Goal: Information Seeking & Learning: Learn about a topic

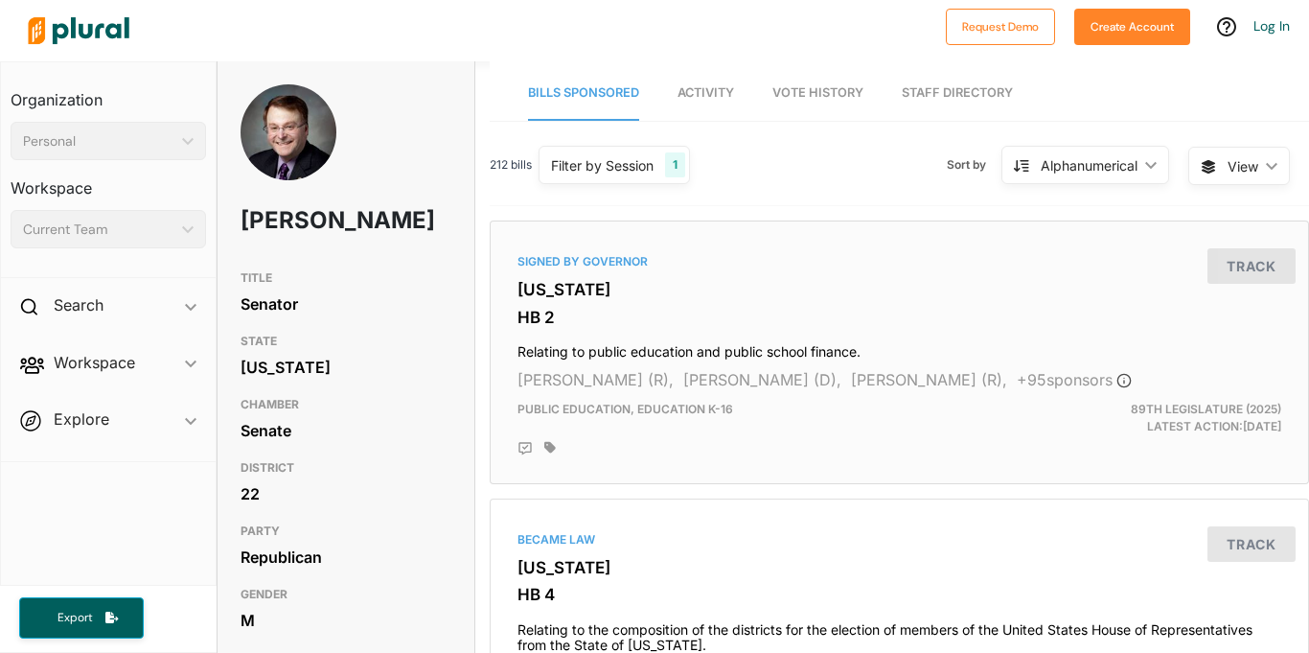
scroll to position [0, 14]
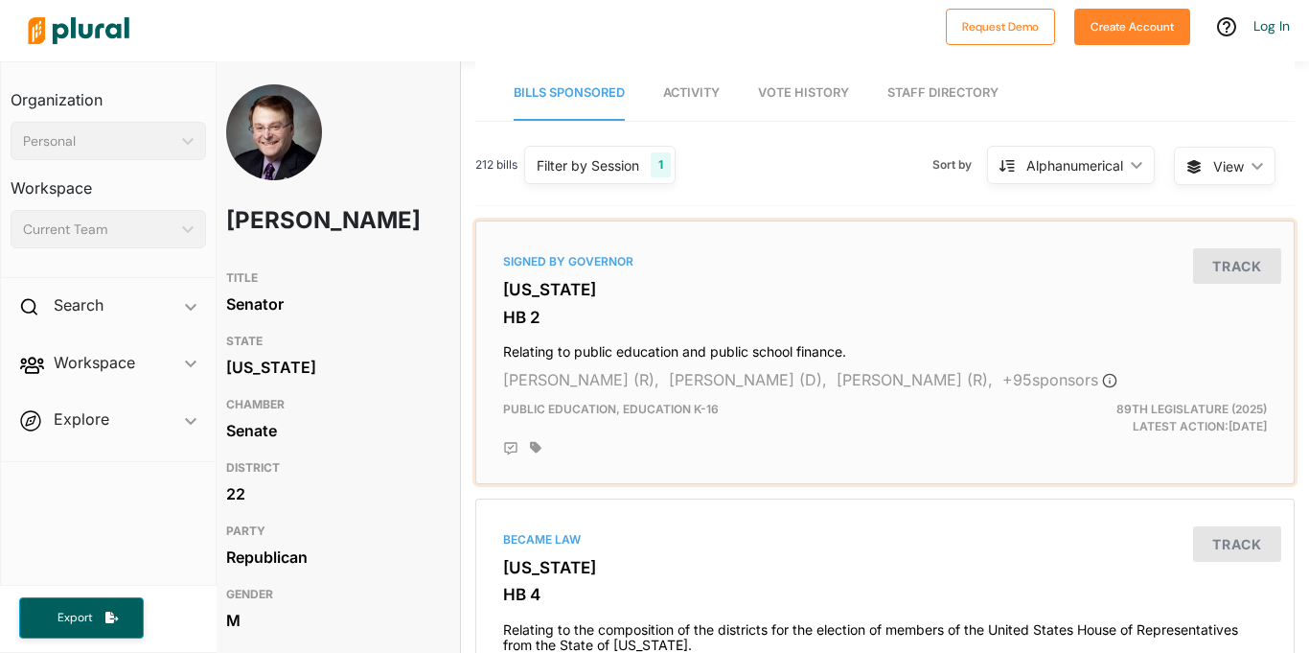
click at [559, 320] on h3 "HB 2" at bounding box center [885, 317] width 764 height 19
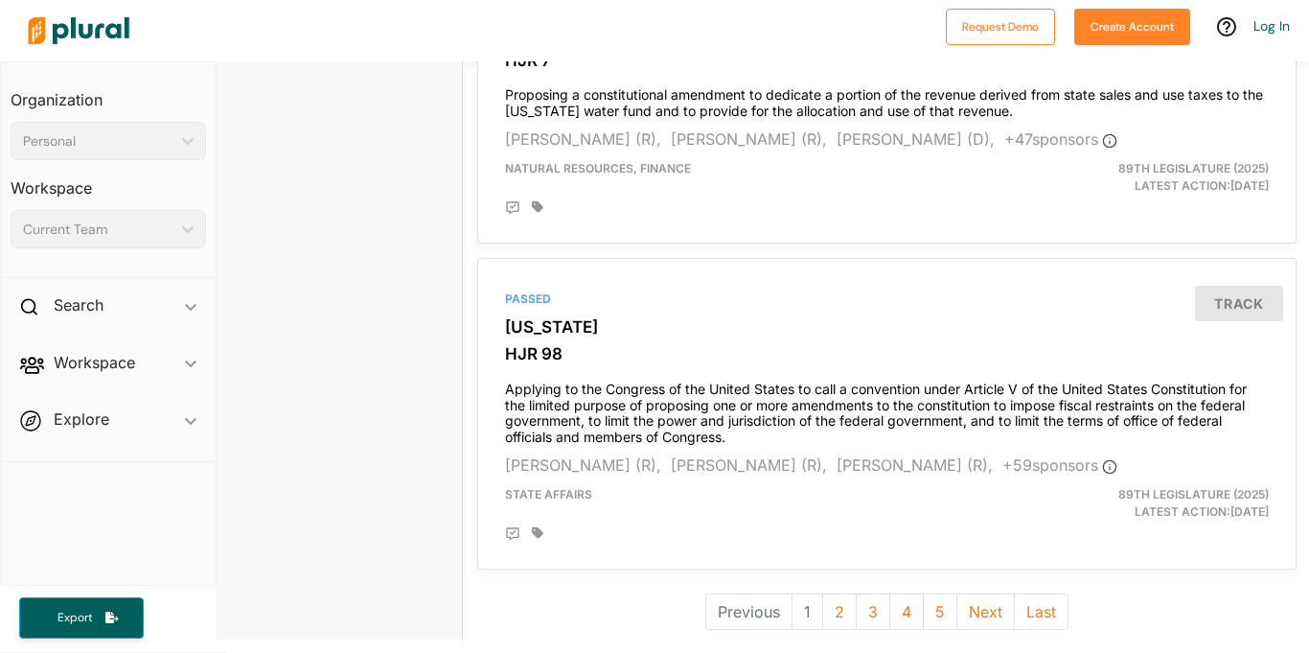
scroll to position [5569, 12]
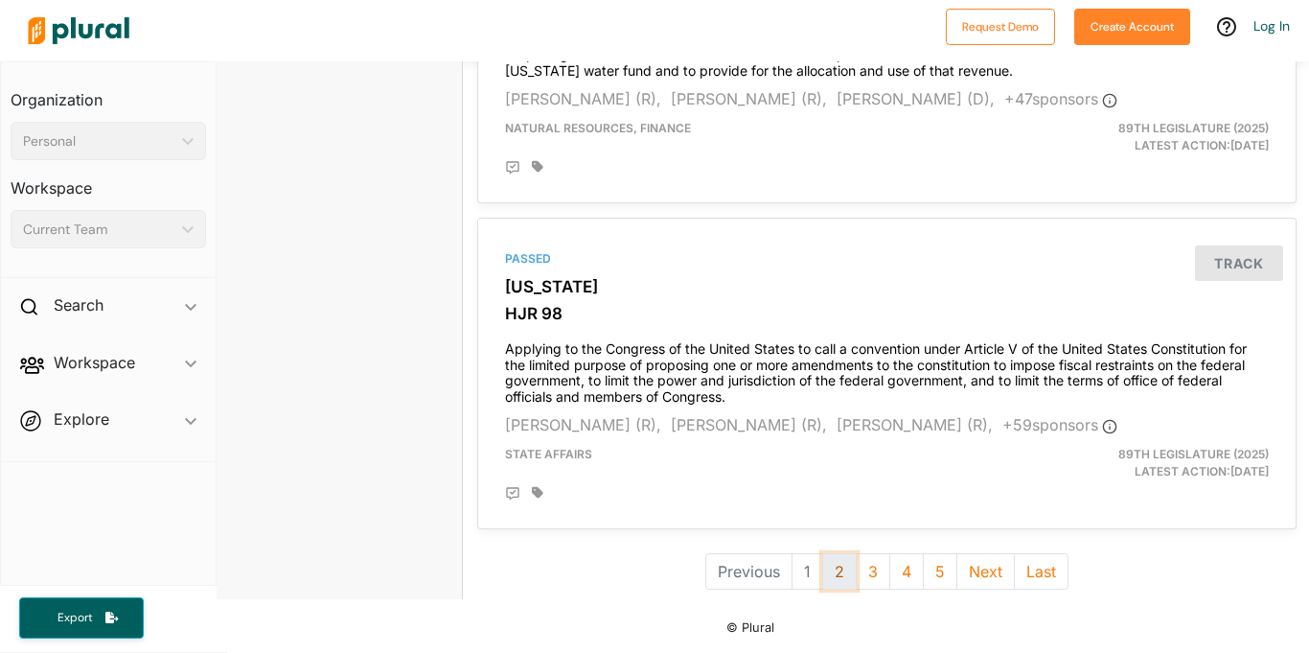
click at [838, 571] on button "2" at bounding box center [839, 571] width 35 height 36
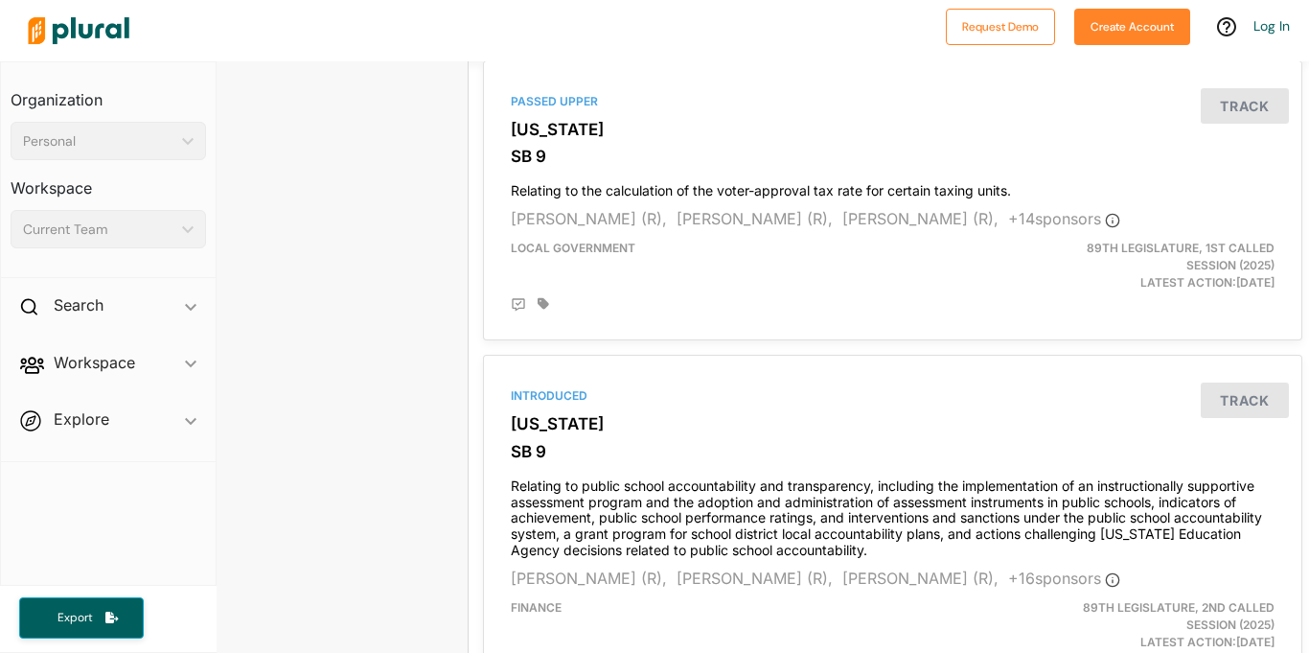
scroll to position [5874, 7]
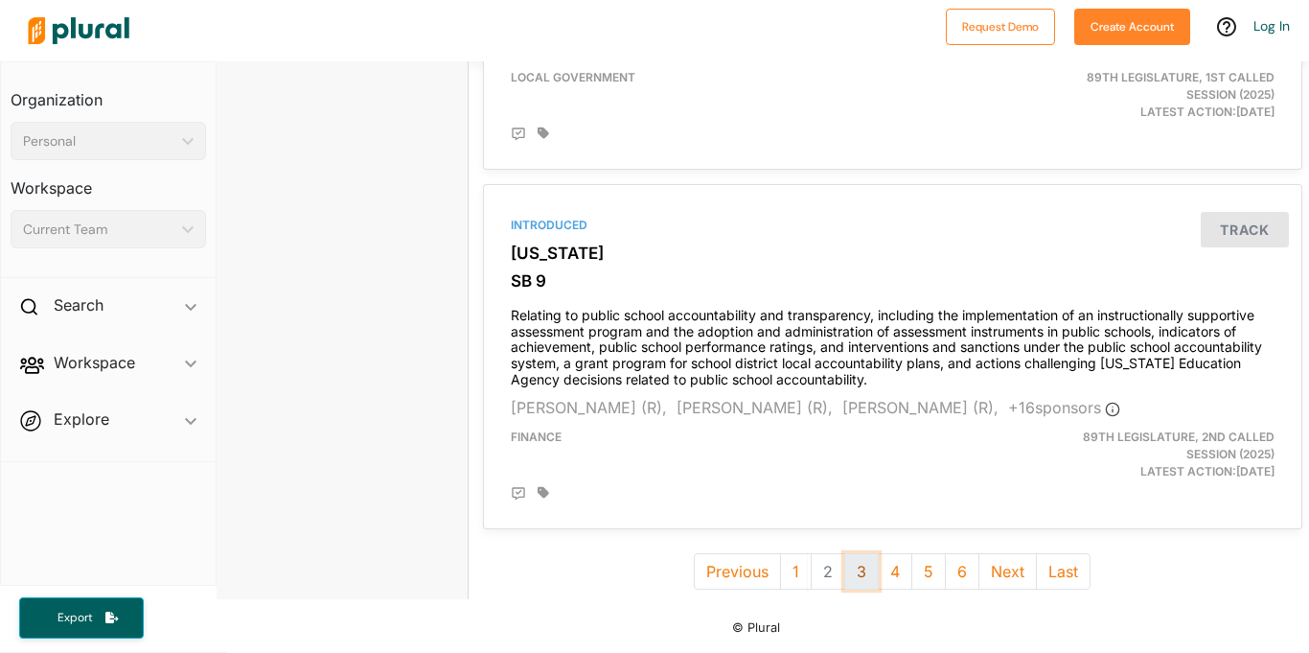
click at [857, 581] on button "3" at bounding box center [862, 571] width 35 height 36
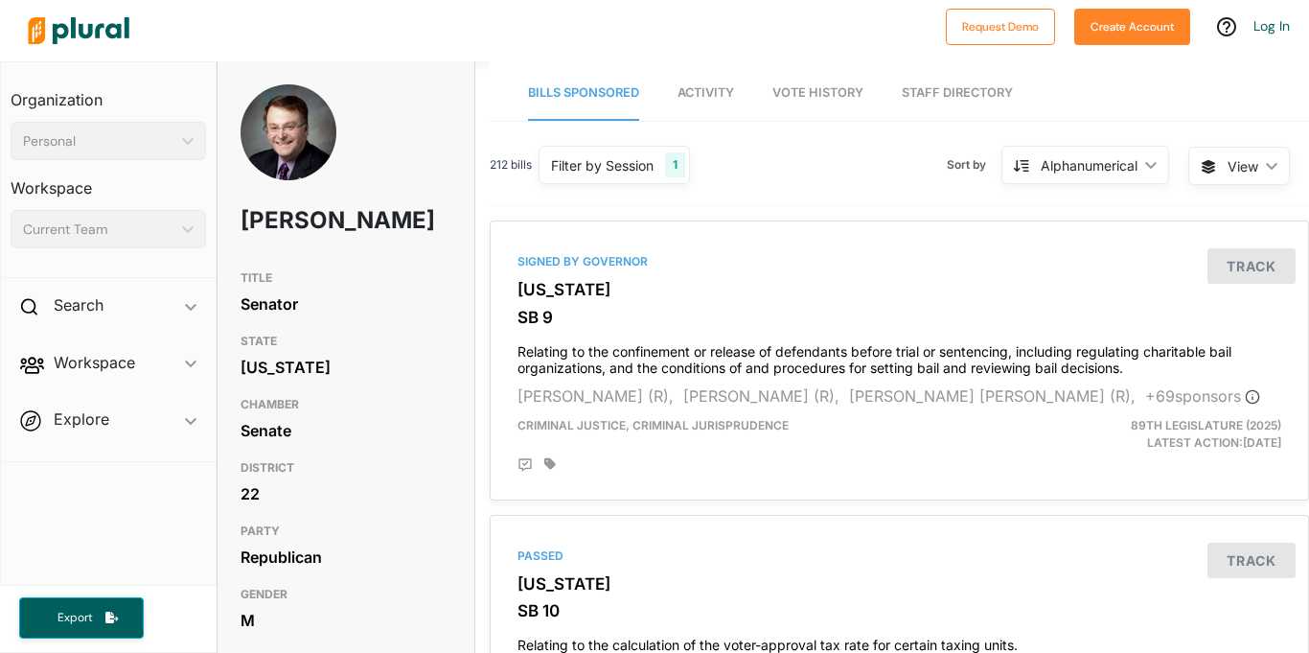
click at [1110, 155] on div "Alphanumerical" at bounding box center [1089, 165] width 97 height 20
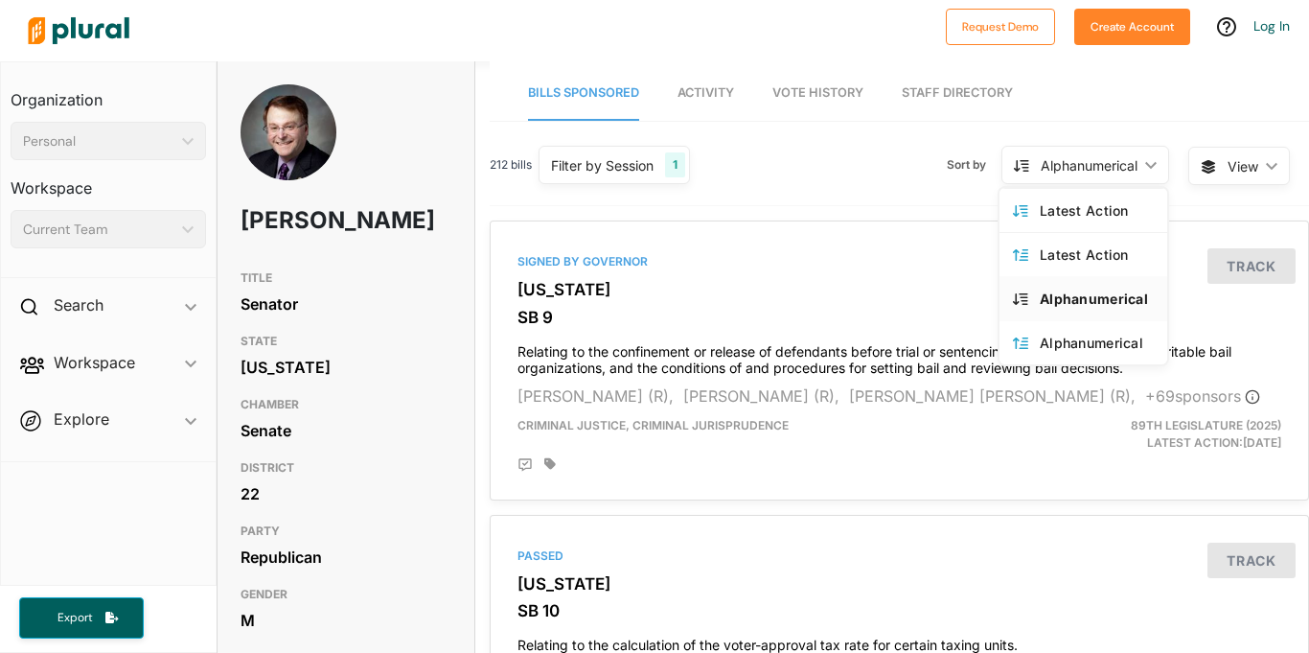
click at [1250, 154] on span "View ic_keyboard_arrow_down" at bounding box center [1240, 166] width 102 height 38
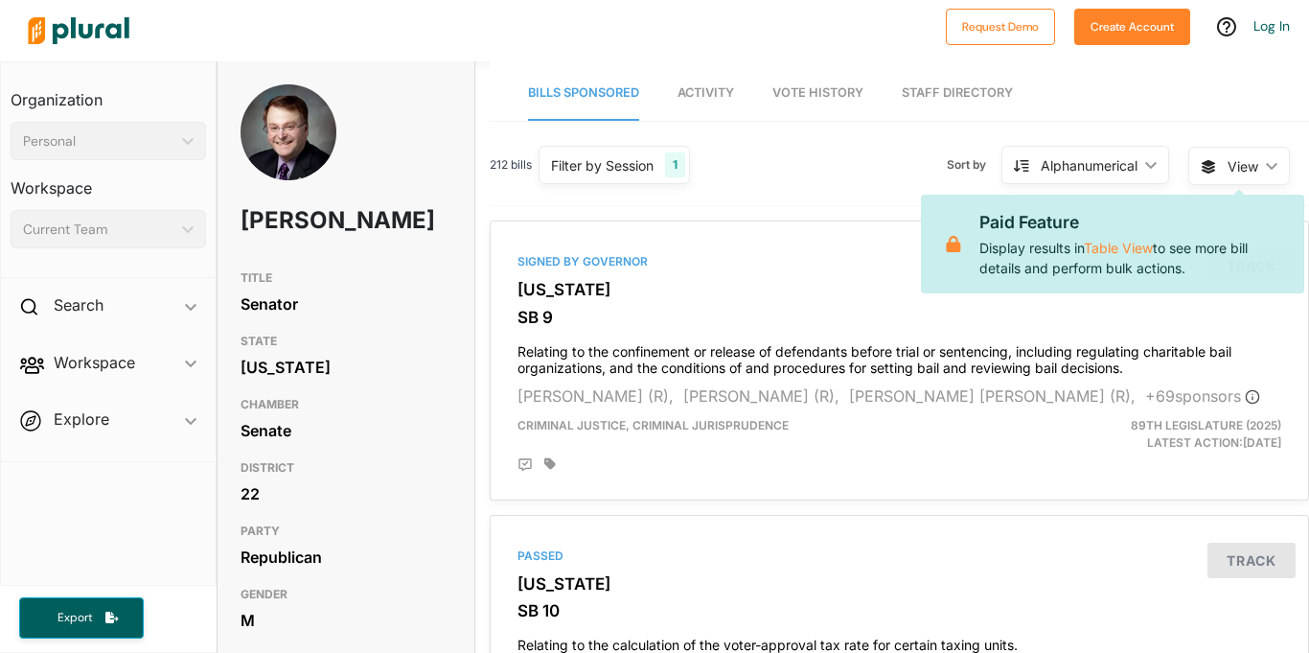
click at [1135, 168] on div "Alphanumerical" at bounding box center [1089, 165] width 97 height 20
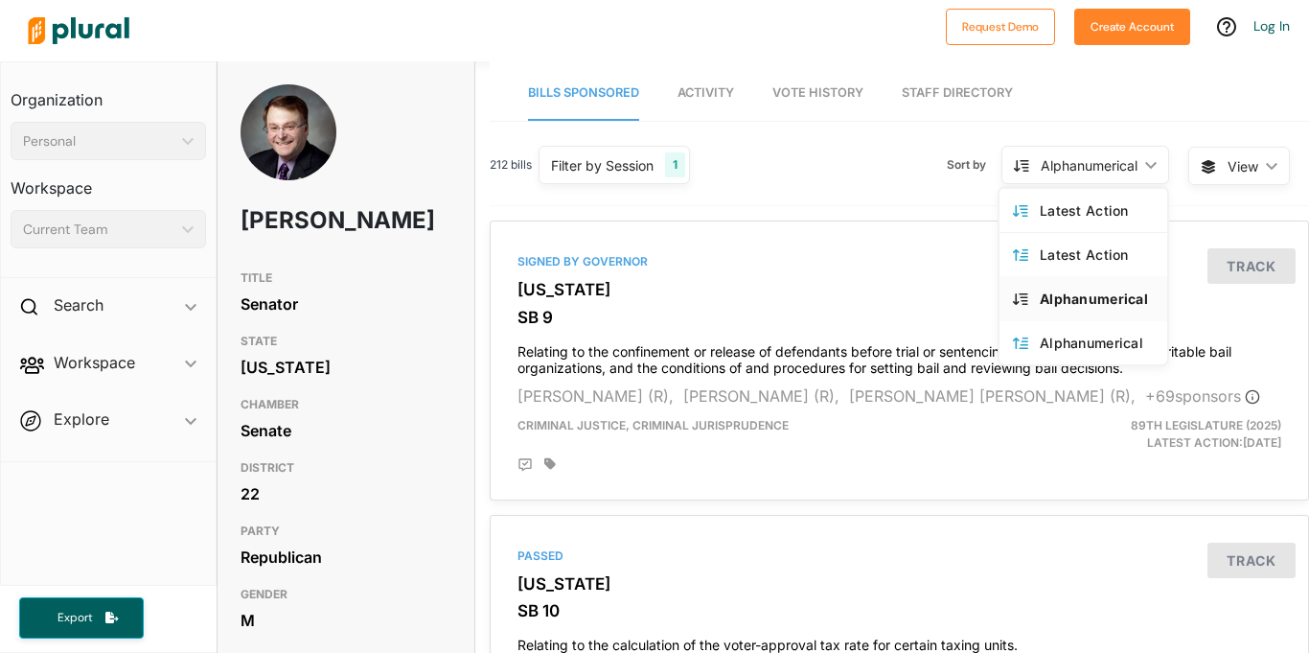
click at [862, 177] on div "212 bills Filter by Session 1 Filter by Session close Current Sessions Texas 89…" at bounding box center [900, 173] width 820 height 66
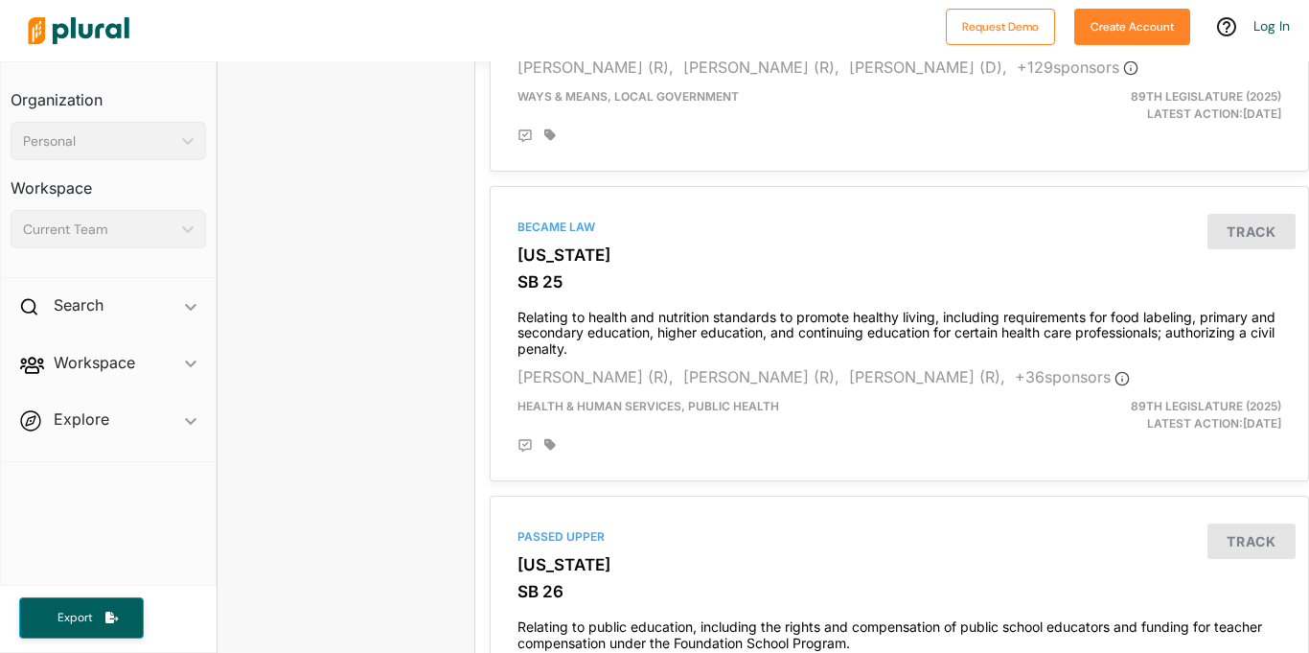
scroll to position [4871, 0]
click at [729, 321] on h4 "Relating to health and nutrition standards to promote healthy living, including…" at bounding box center [900, 328] width 764 height 58
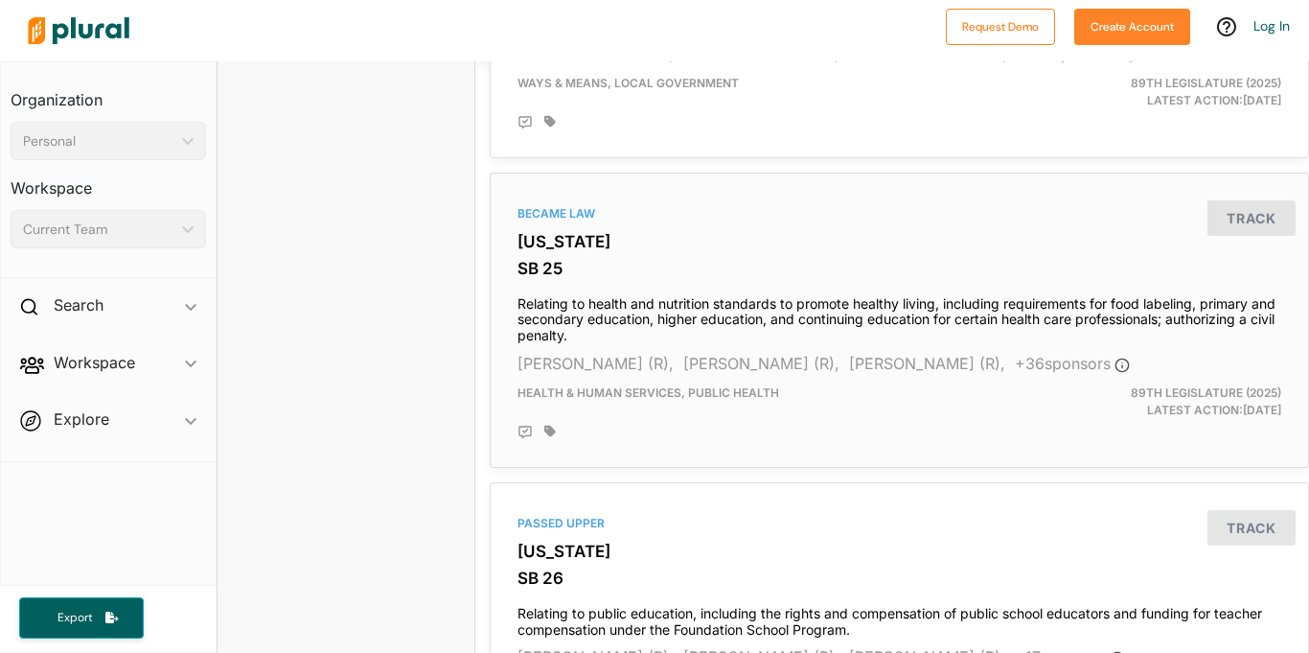
scroll to position [5686, 0]
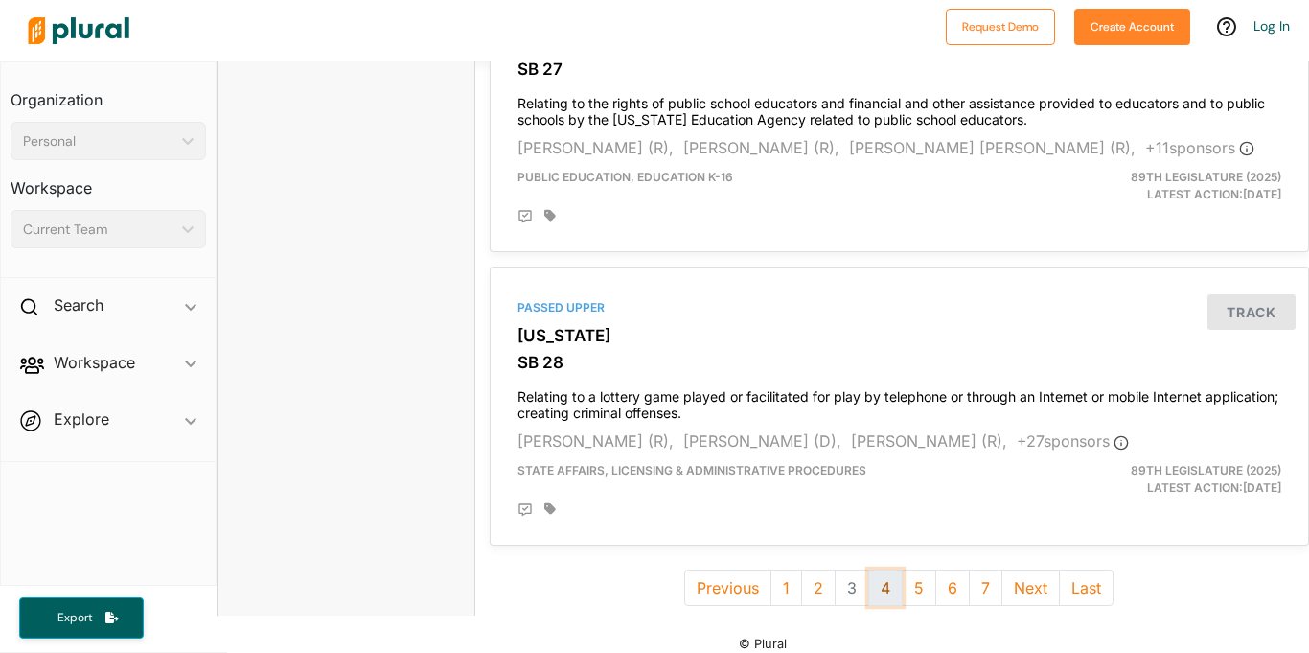
click at [884, 574] on button "4" at bounding box center [885, 587] width 35 height 36
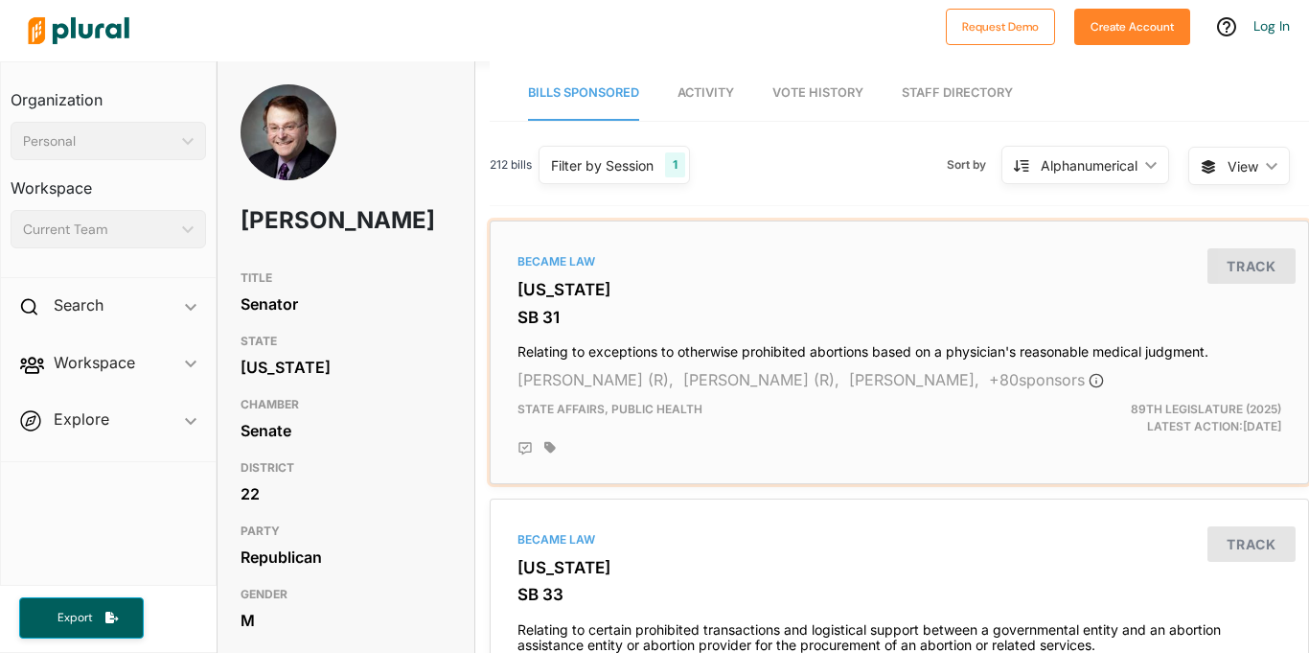
click at [867, 413] on div "State Affairs, Public Health" at bounding box center [767, 418] width 528 height 35
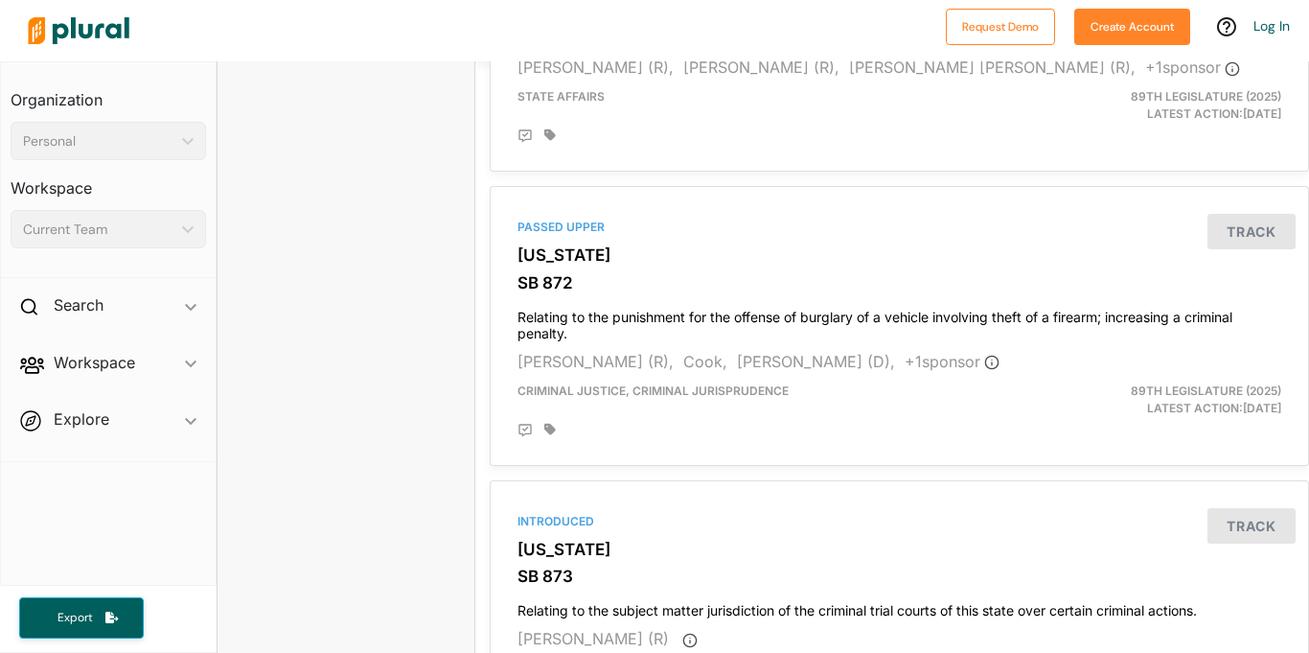
scroll to position [5406, 0]
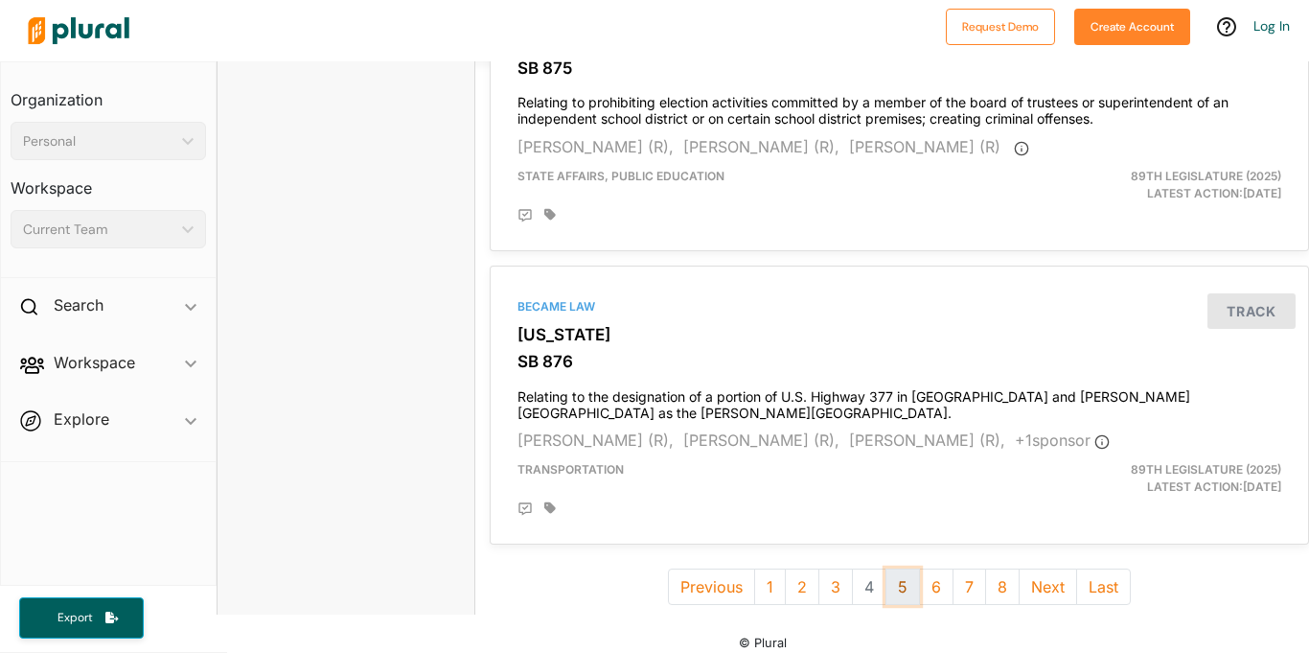
click at [897, 582] on button "5" at bounding box center [903, 586] width 35 height 36
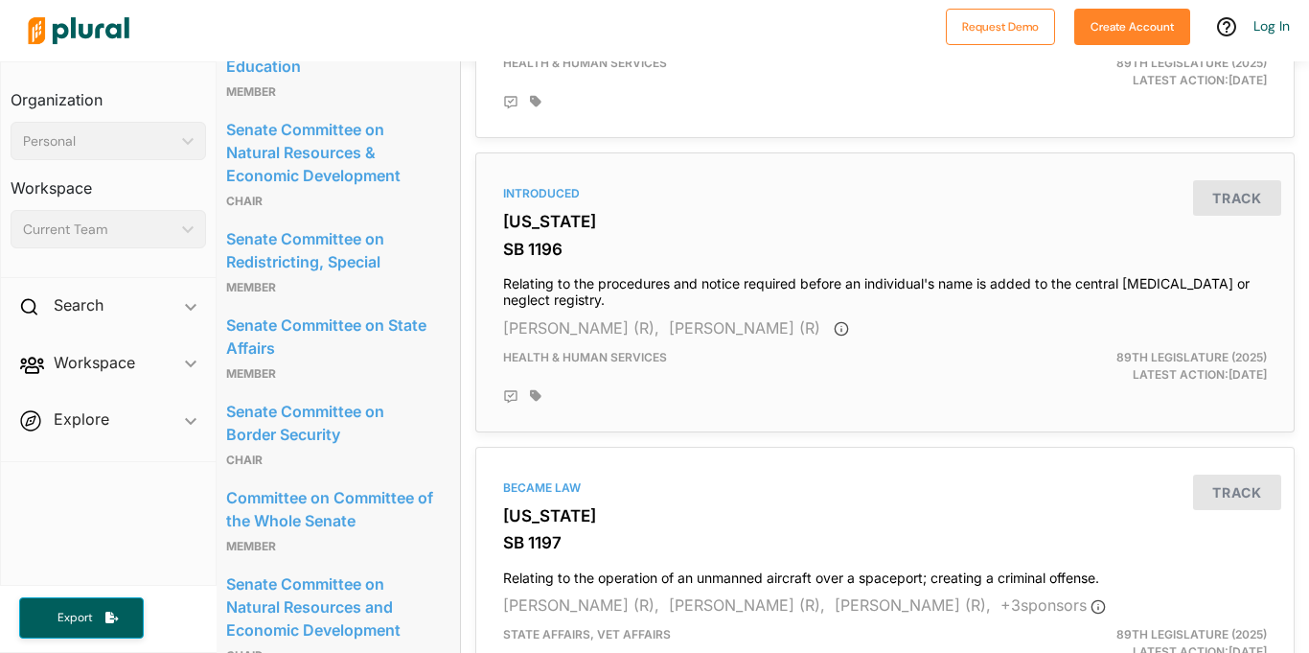
scroll to position [5326, 14]
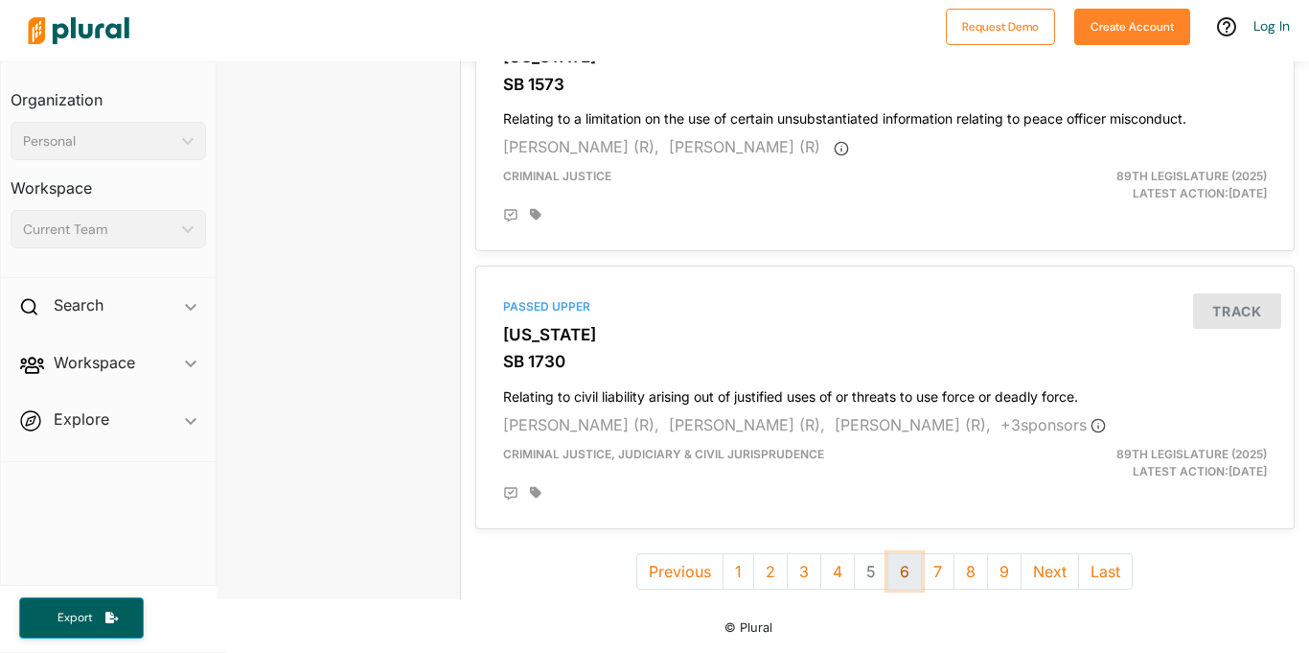
click at [906, 573] on button "6" at bounding box center [905, 571] width 35 height 36
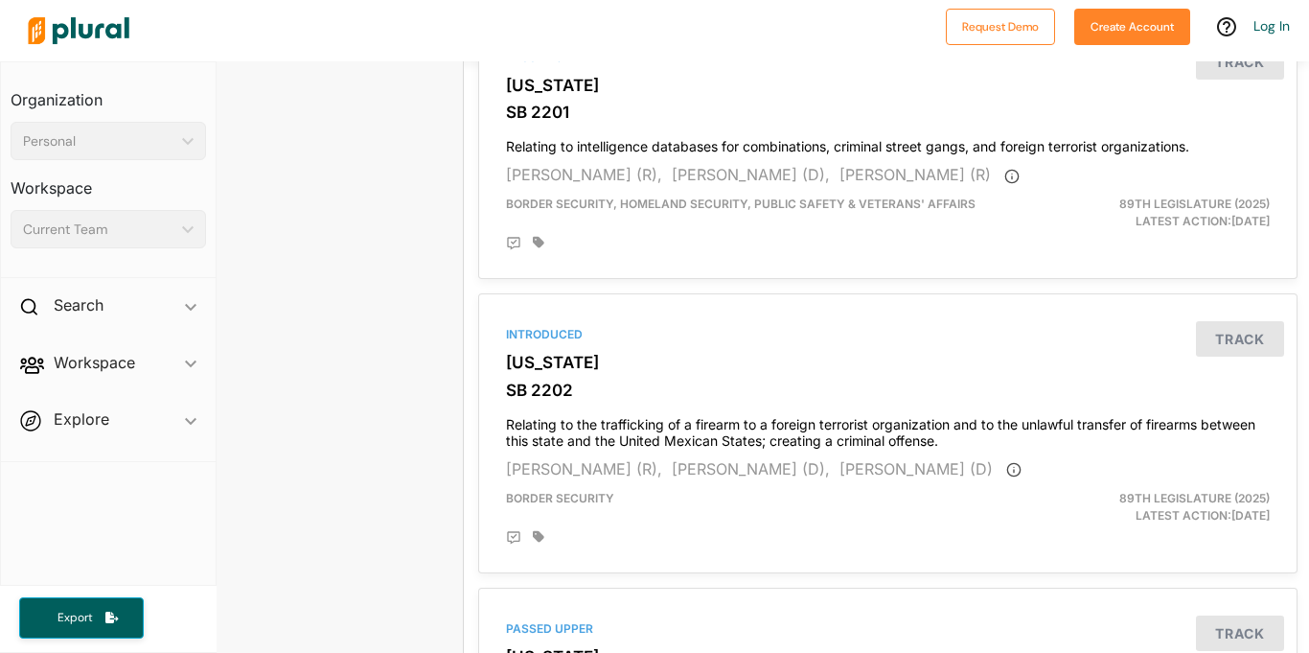
scroll to position [5438, 12]
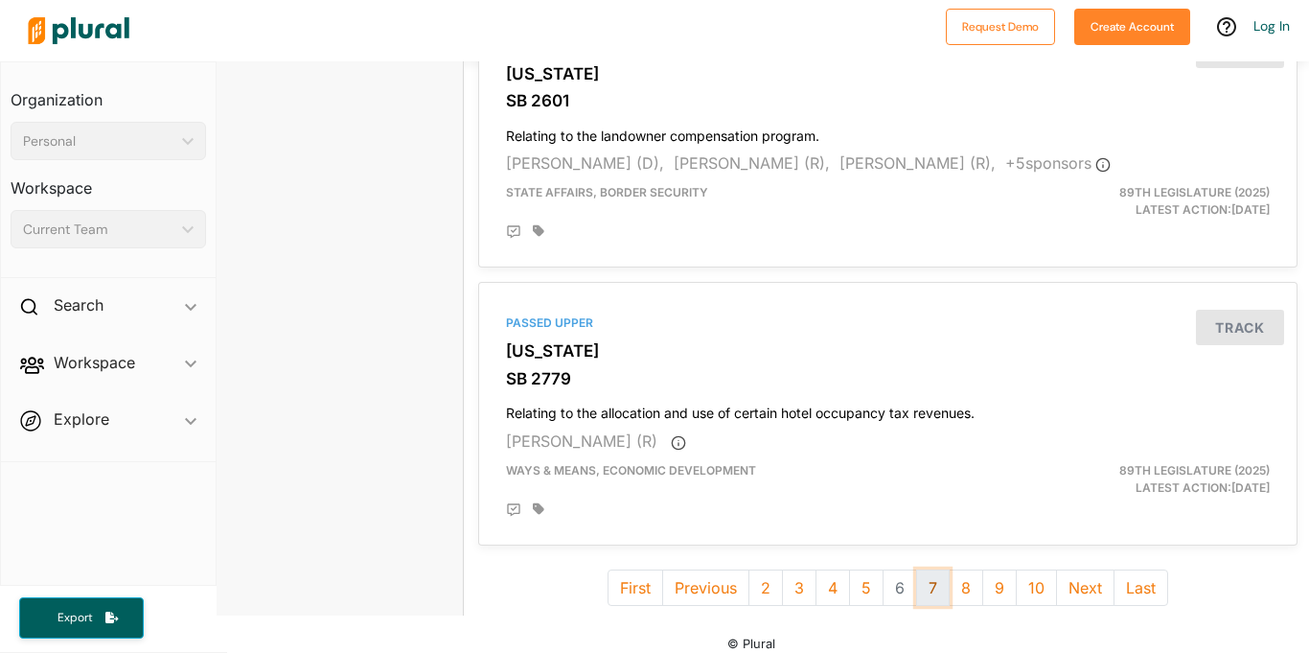
click at [928, 569] on button "7" at bounding box center [933, 587] width 34 height 36
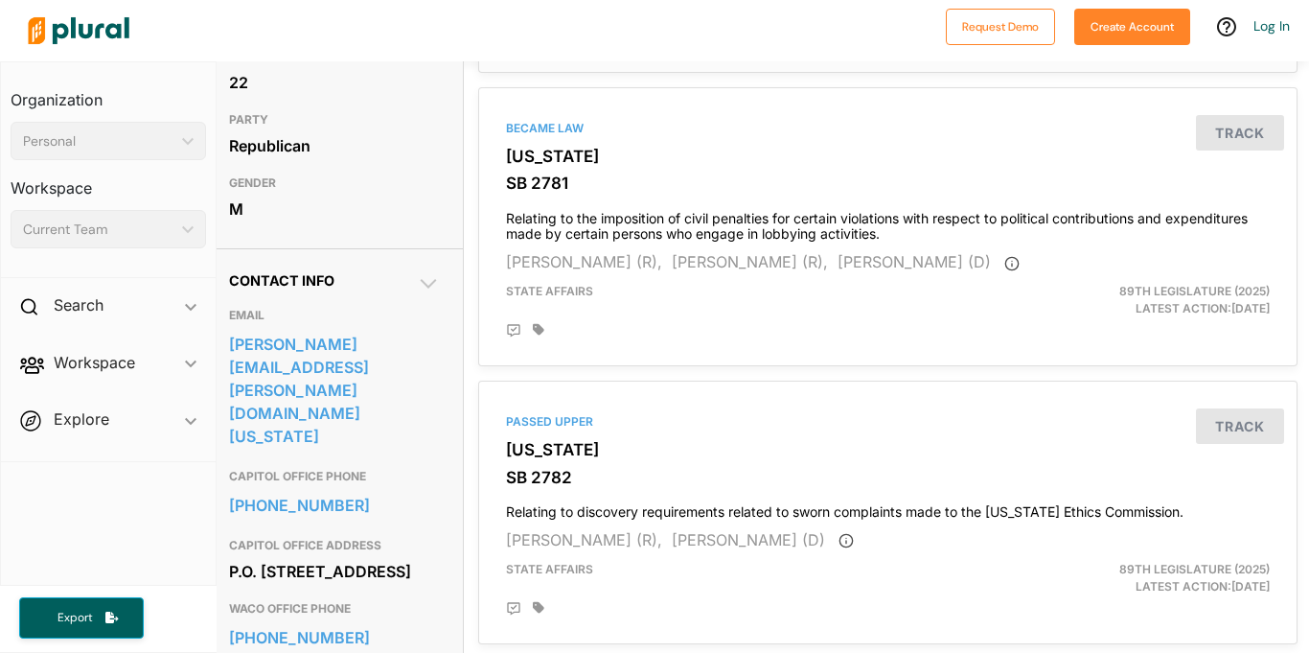
scroll to position [3838, 12]
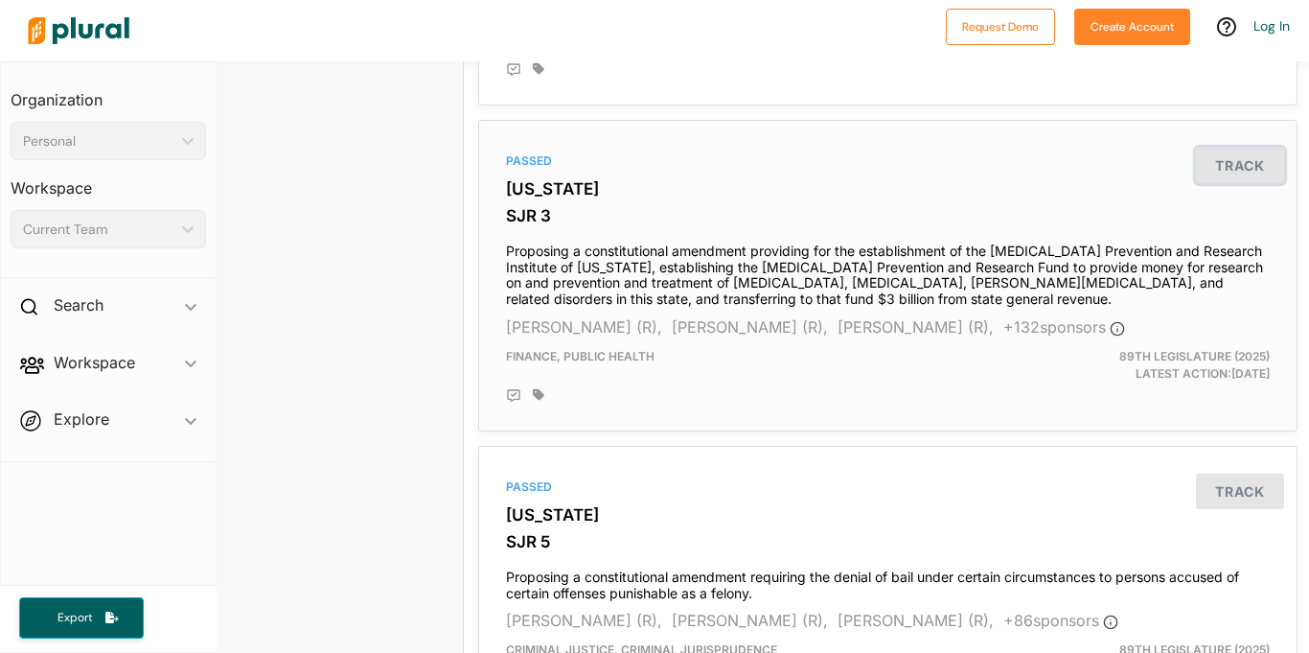
click at [1251, 173] on button "Track" at bounding box center [1240, 165] width 88 height 35
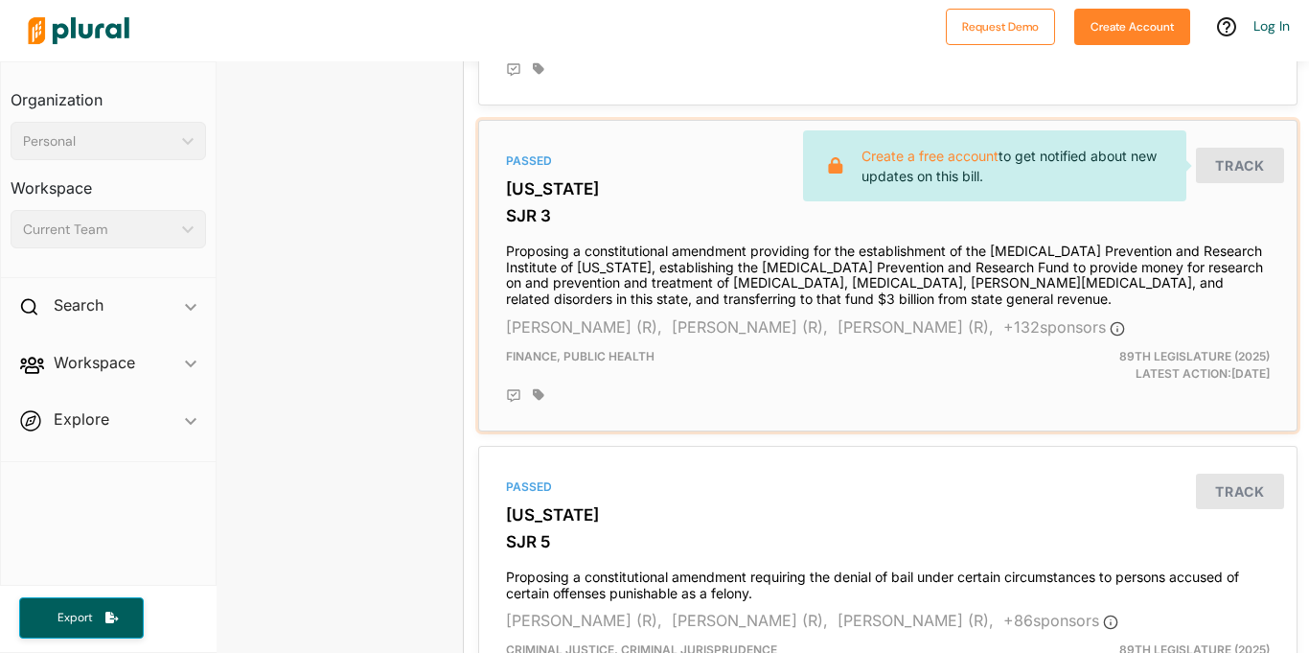
click at [1140, 215] on h3 "SJR 3" at bounding box center [888, 215] width 764 height 19
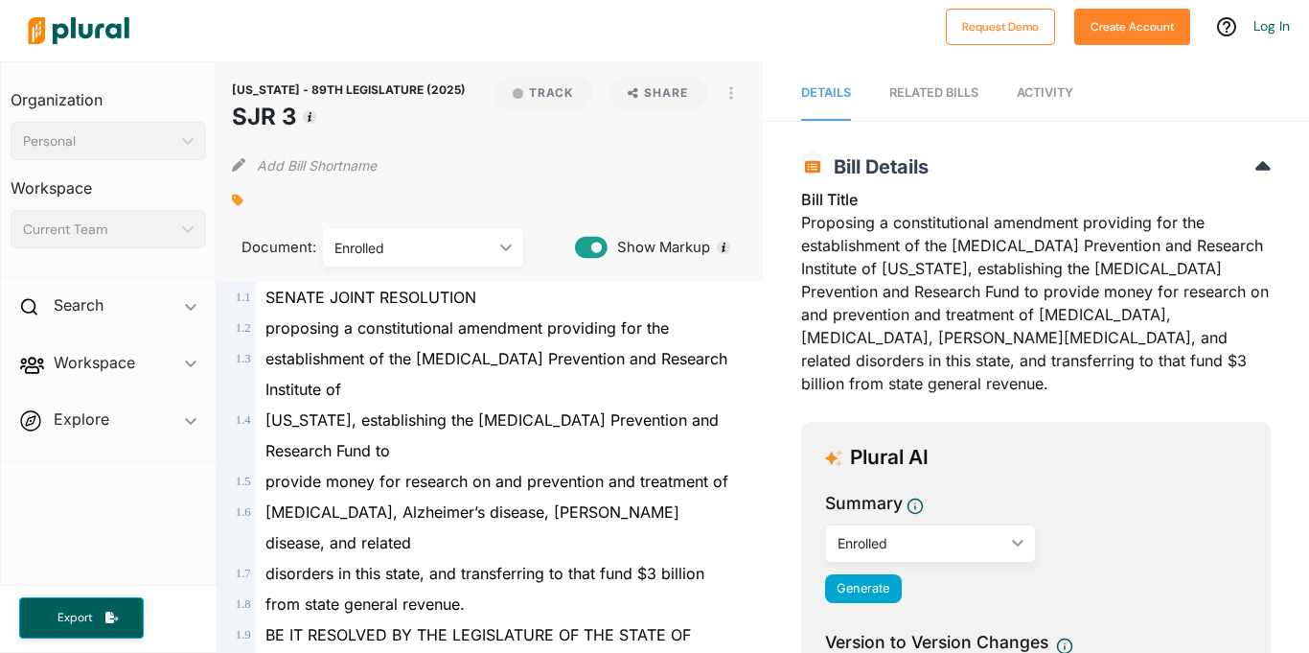
scroll to position [4, 0]
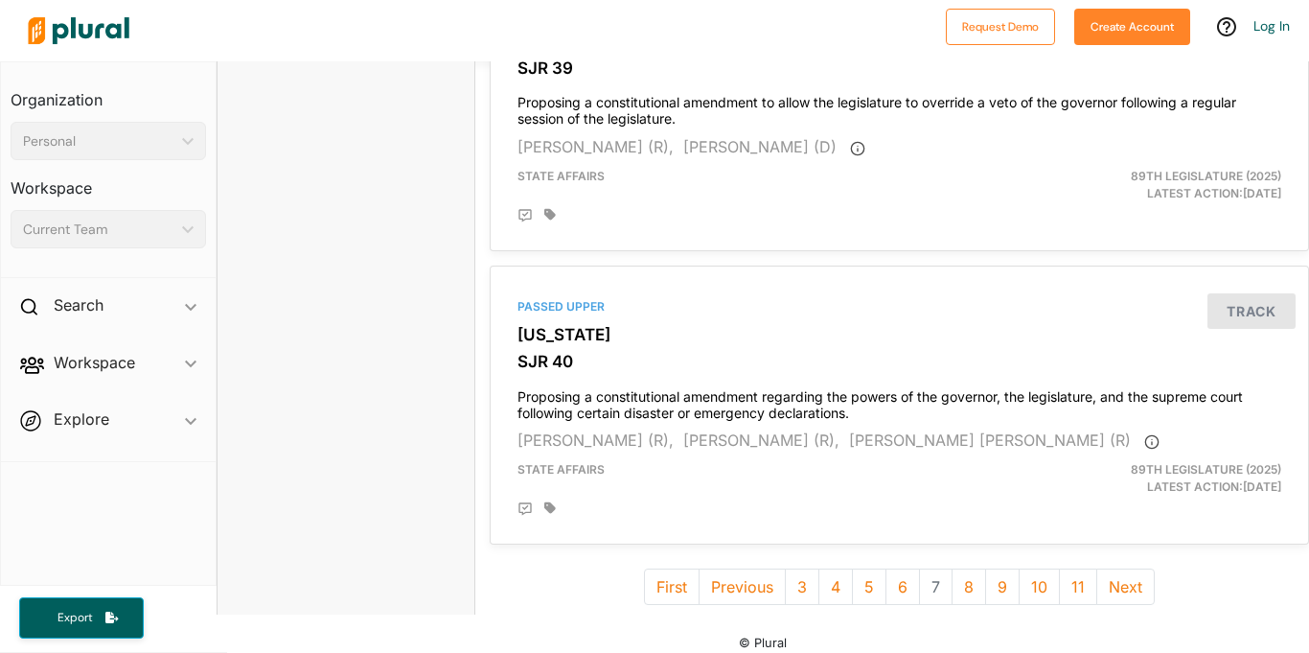
scroll to position [5487, 14]
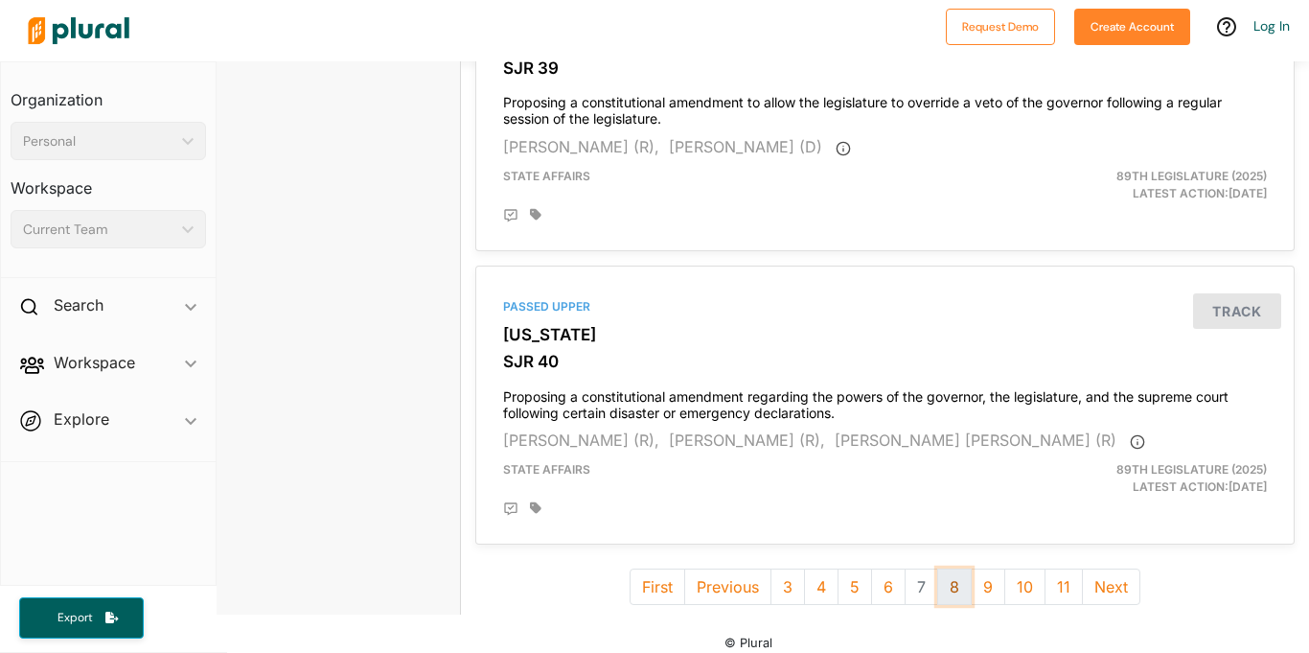
click at [960, 568] on button "8" at bounding box center [954, 586] width 35 height 36
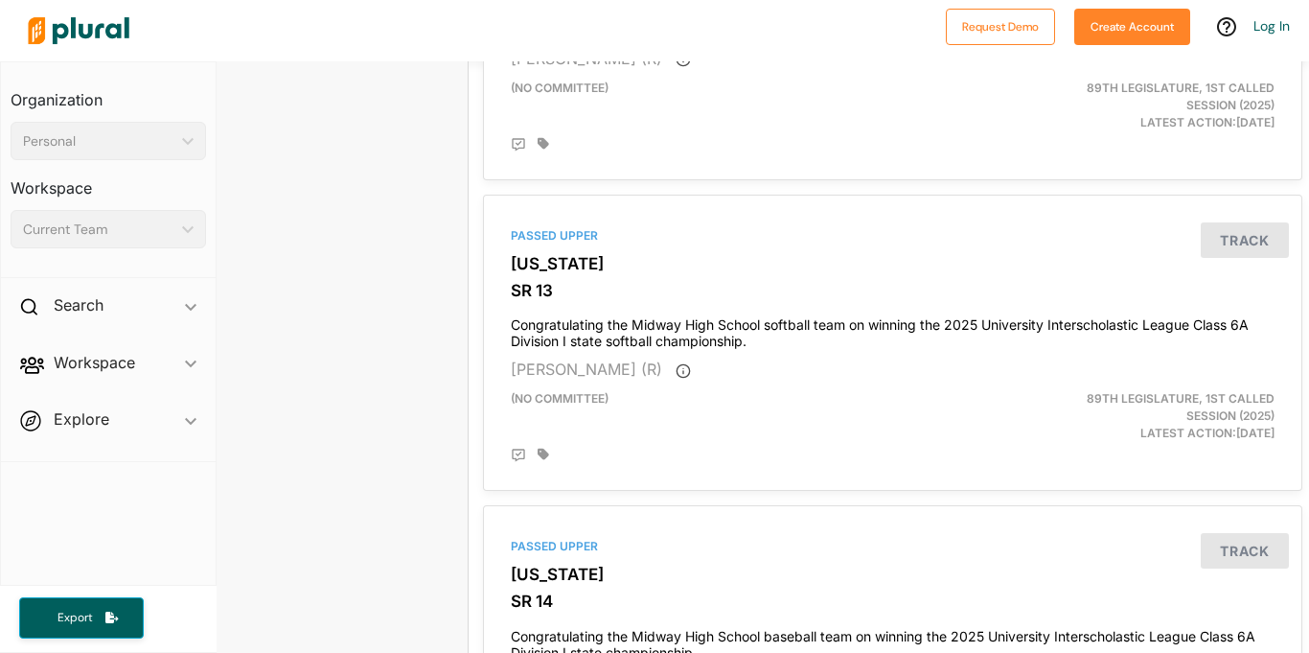
scroll to position [5623, 7]
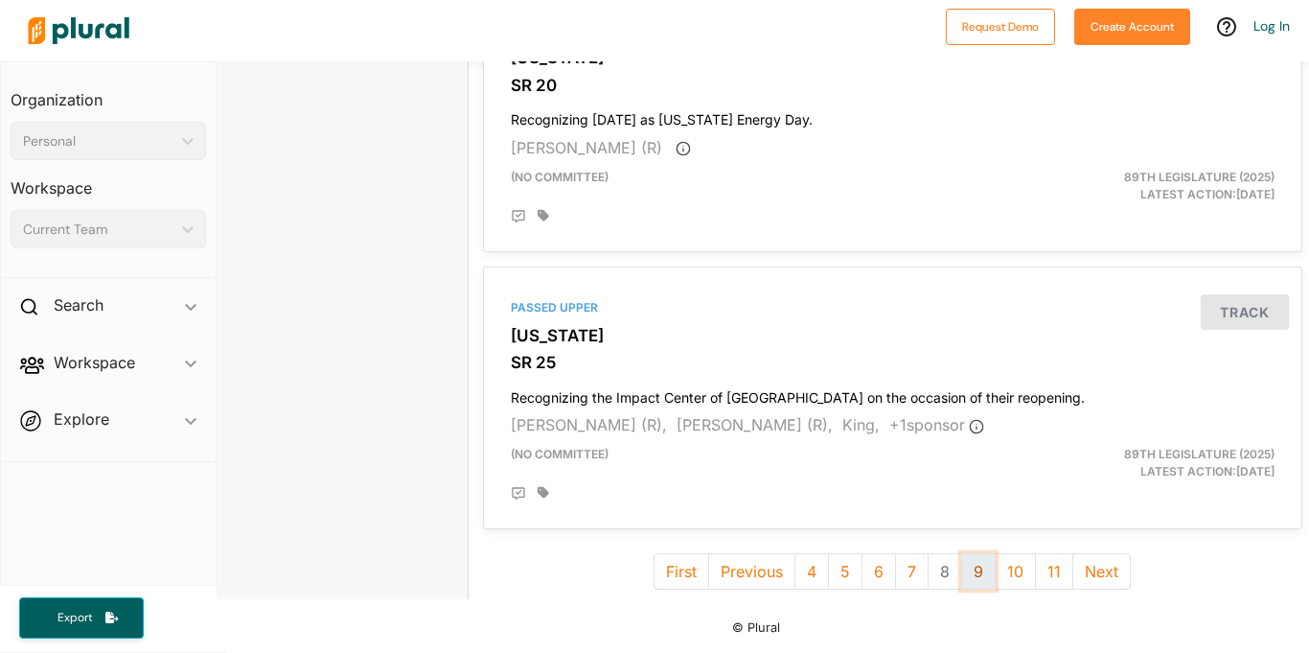
click at [983, 568] on button "9" at bounding box center [978, 571] width 35 height 36
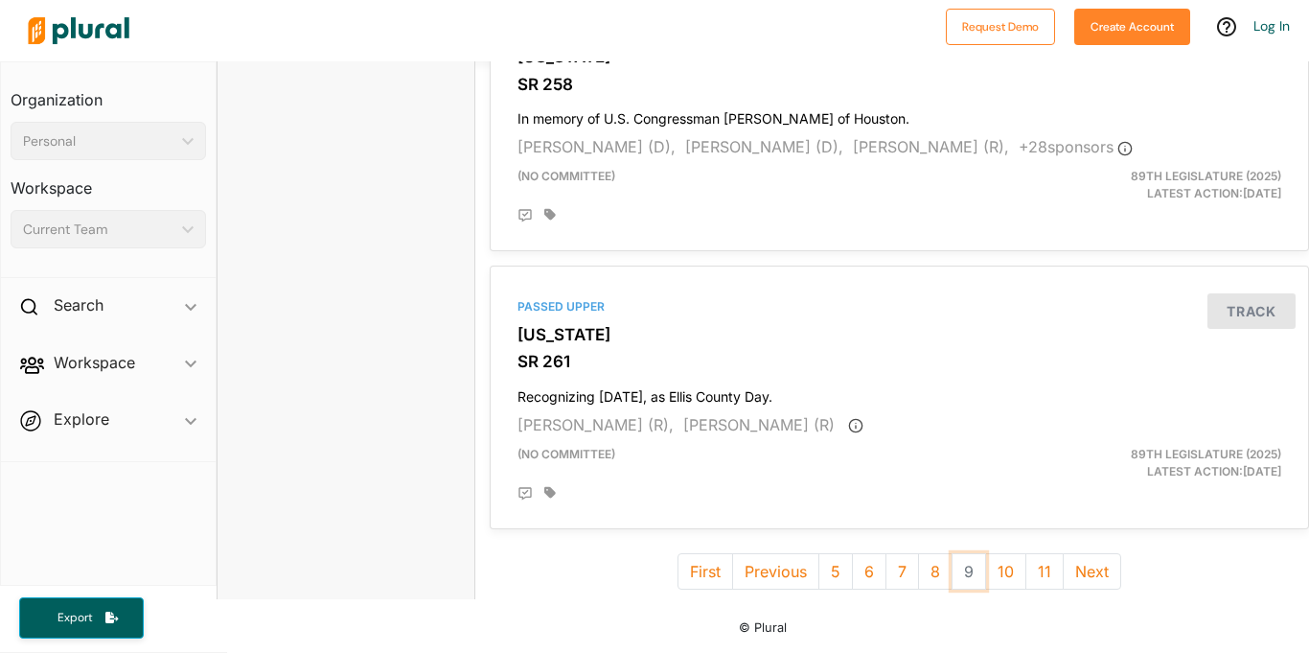
scroll to position [5469, 0]
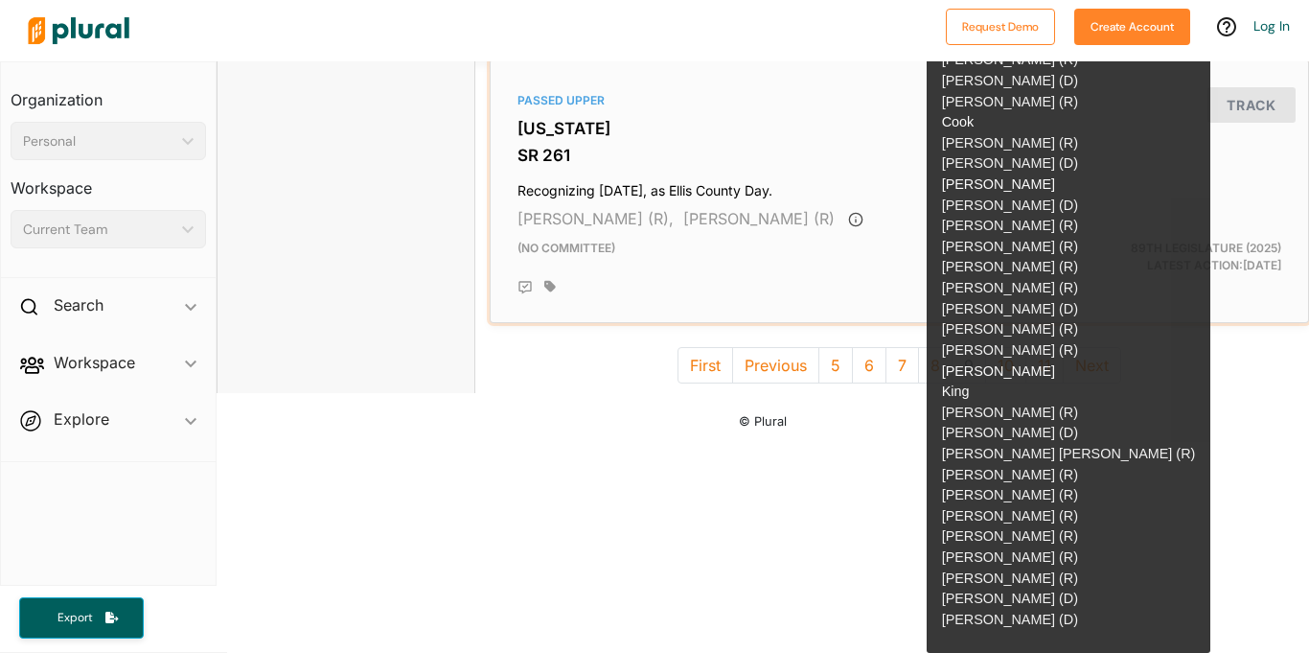
click at [823, 250] on div "(no committee)" at bounding box center [767, 257] width 528 height 35
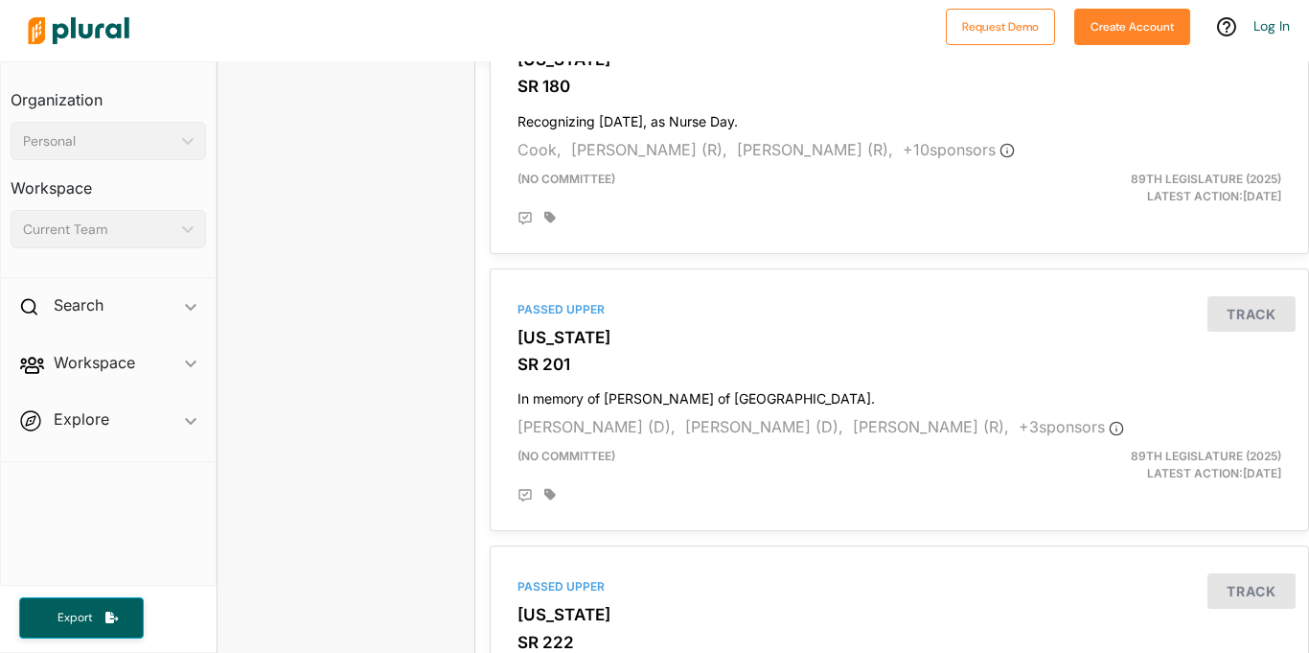
scroll to position [5263, 0]
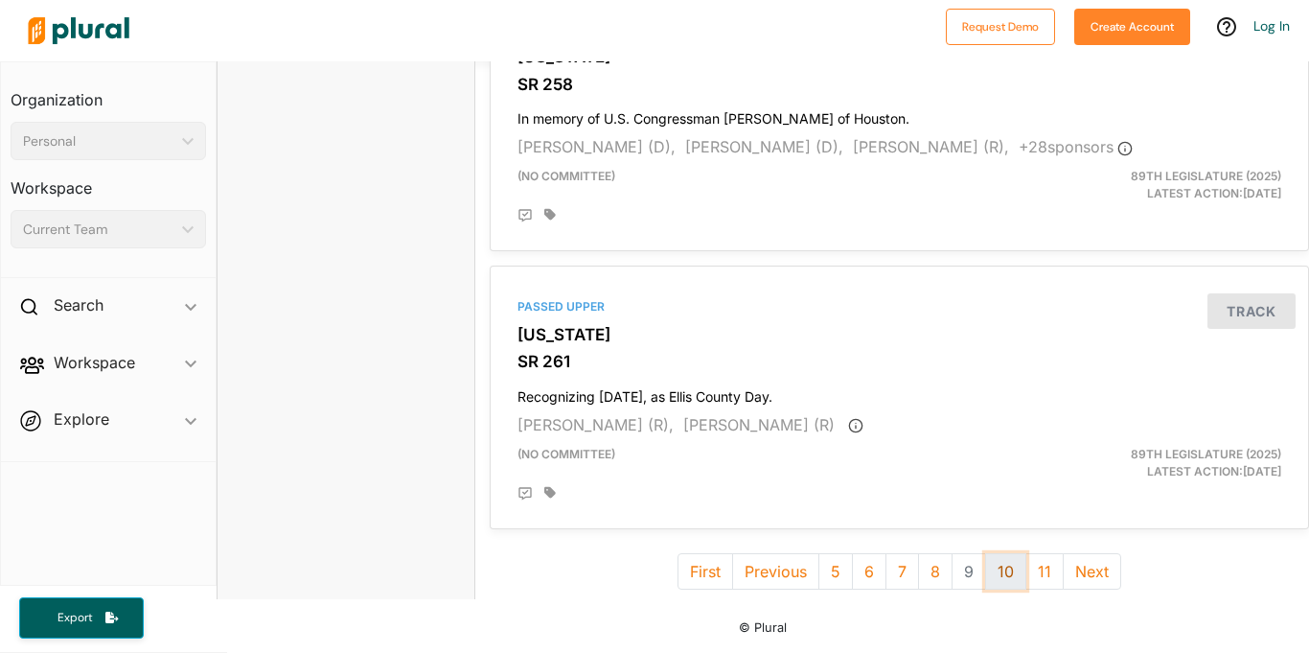
click at [1005, 573] on button "10" at bounding box center [1005, 571] width 41 height 36
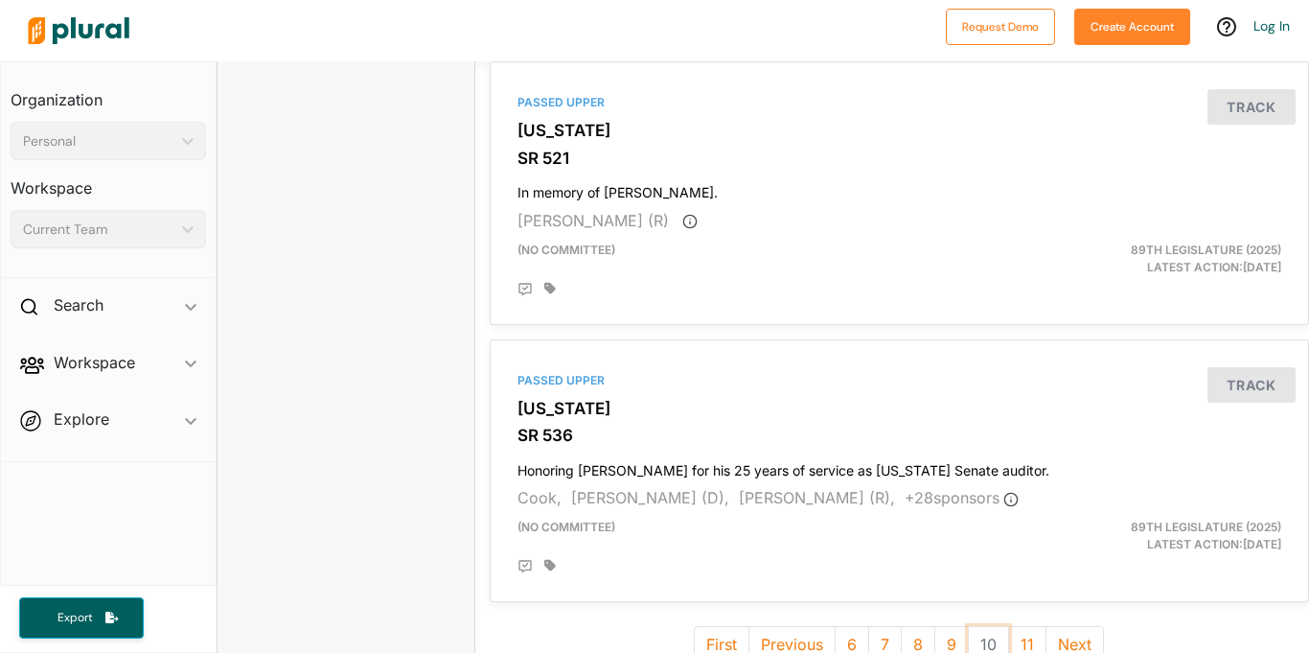
scroll to position [5190, 0]
click at [1025, 624] on button "11" at bounding box center [1027, 642] width 38 height 36
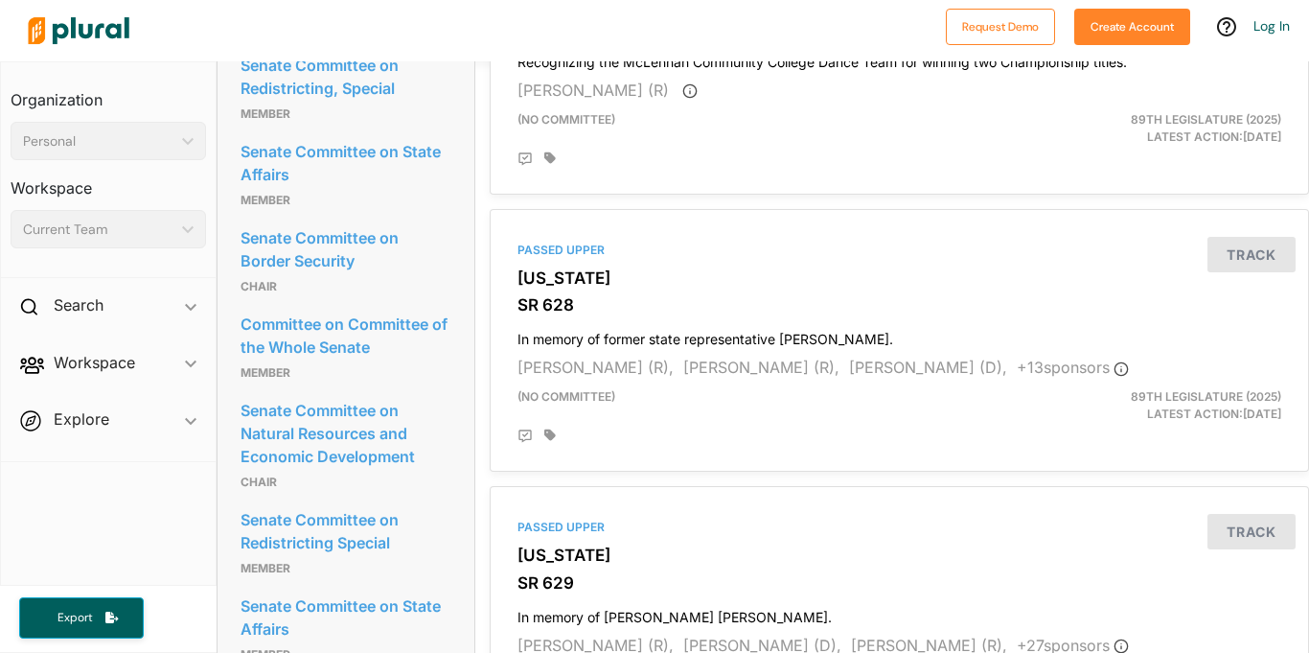
scroll to position [3024, 0]
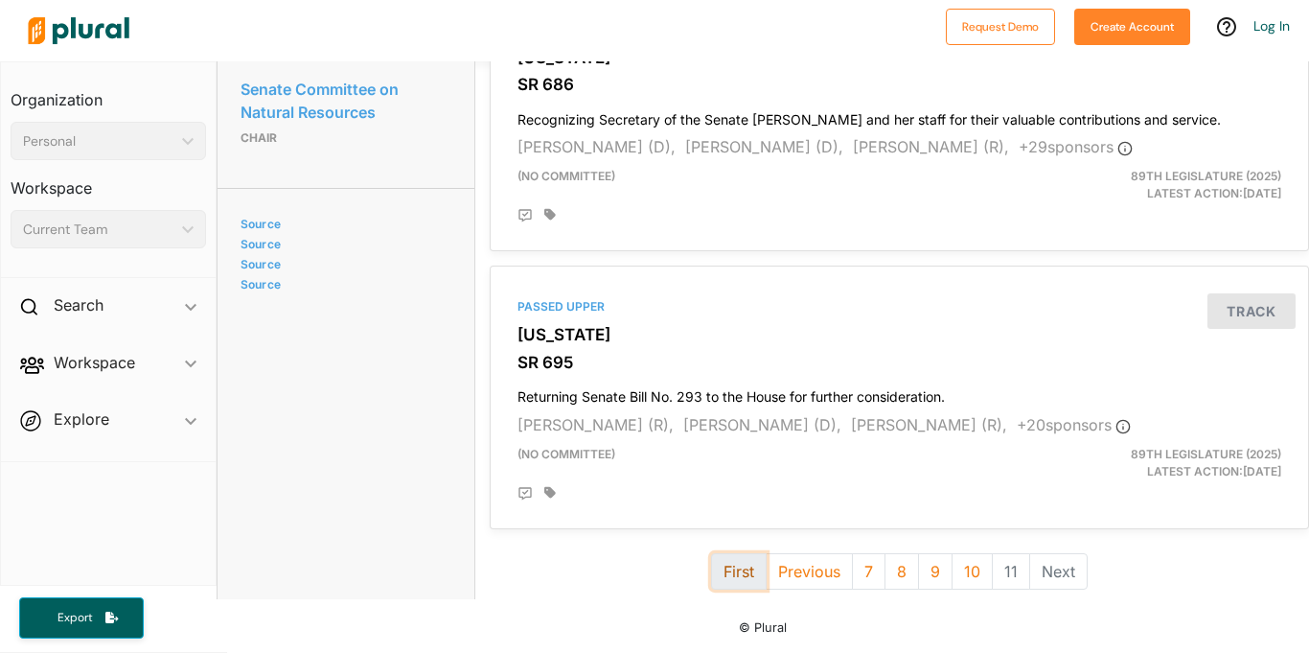
click at [761, 571] on button "First" at bounding box center [739, 571] width 56 height 36
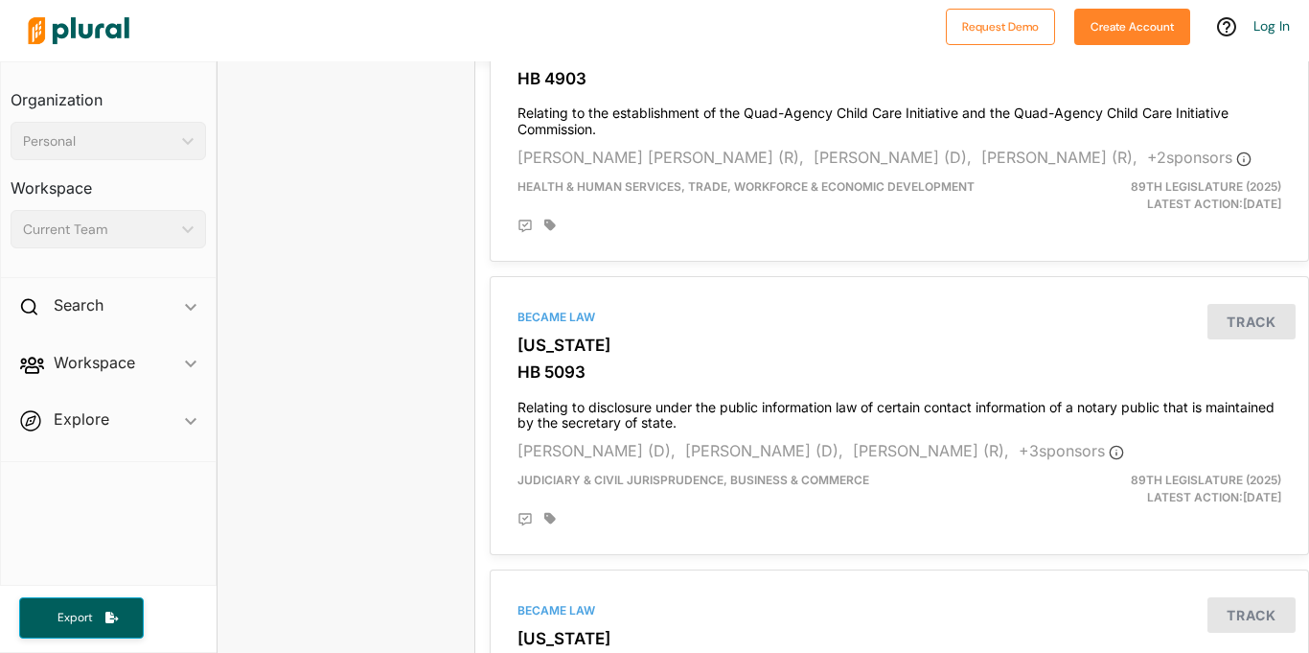
scroll to position [5569, 0]
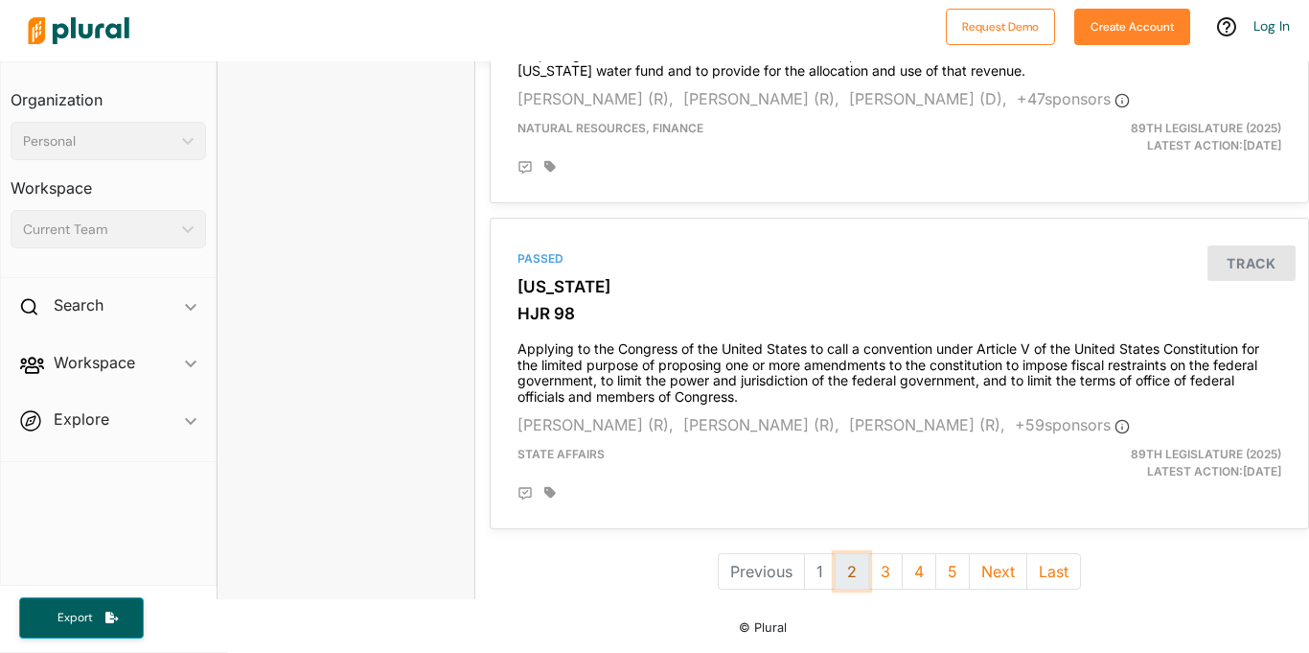
click at [858, 581] on button "2" at bounding box center [852, 571] width 35 height 36
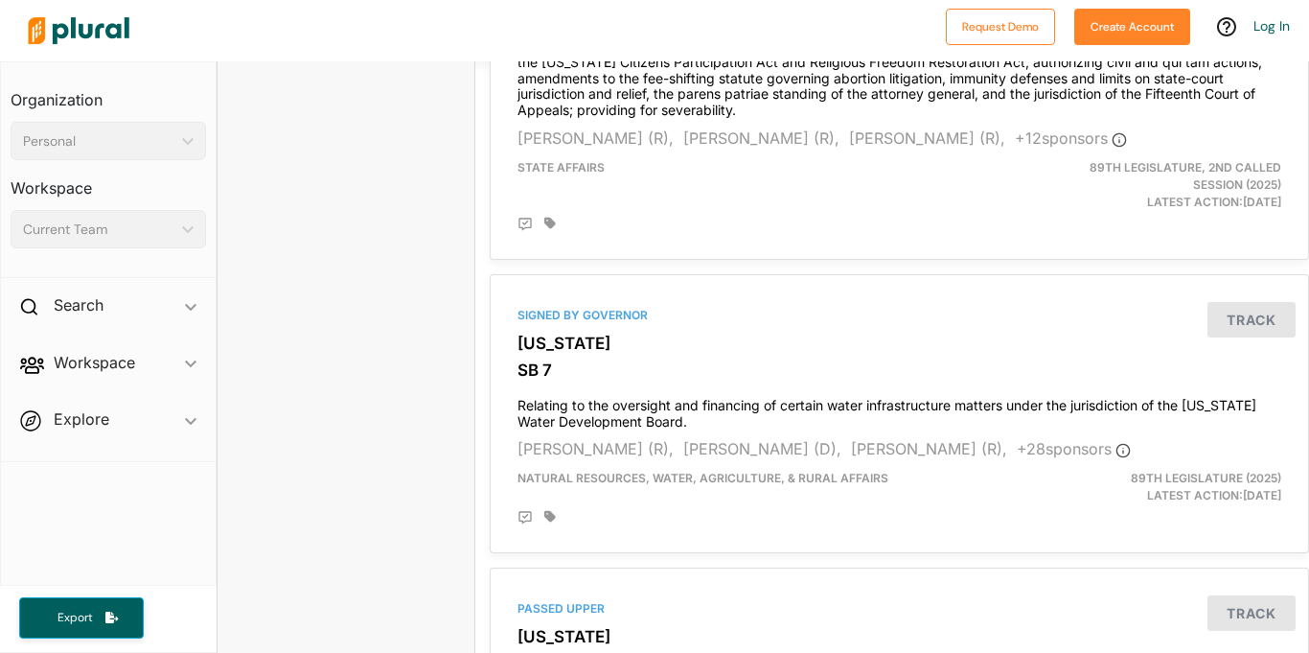
scroll to position [5874, 0]
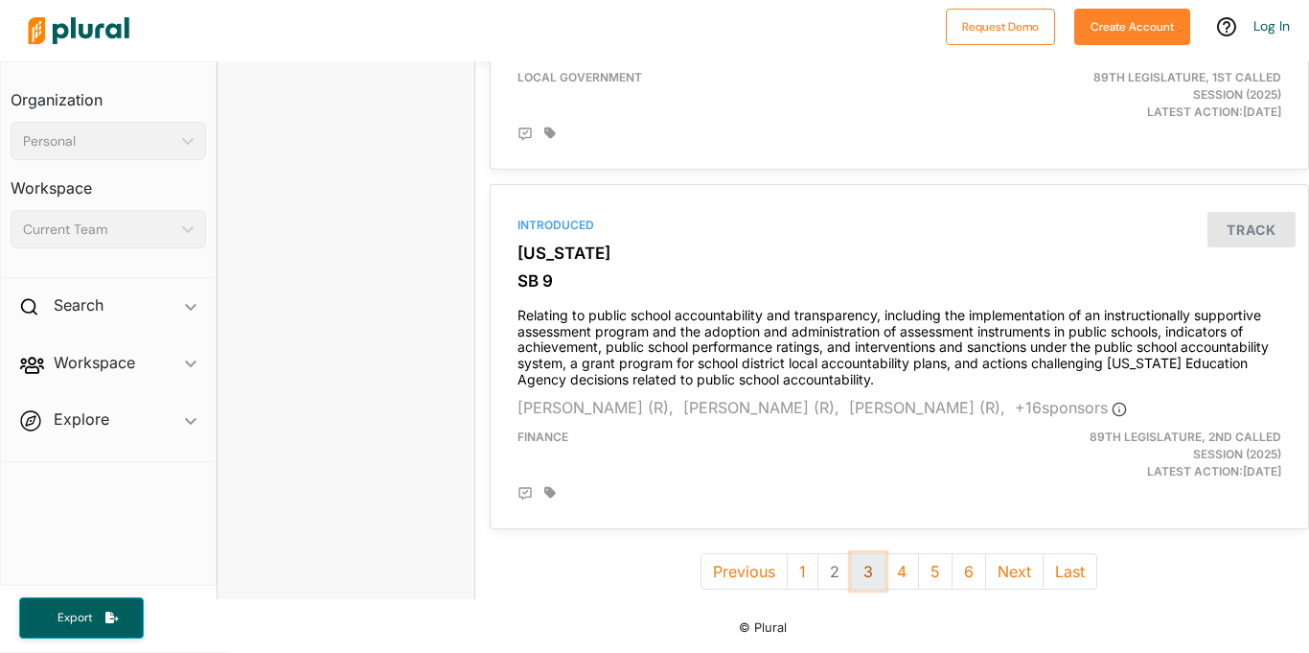
click at [873, 570] on button "3" at bounding box center [868, 571] width 35 height 36
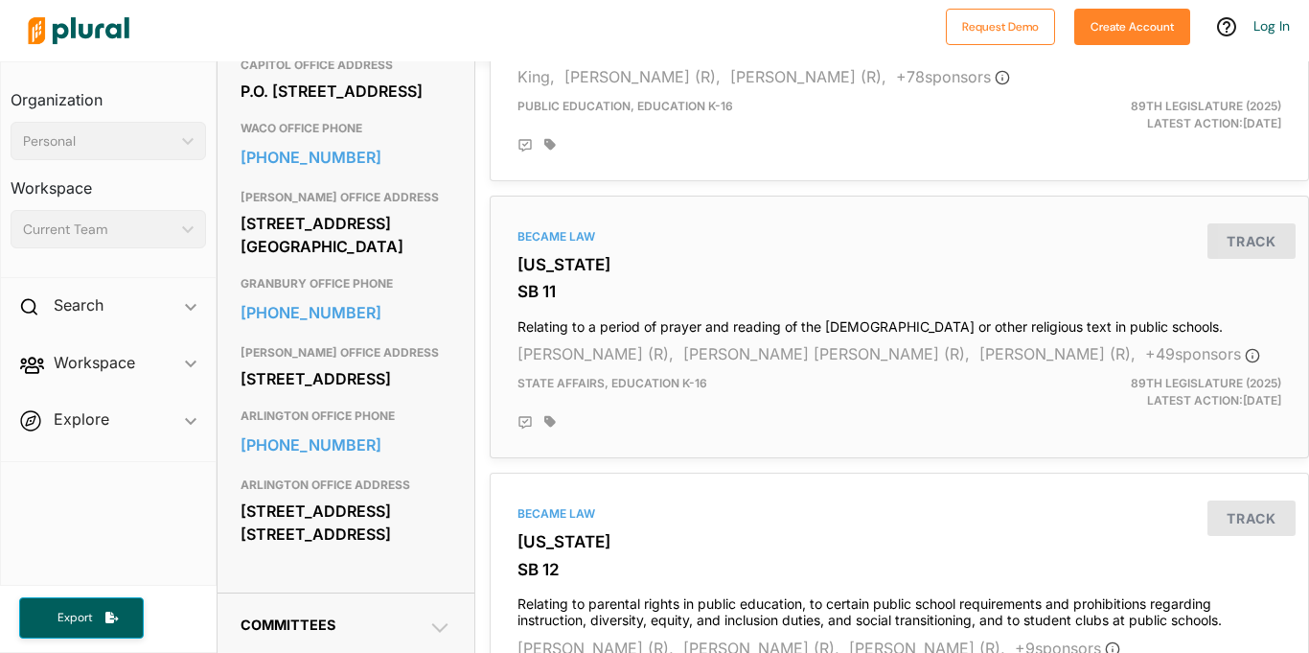
scroll to position [892, 0]
click at [53, 292] on div "Search ic_keyboard_arrow_down" at bounding box center [108, 309] width 215 height 52
click at [139, 358] on div "Bills" at bounding box center [108, 358] width 215 height 45
click at [89, 348] on h4 "Bills" at bounding box center [113, 349] width 167 height 18
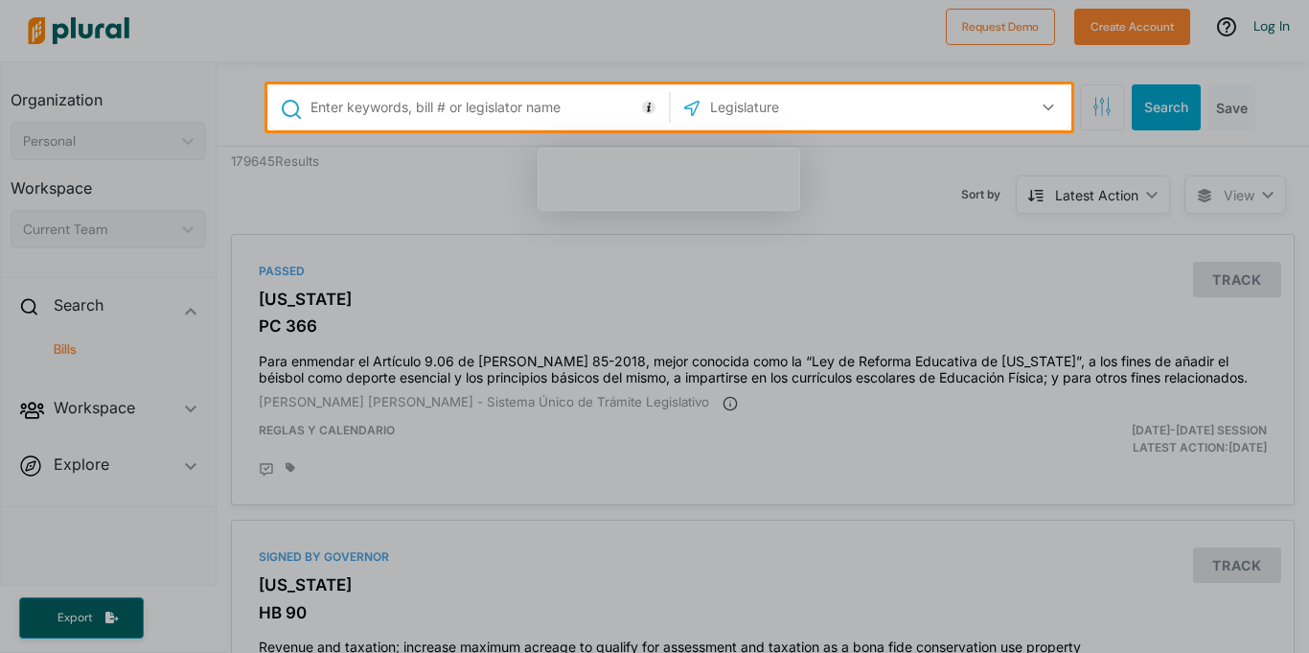
click at [525, 118] on input "text" at bounding box center [487, 107] width 356 height 36
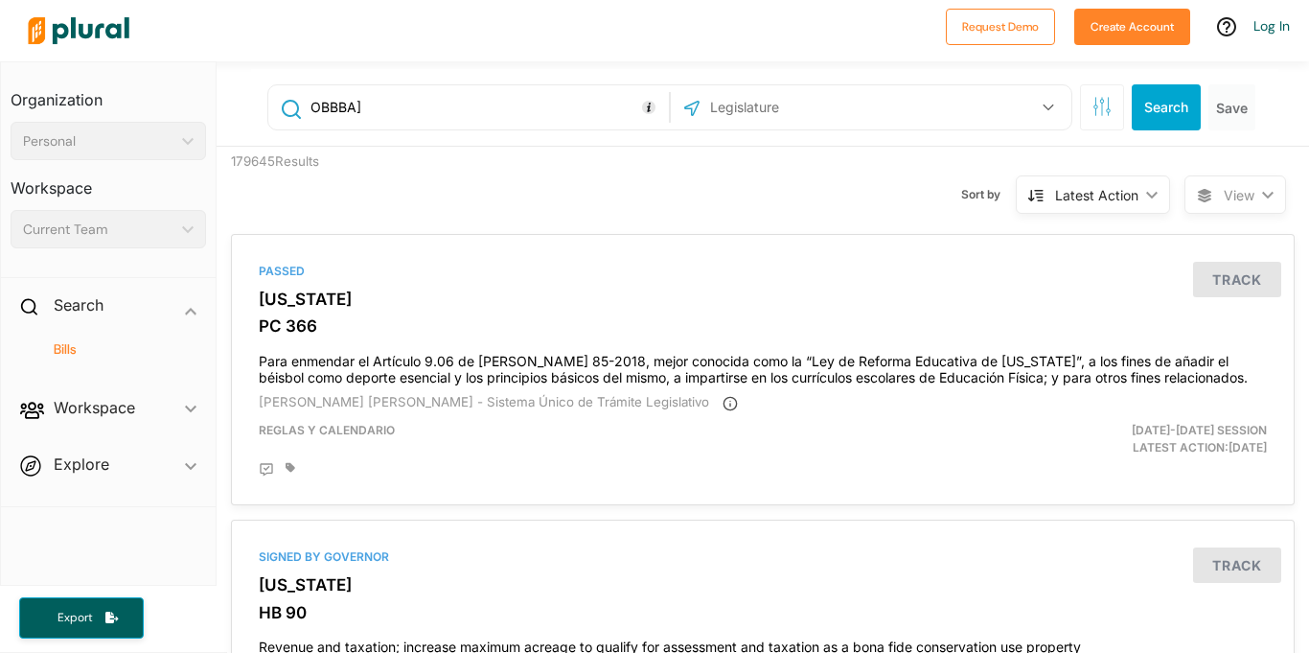
type input "OBBBA"
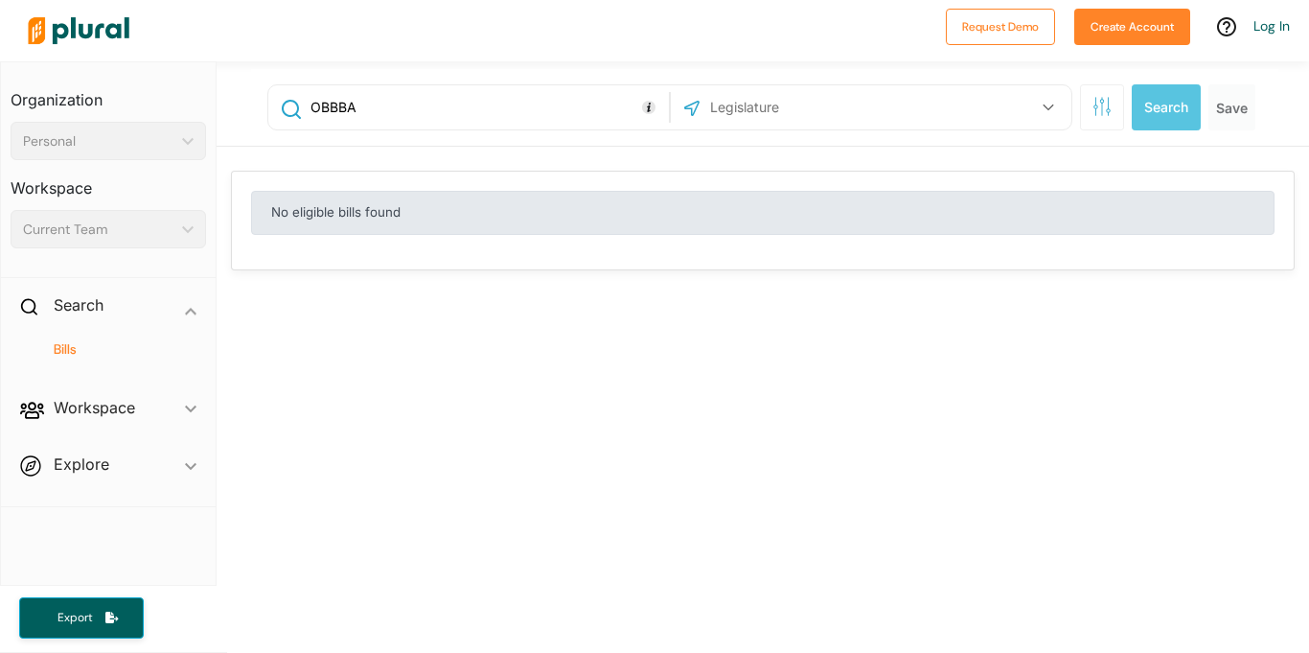
click at [561, 118] on input "OBBBA" at bounding box center [487, 107] width 356 height 36
click at [1094, 124] on button "button" at bounding box center [1102, 107] width 44 height 46
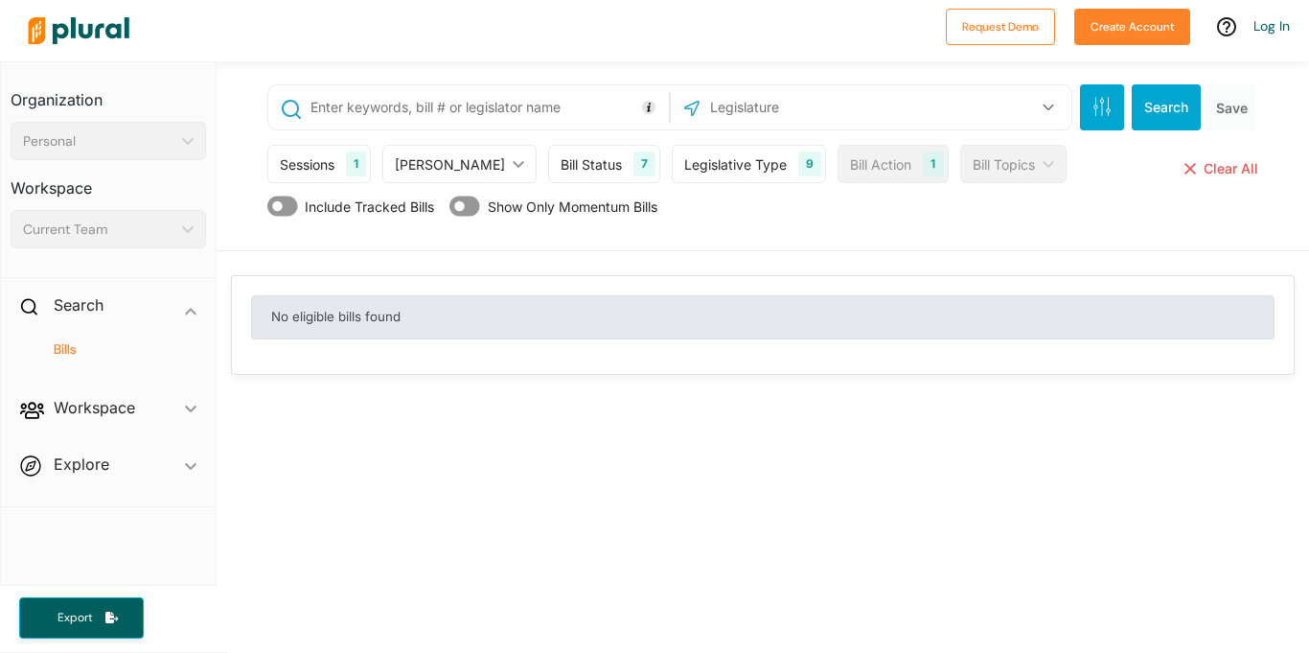
click at [934, 105] on div "US Congress Alabama Alaska Arizona Arkansas California Colorado Connecticut Del…" at bounding box center [871, 107] width 391 height 36
click at [1085, 117] on button "button" at bounding box center [1102, 107] width 44 height 46
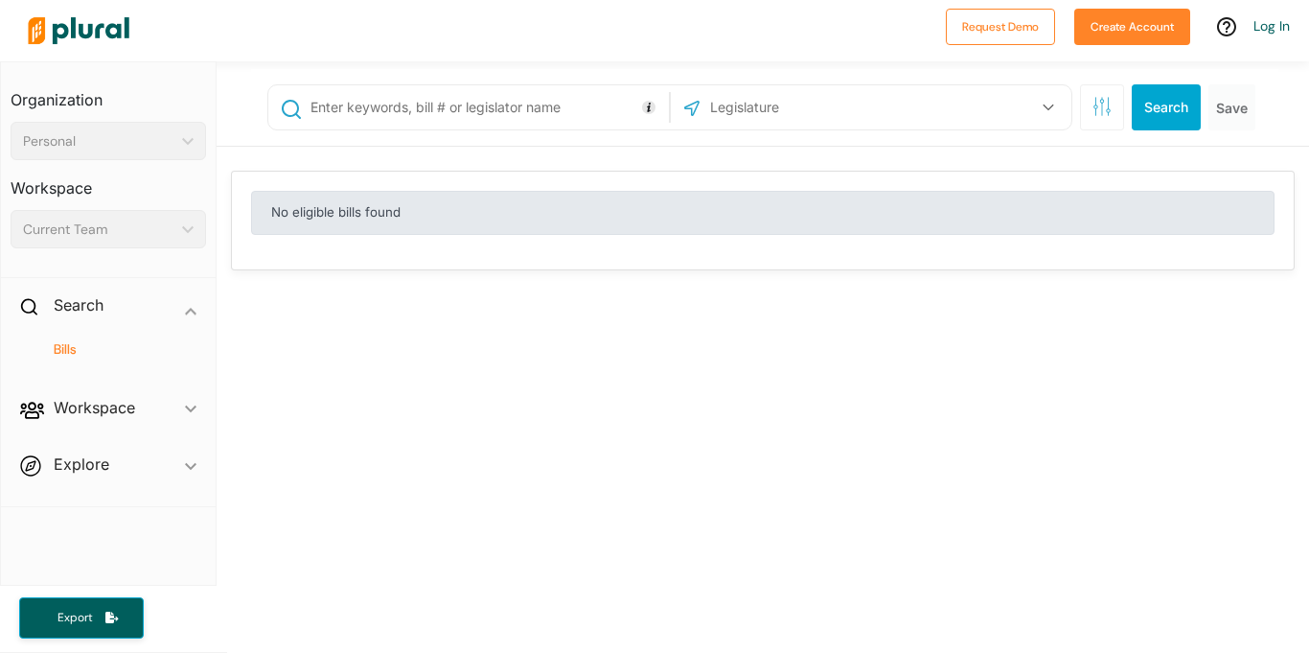
click at [544, 120] on input "text" at bounding box center [487, 107] width 356 height 36
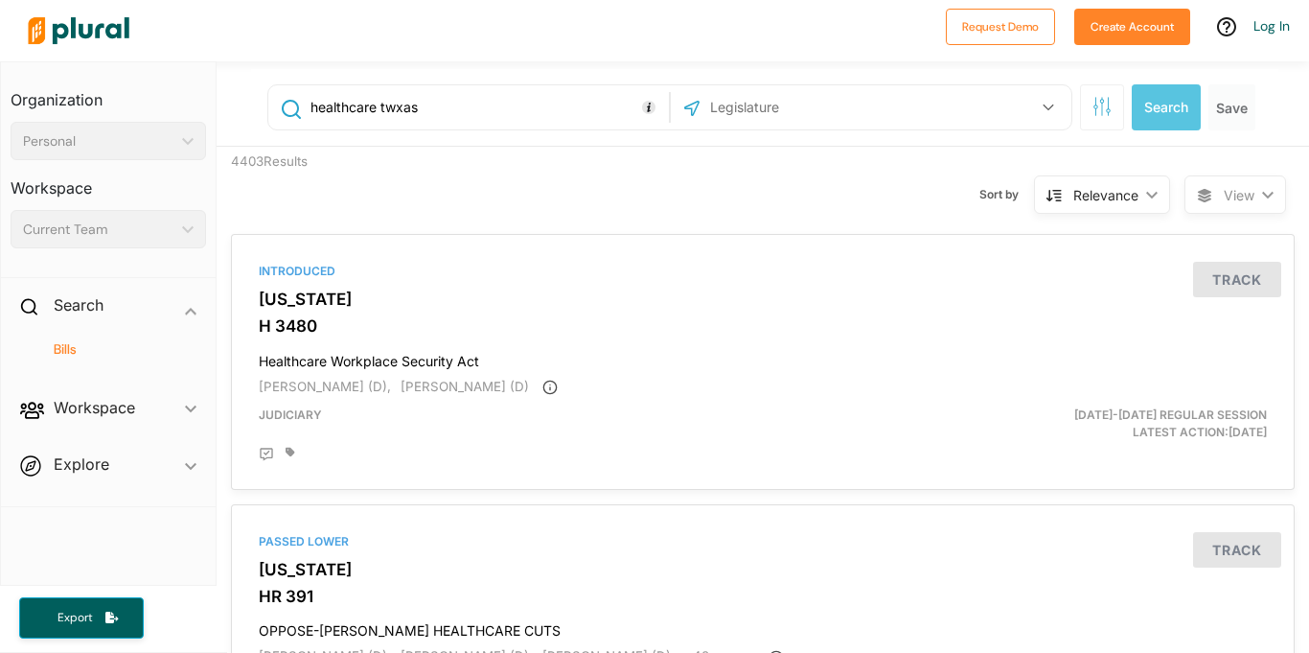
click at [401, 107] on input "healthcare twxas" at bounding box center [487, 107] width 356 height 36
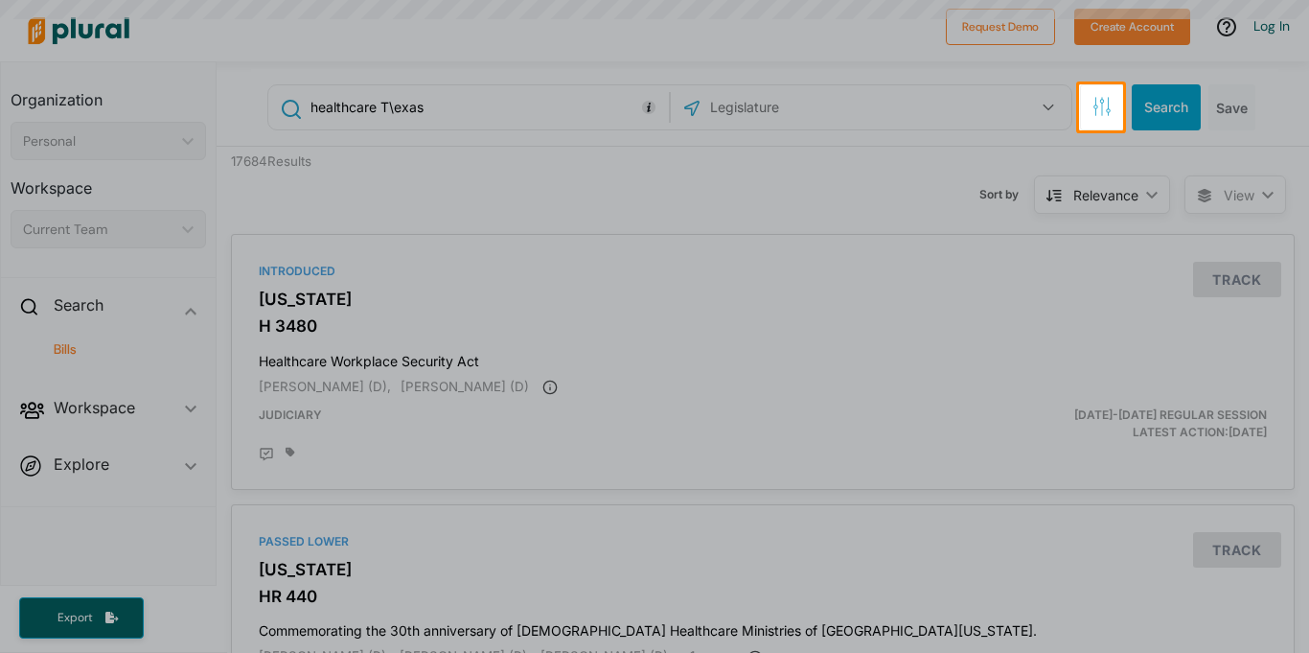
type input "healthcare Texas"
click at [725, 157] on div at bounding box center [654, 391] width 1309 height 522
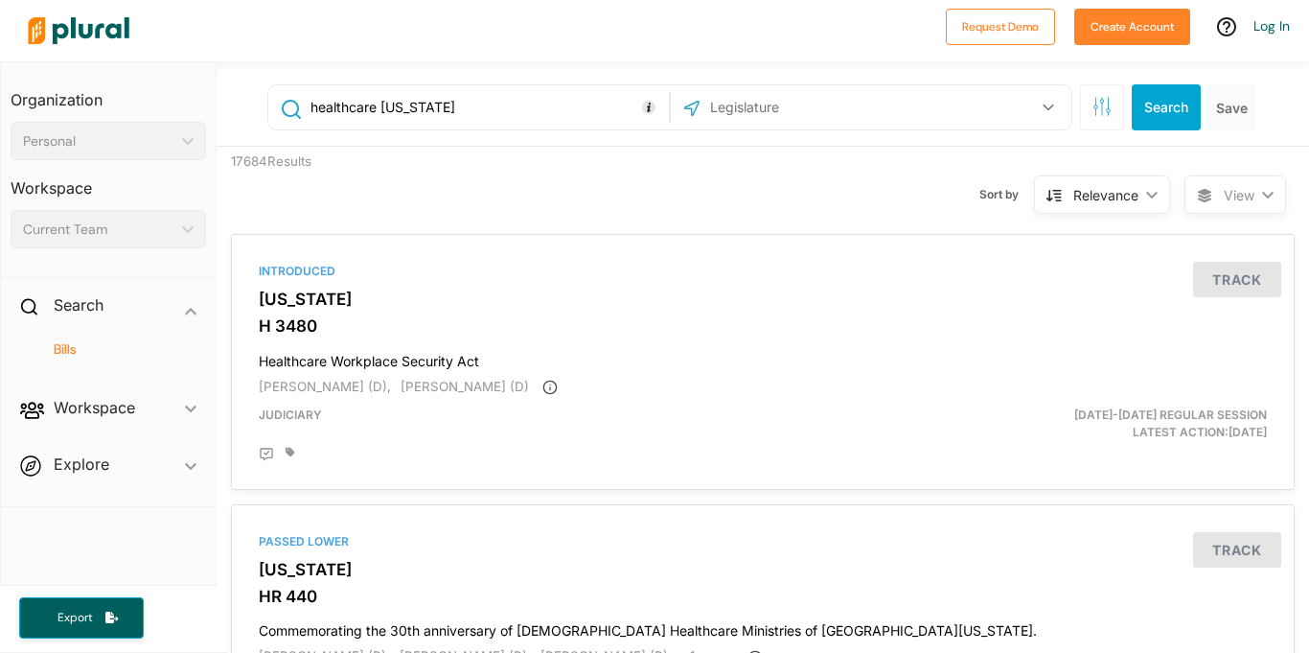
click at [578, 89] on input "healthcare Texas" at bounding box center [487, 107] width 356 height 36
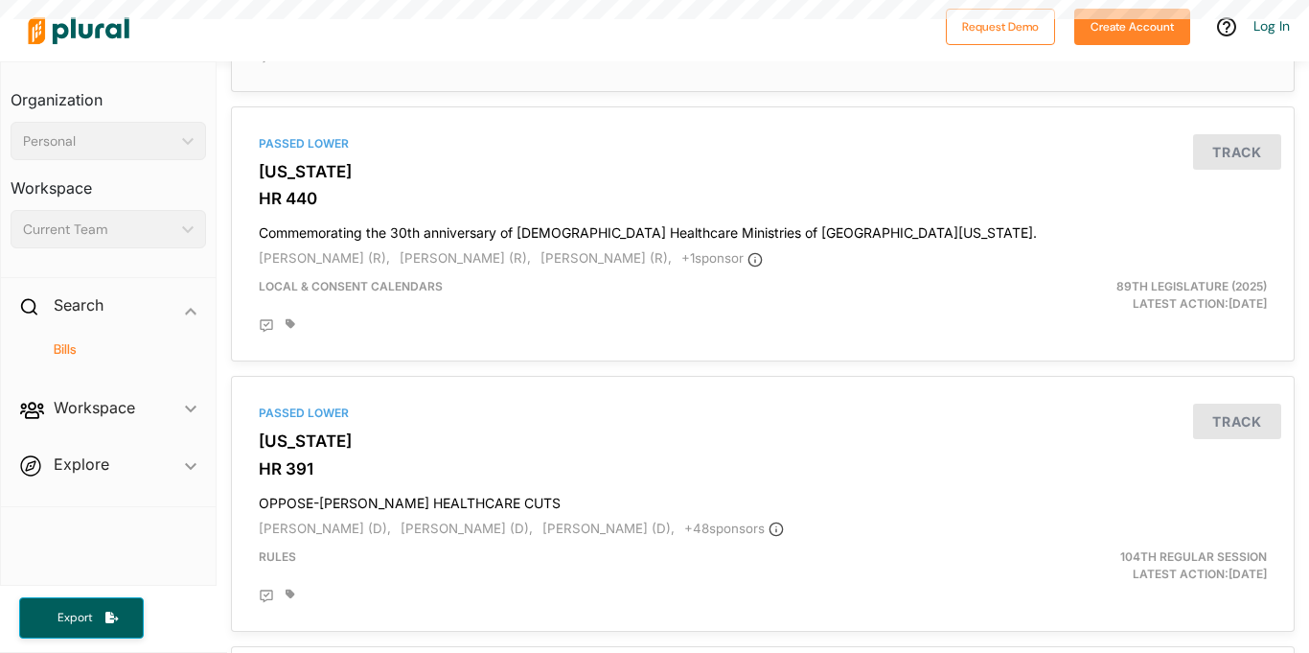
scroll to position [321, 0]
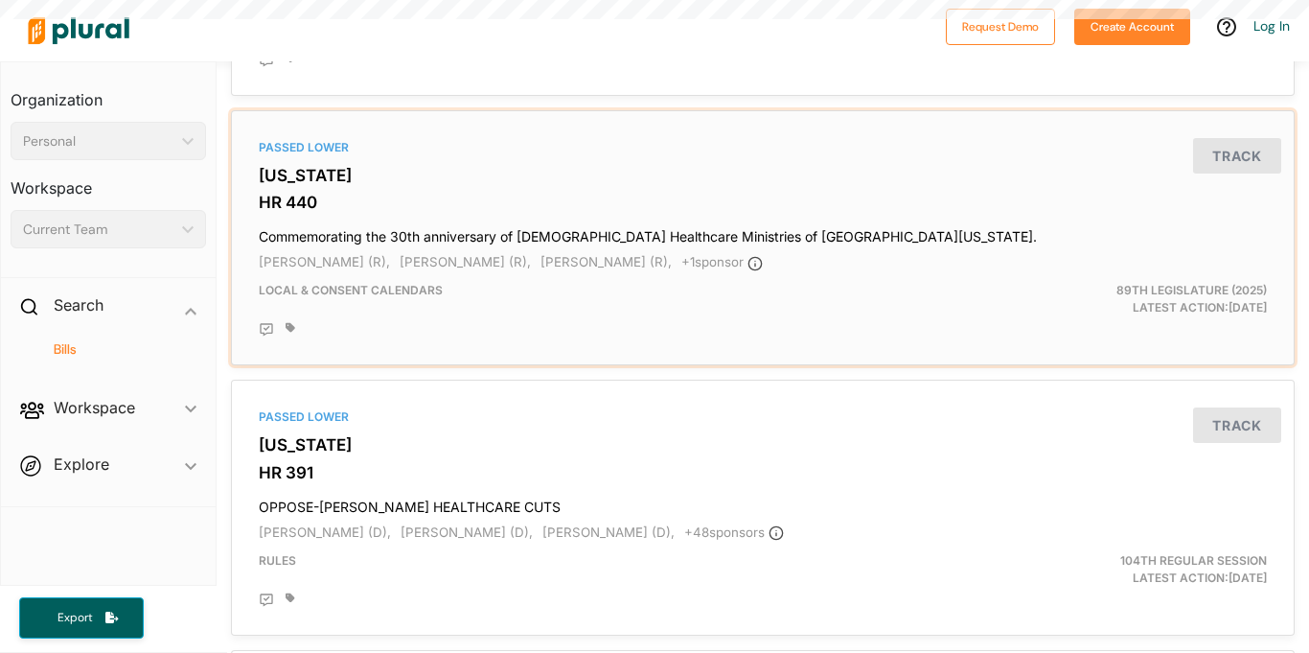
click at [896, 186] on div "Passed Lower Texas HR 440 Commemorating the 30th anniversary of Methodist Healt…" at bounding box center [763, 238] width 1047 height 239
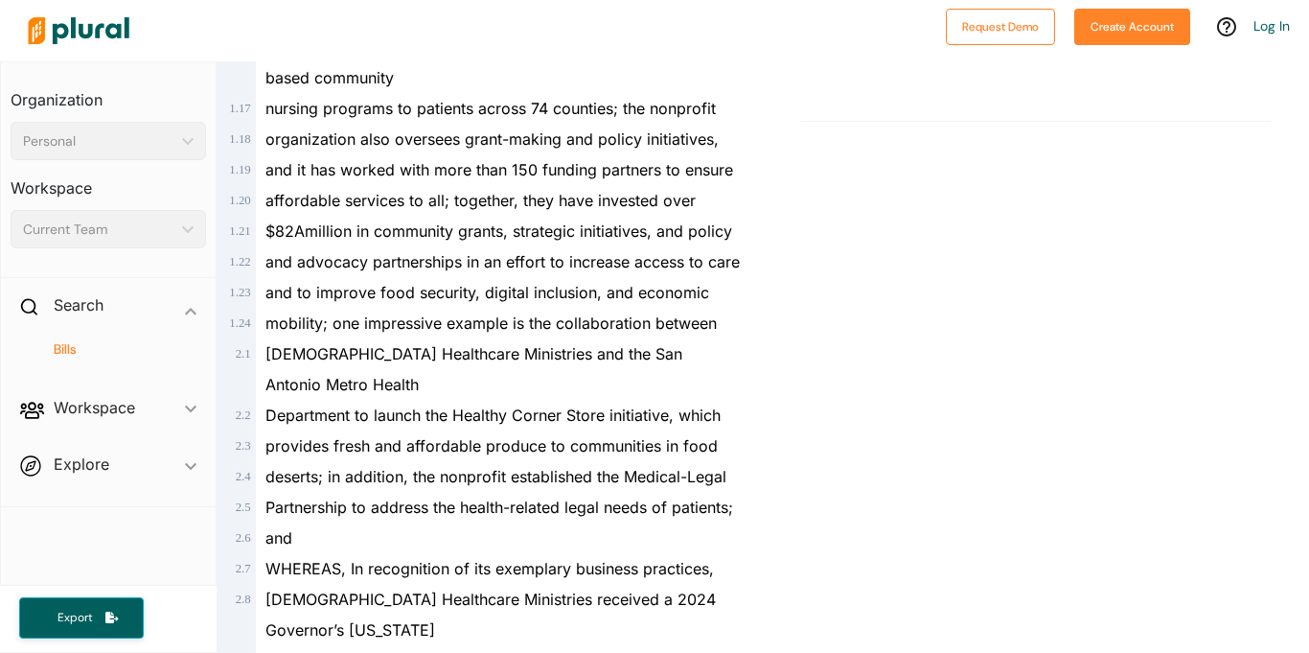
scroll to position [1061, 0]
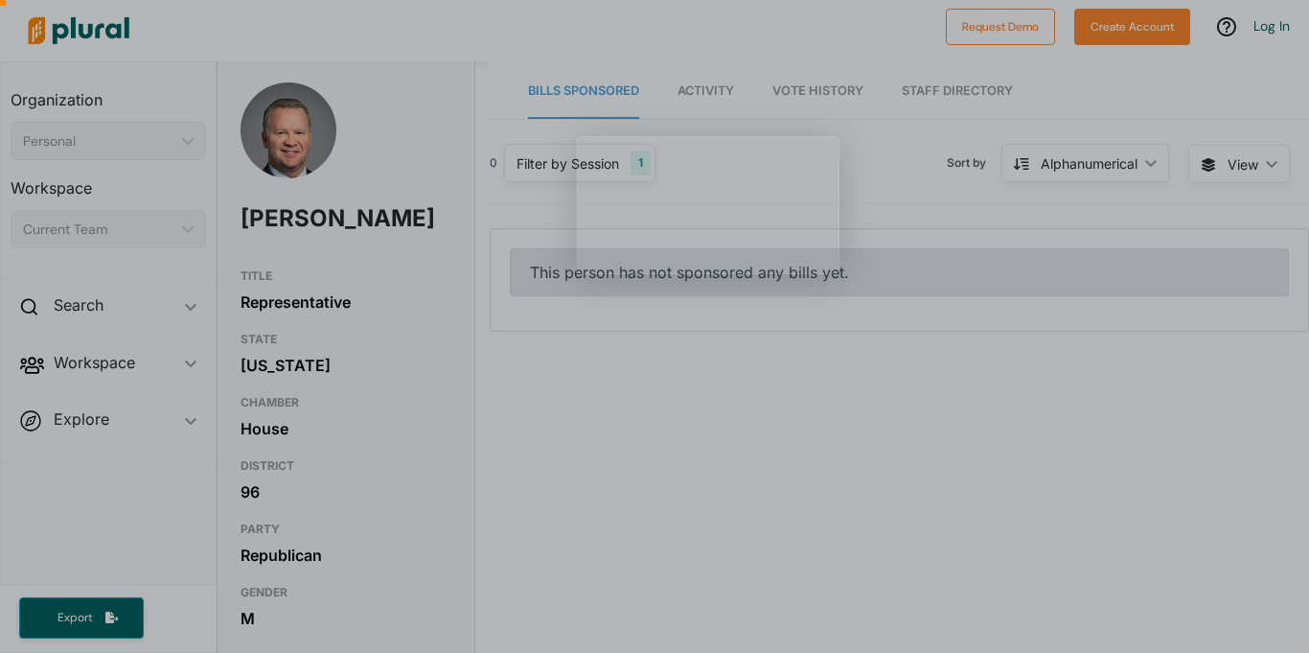
scroll to position [1, 0]
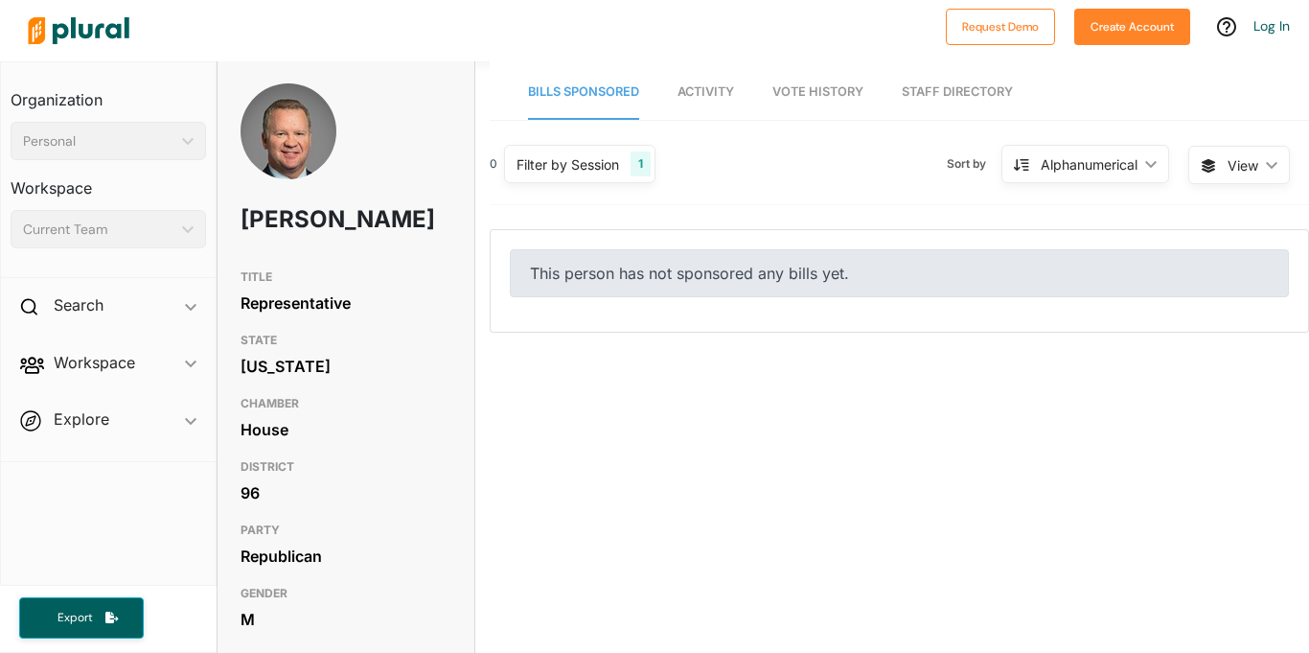
click at [706, 92] on span "Activity" at bounding box center [706, 91] width 57 height 14
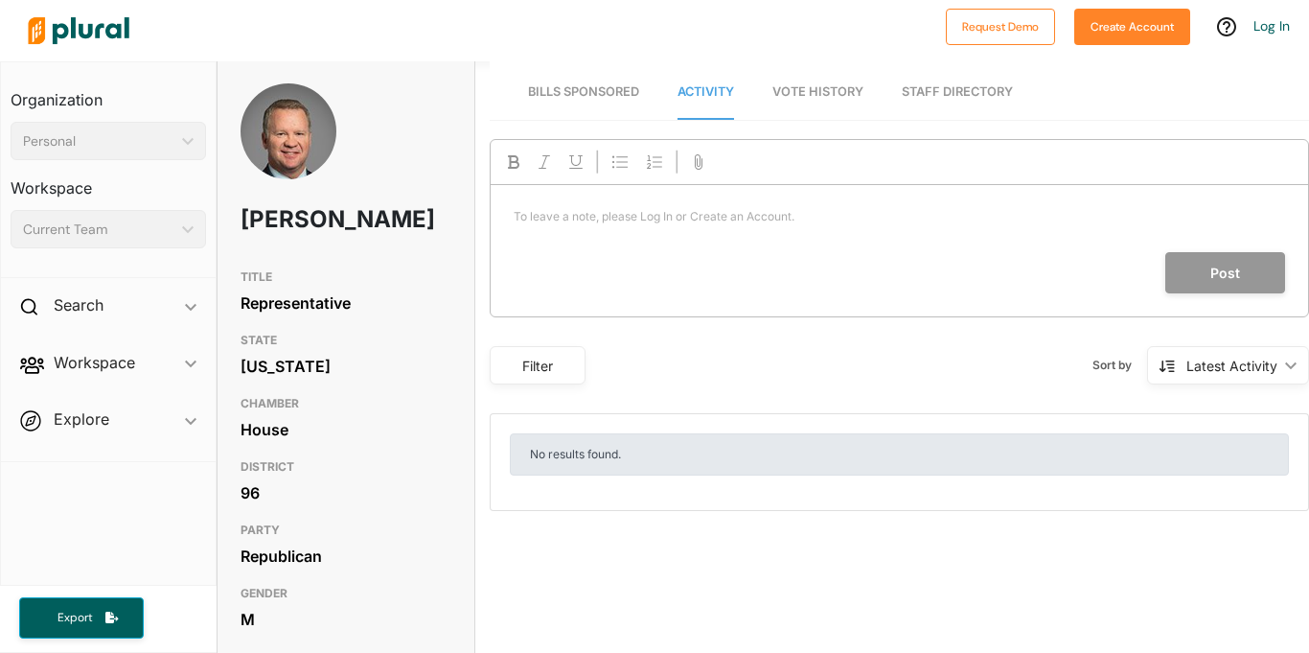
click at [606, 85] on span "Bills Sponsored" at bounding box center [583, 91] width 111 height 14
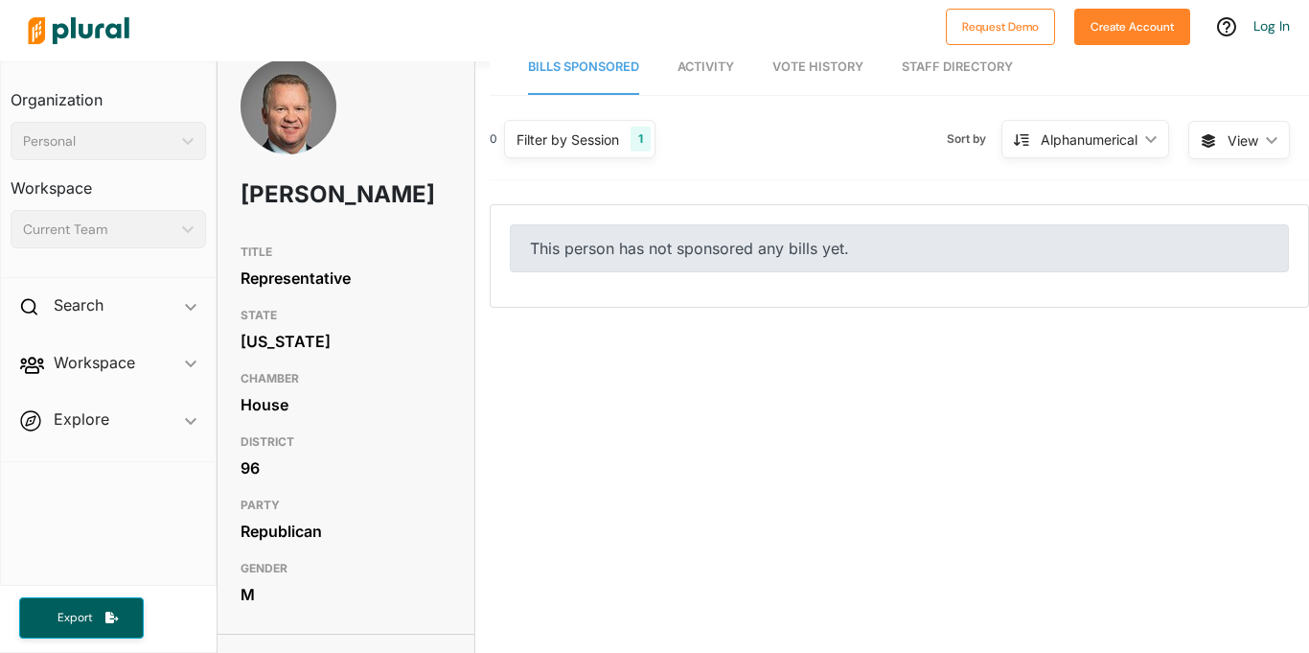
scroll to position [27, 0]
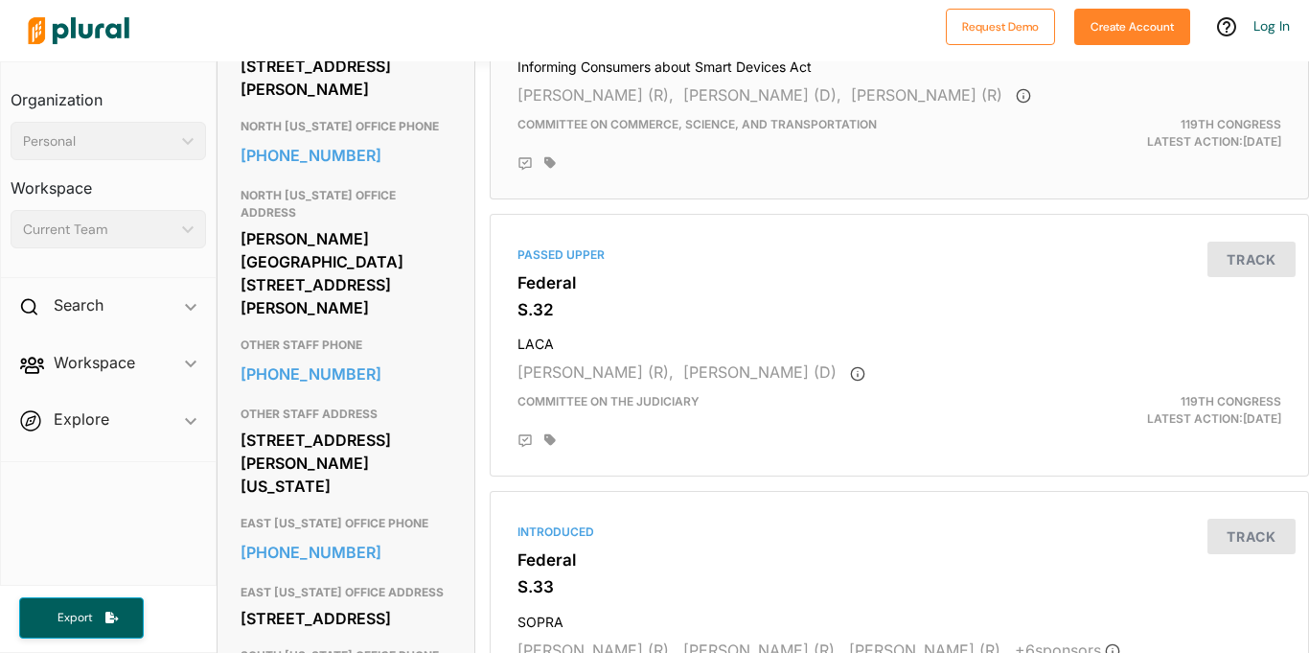
scroll to position [1121, 0]
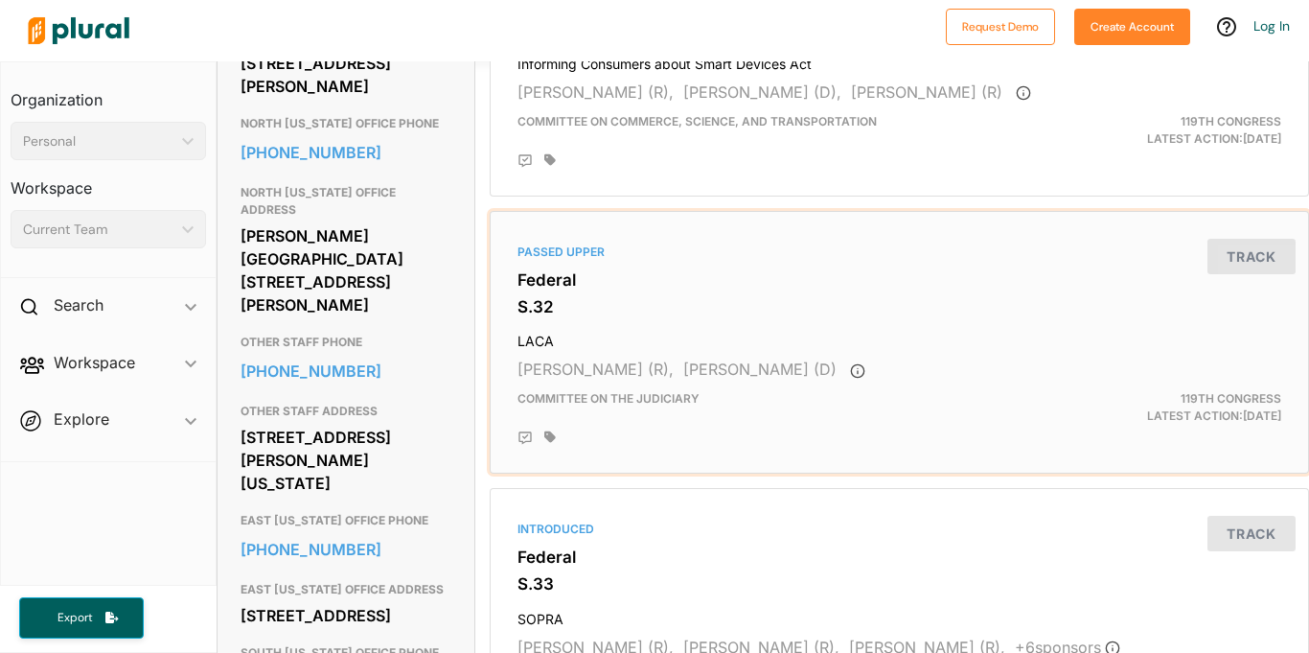
click at [698, 282] on h3 "Federal" at bounding box center [900, 279] width 764 height 19
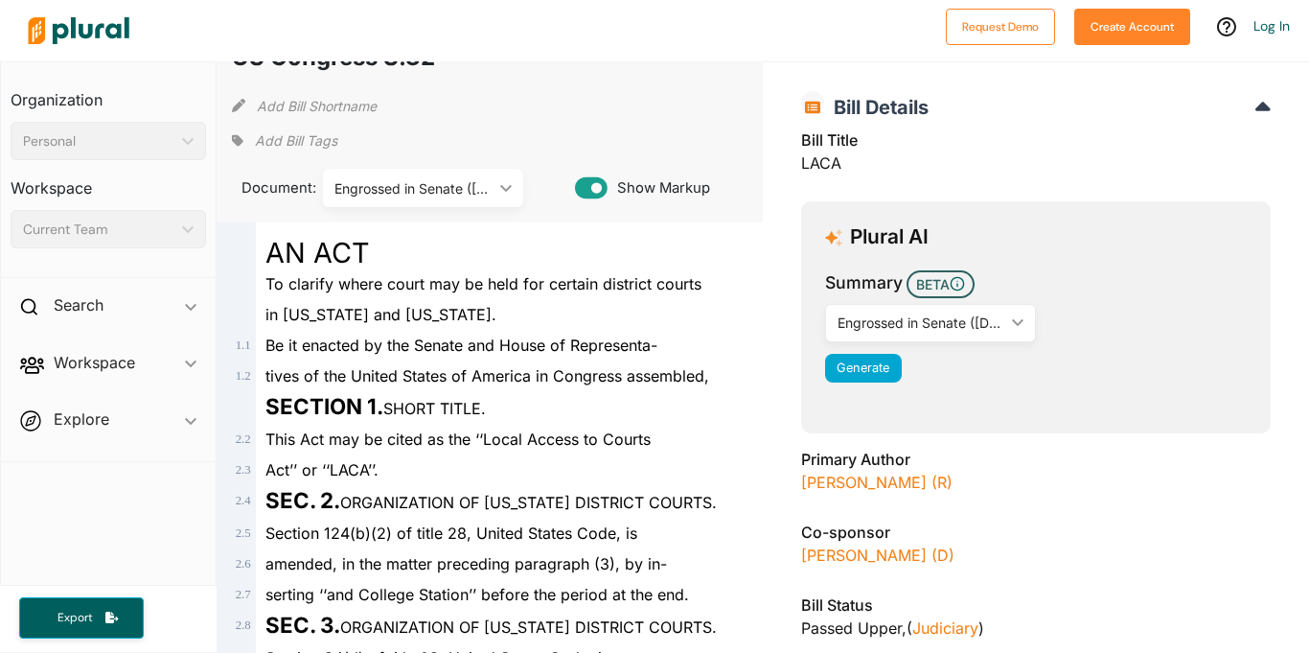
scroll to position [64, 0]
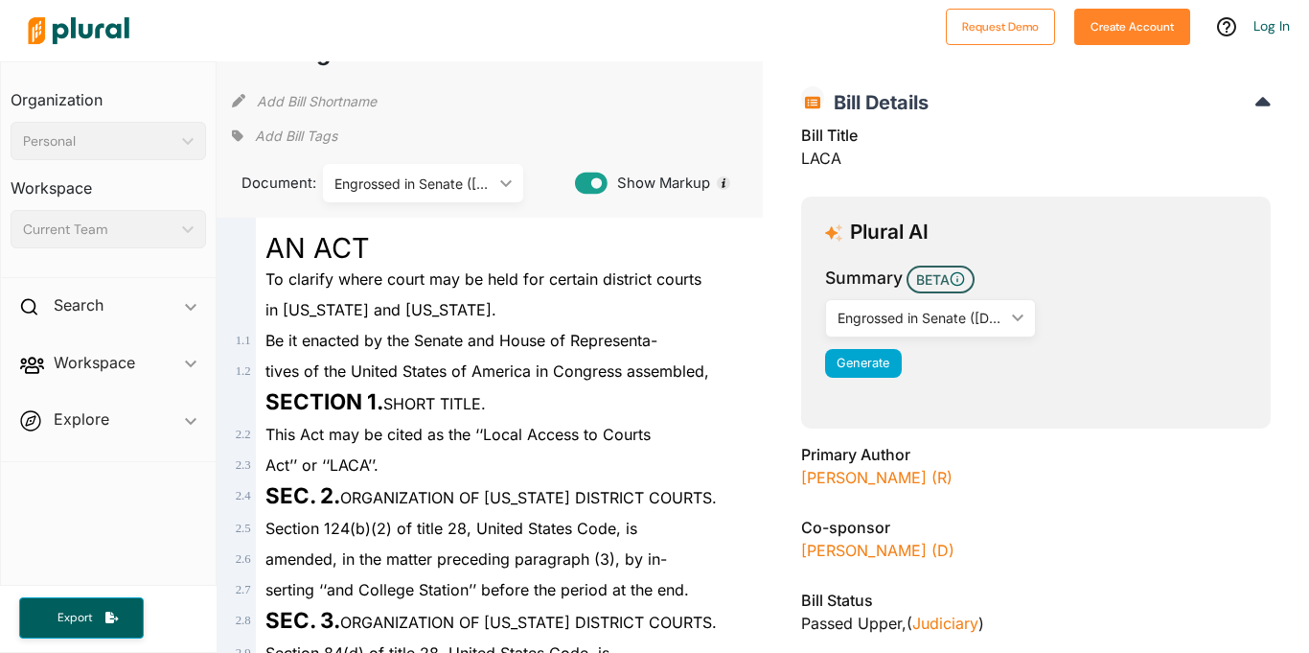
click at [968, 316] on div "Engrossed in Senate ([DATE])" at bounding box center [921, 318] width 167 height 20
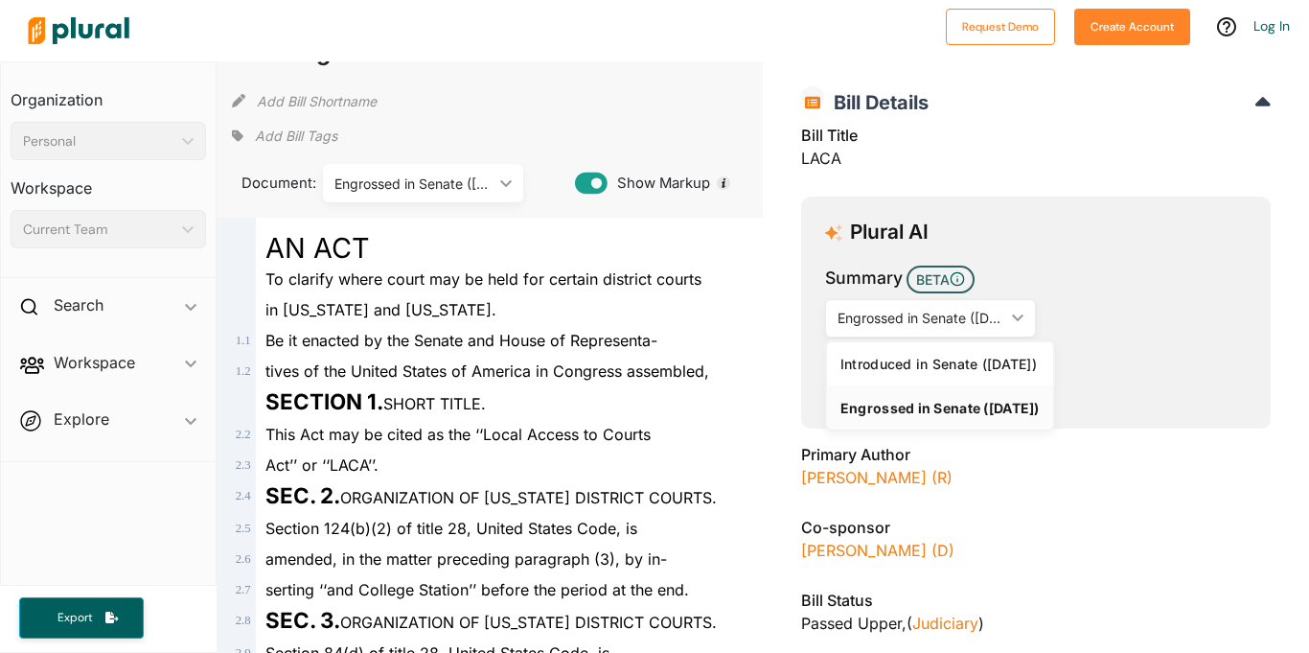
click at [1080, 306] on div "Summary BETA Engrossed in Senate (2/12/2025) ic_keyboard_arrow_down Introduced …" at bounding box center [1036, 327] width 422 height 123
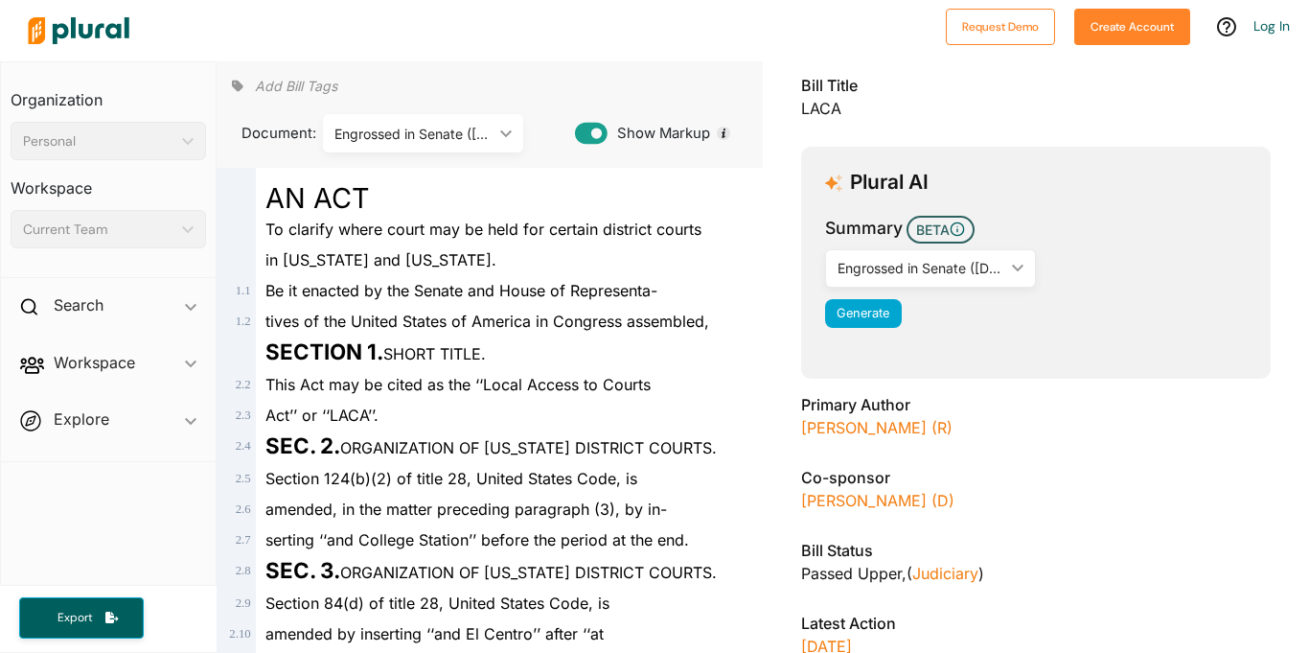
scroll to position [115, 0]
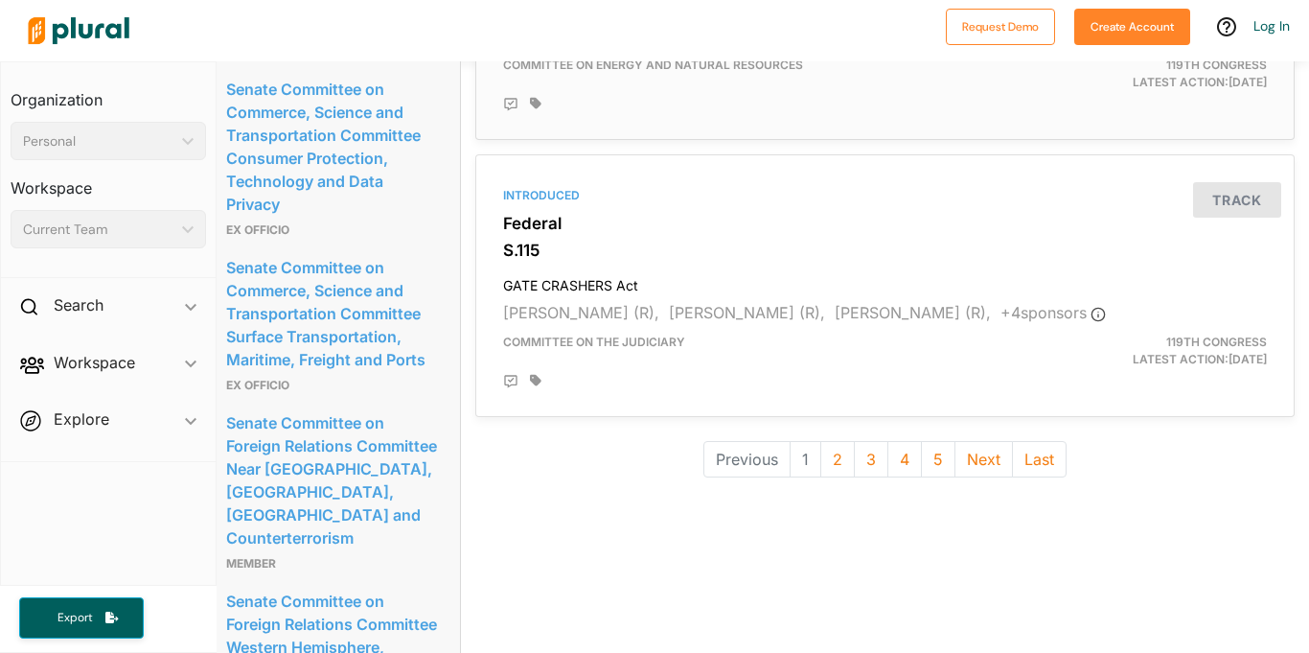
scroll to position [5381, 14]
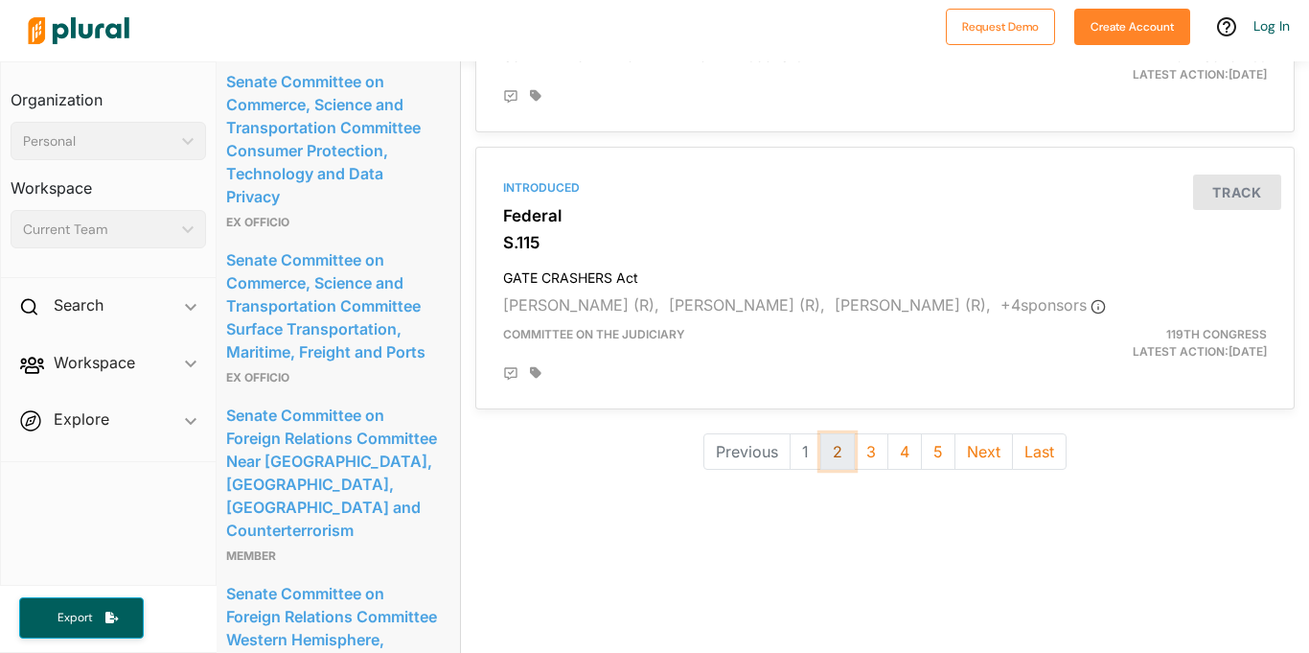
click at [837, 450] on button "2" at bounding box center [838, 451] width 35 height 36
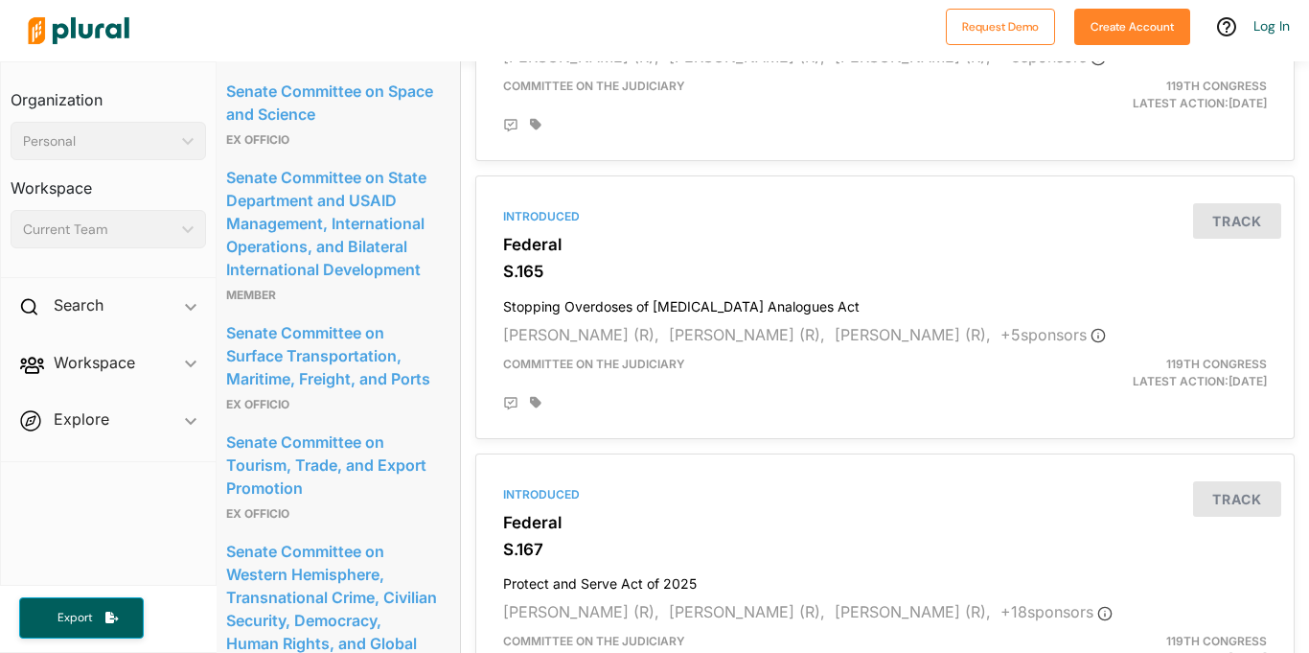
scroll to position [2613, 14]
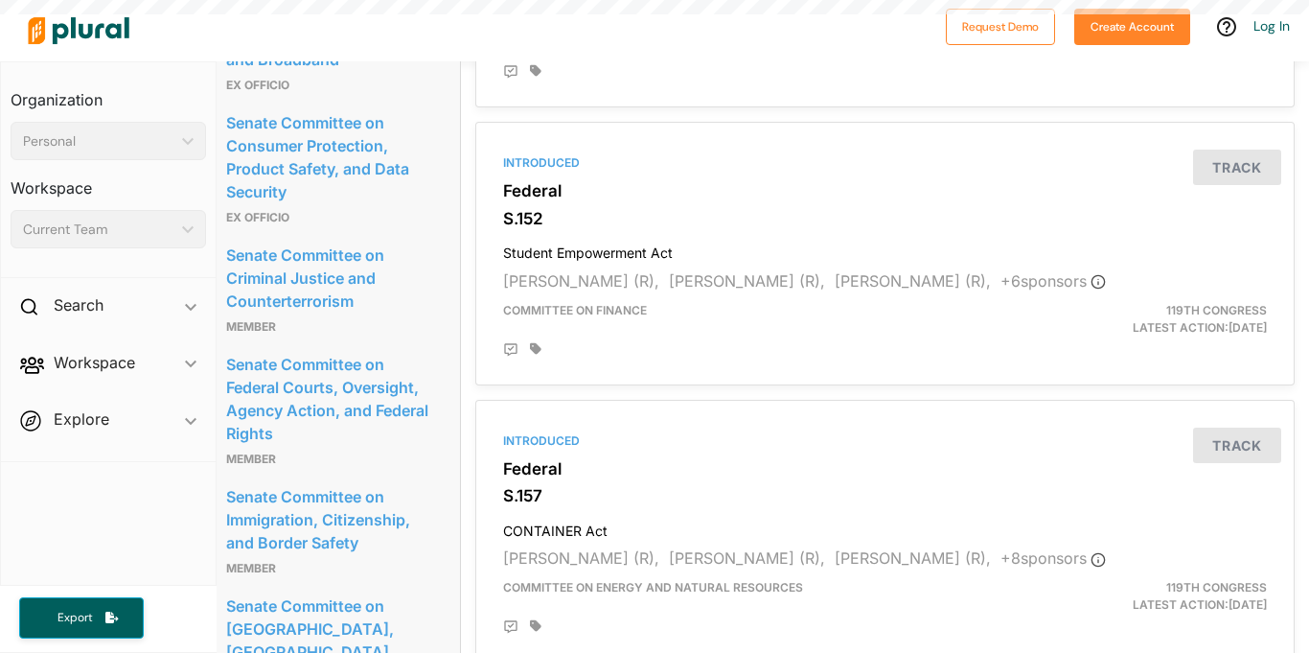
scroll to position [0, 14]
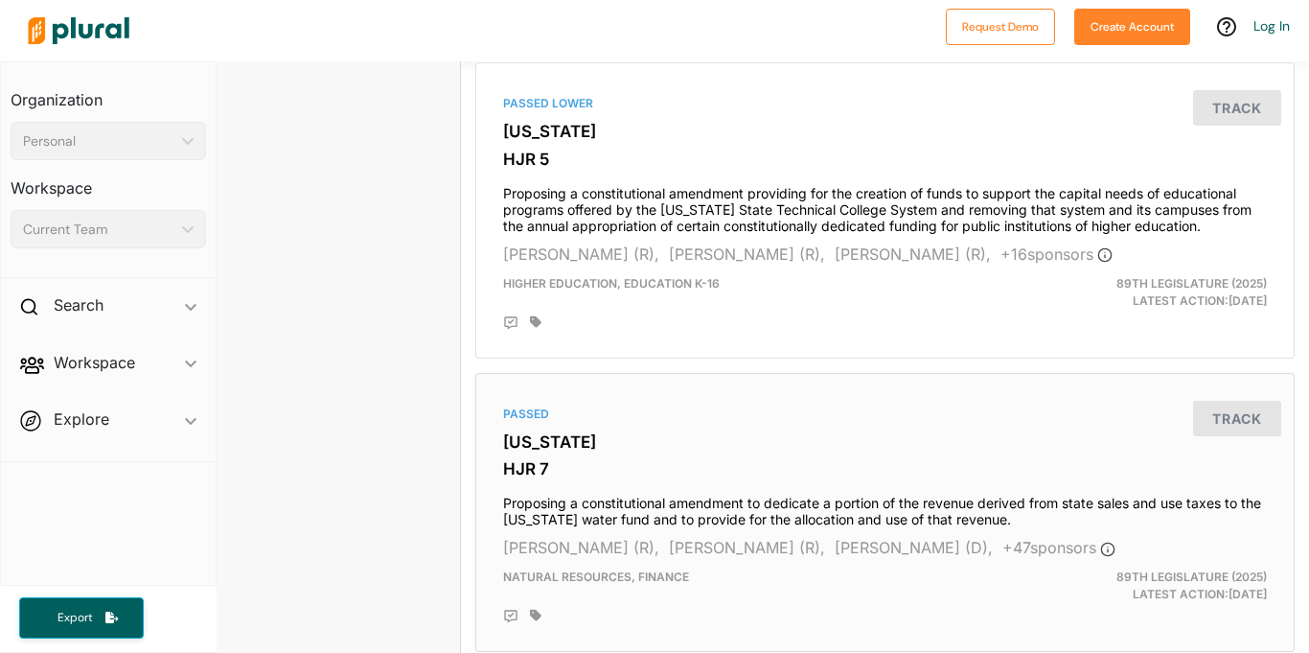
scroll to position [5116, 14]
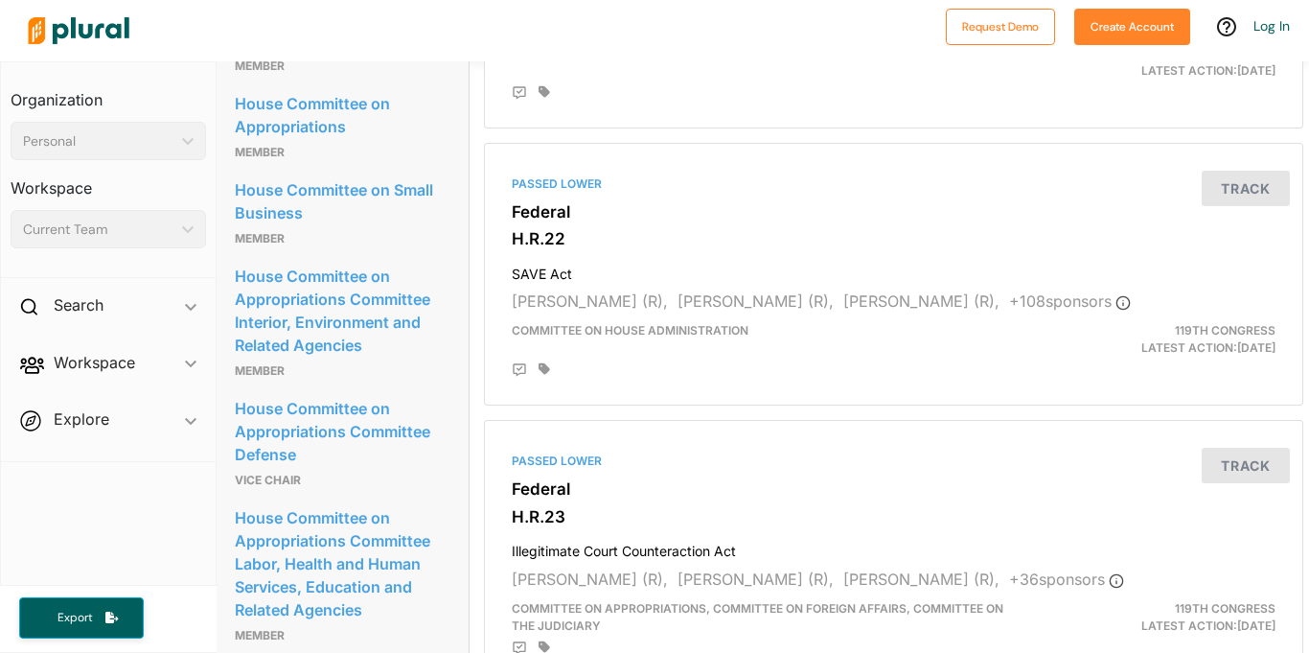
scroll to position [2384, 6]
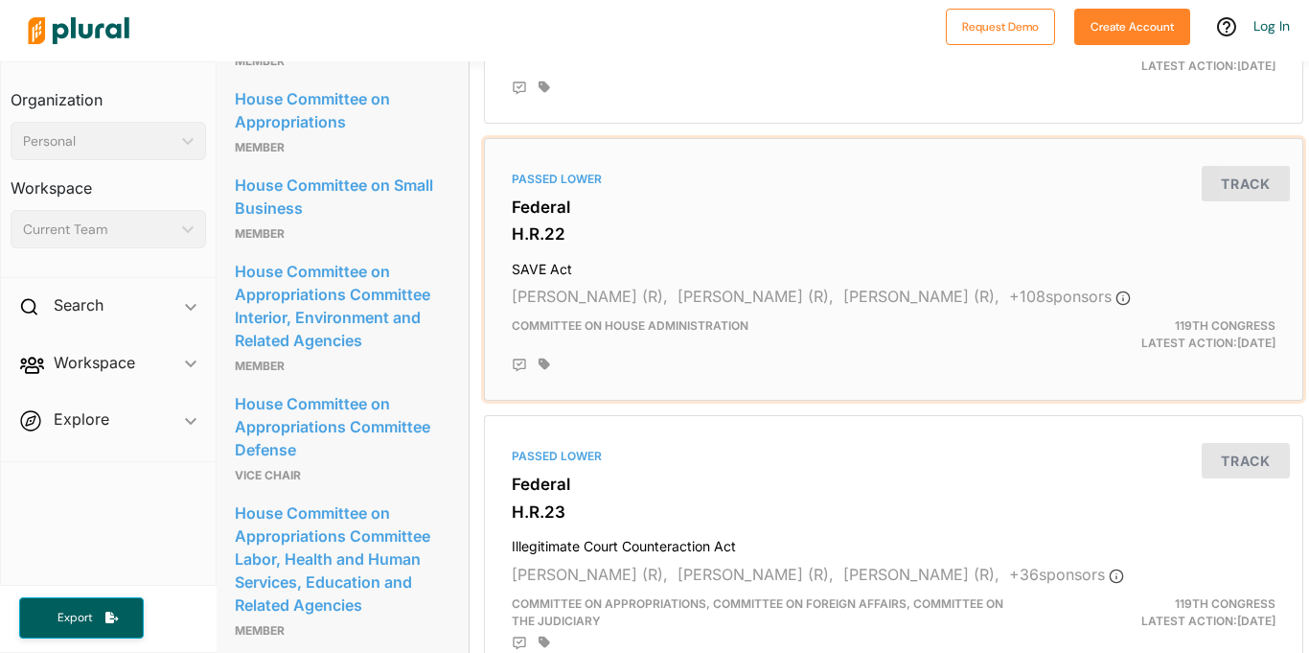
click at [560, 280] on div "Passed Lower Federal H.R.22 SAVE Act Chip Roy (R), Nicole Malliotakis (R), Brad…" at bounding box center [894, 270] width 802 height 246
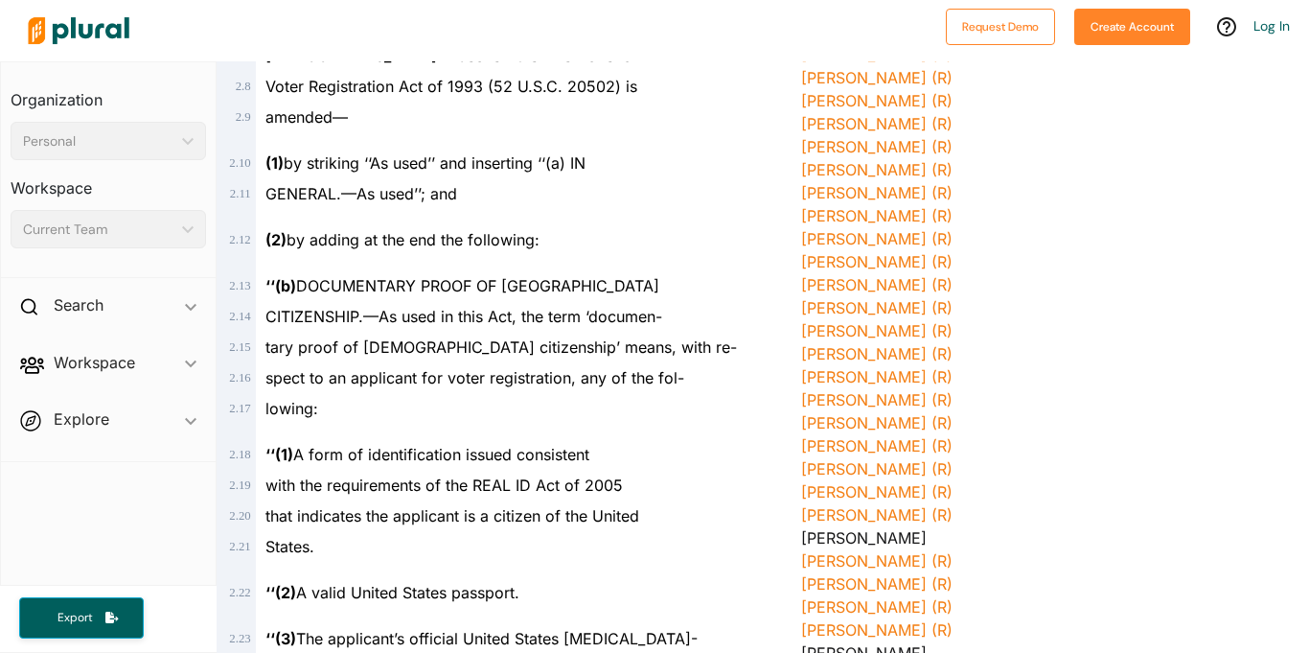
scroll to position [688, 0]
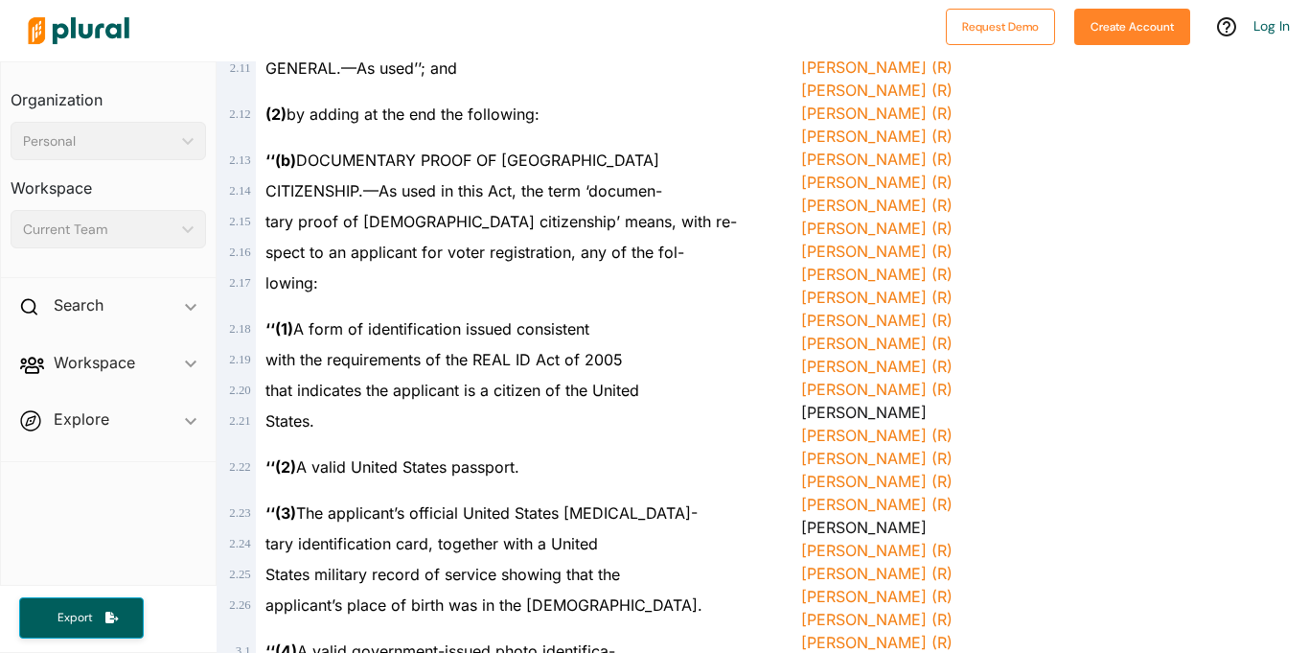
scroll to position [802, 0]
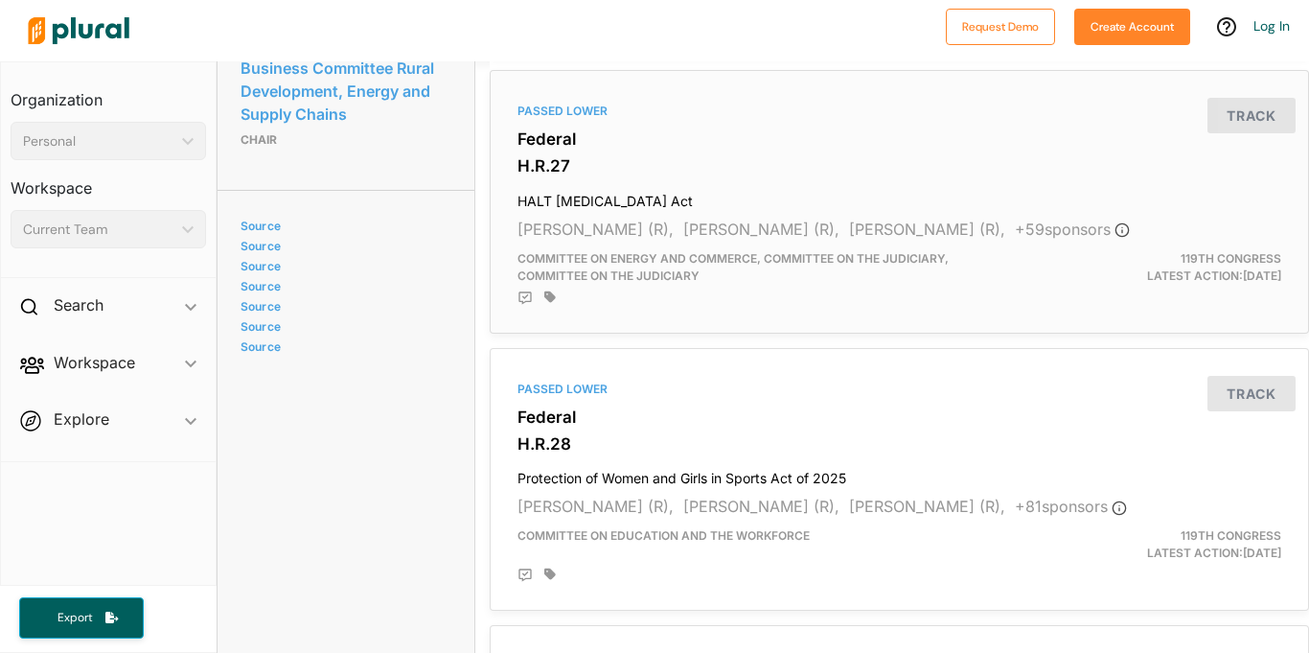
scroll to position [3006, 0]
click at [782, 162] on h3 "H.R.27" at bounding box center [900, 166] width 764 height 19
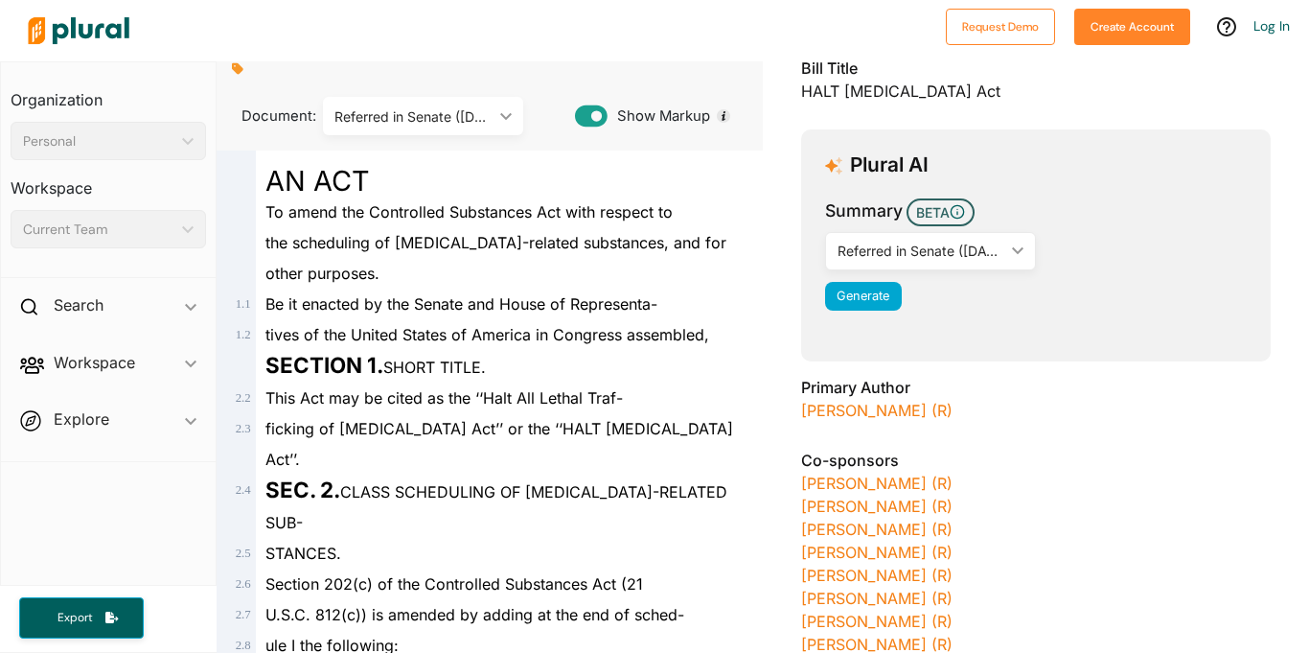
scroll to position [145, 0]
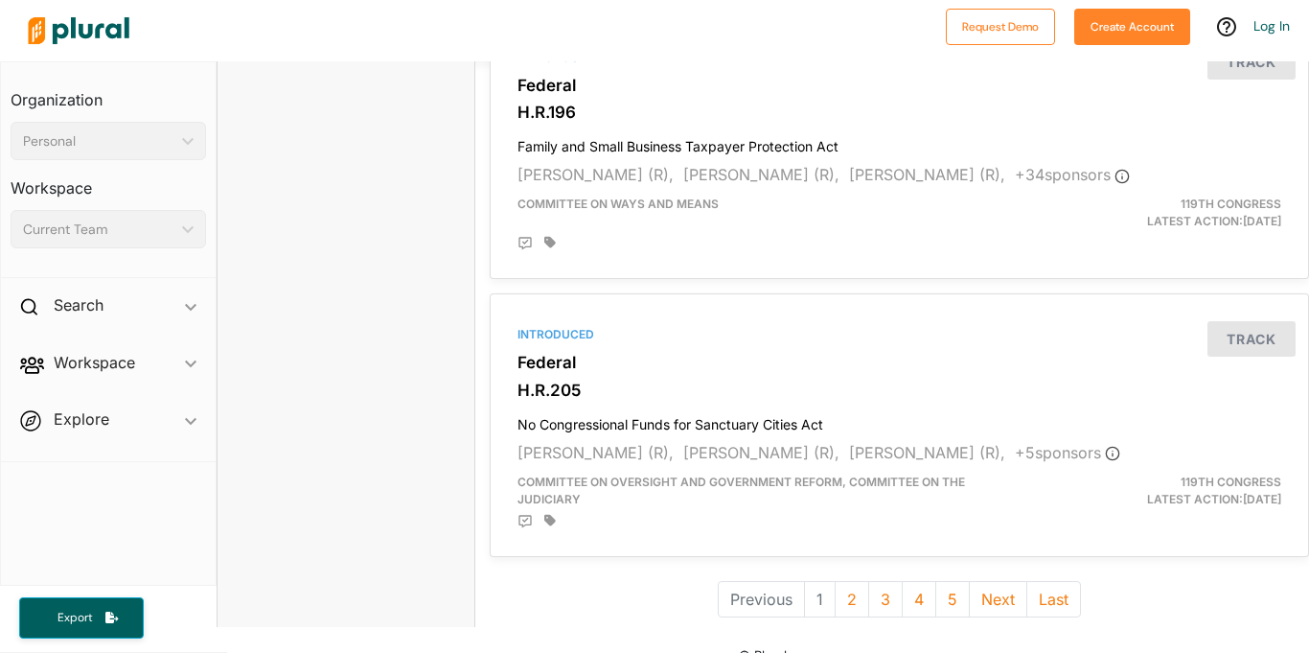
scroll to position [5310, 0]
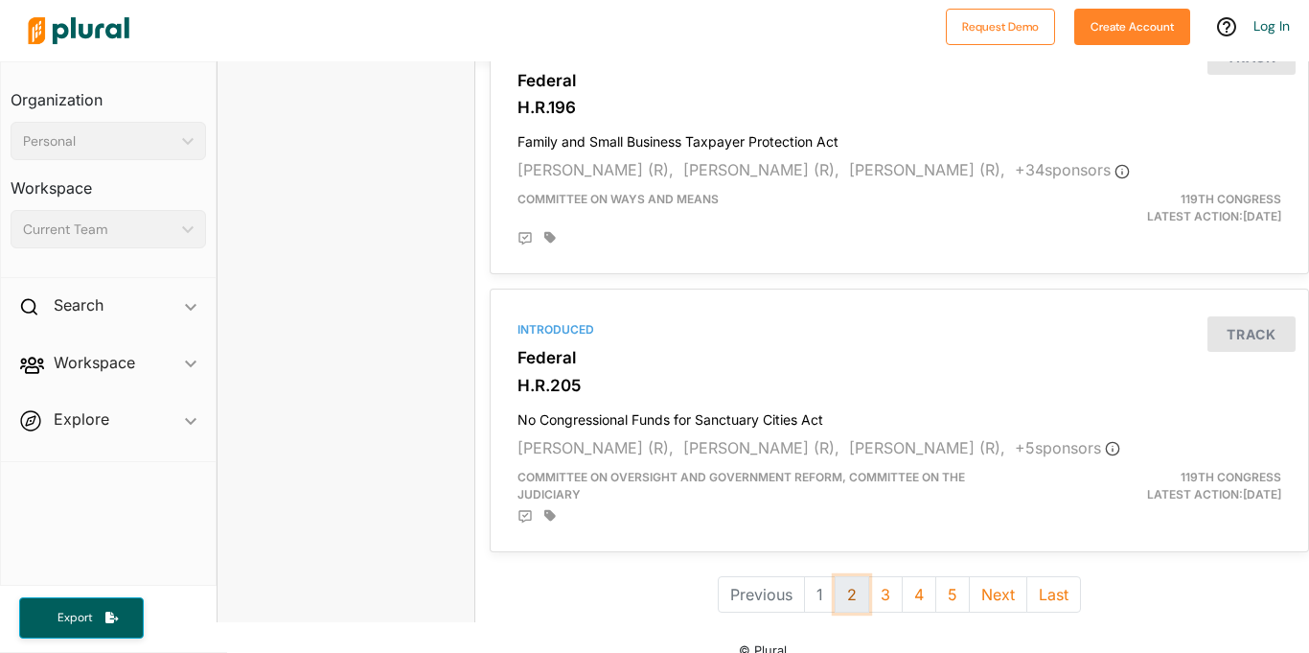
click at [855, 582] on button "2" at bounding box center [852, 594] width 35 height 36
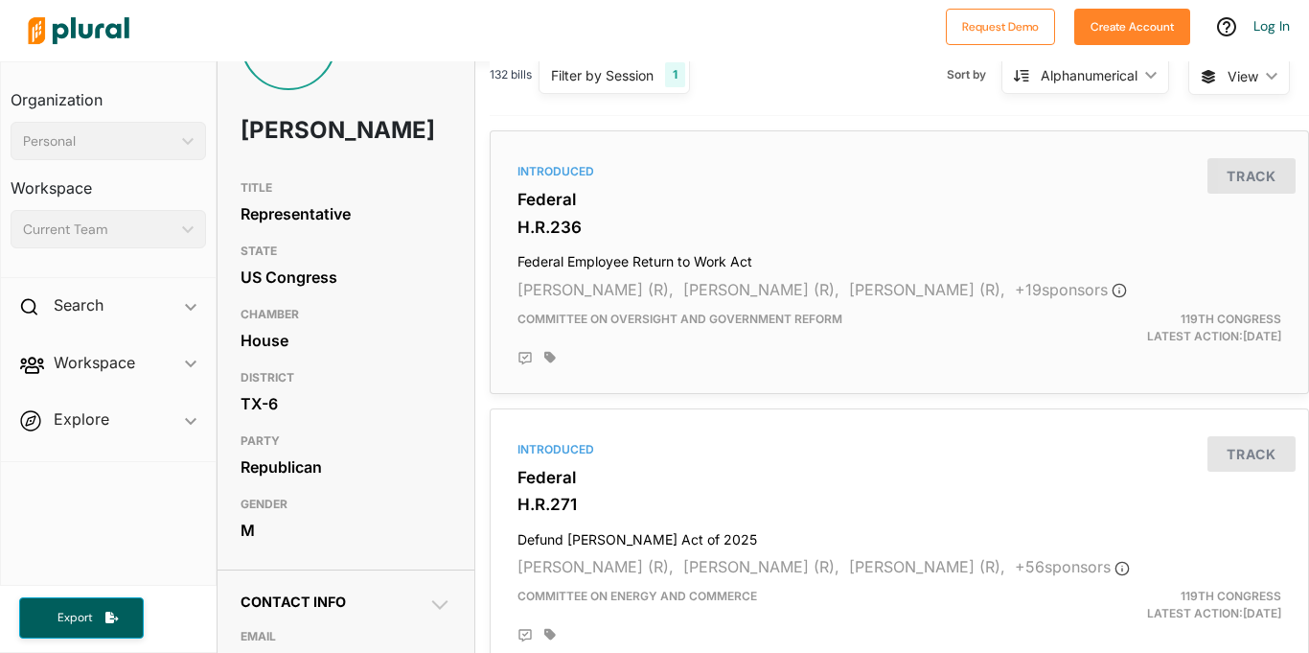
scroll to position [91, 0]
click at [680, 237] on div "Introduced Federal H.R.236 Federal Employee Return to Work Act Dan Newhouse (R)…" at bounding box center [899, 261] width 802 height 246
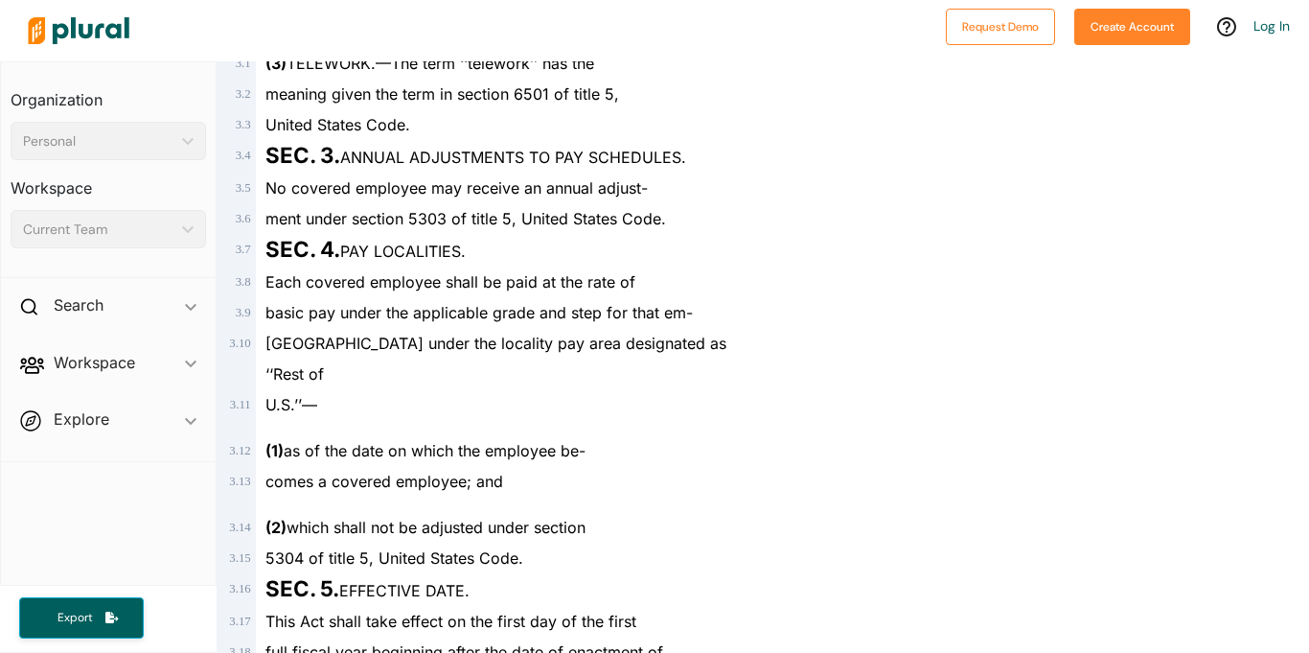
scroll to position [1671, 0]
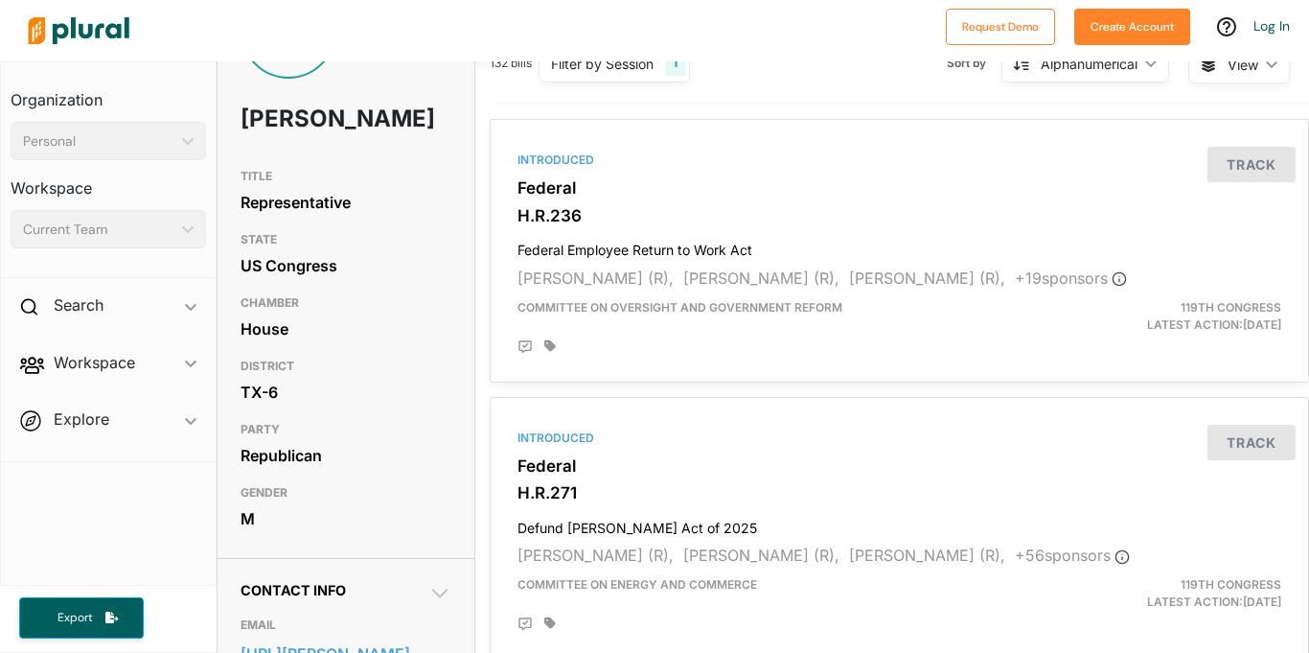
scroll to position [124, 0]
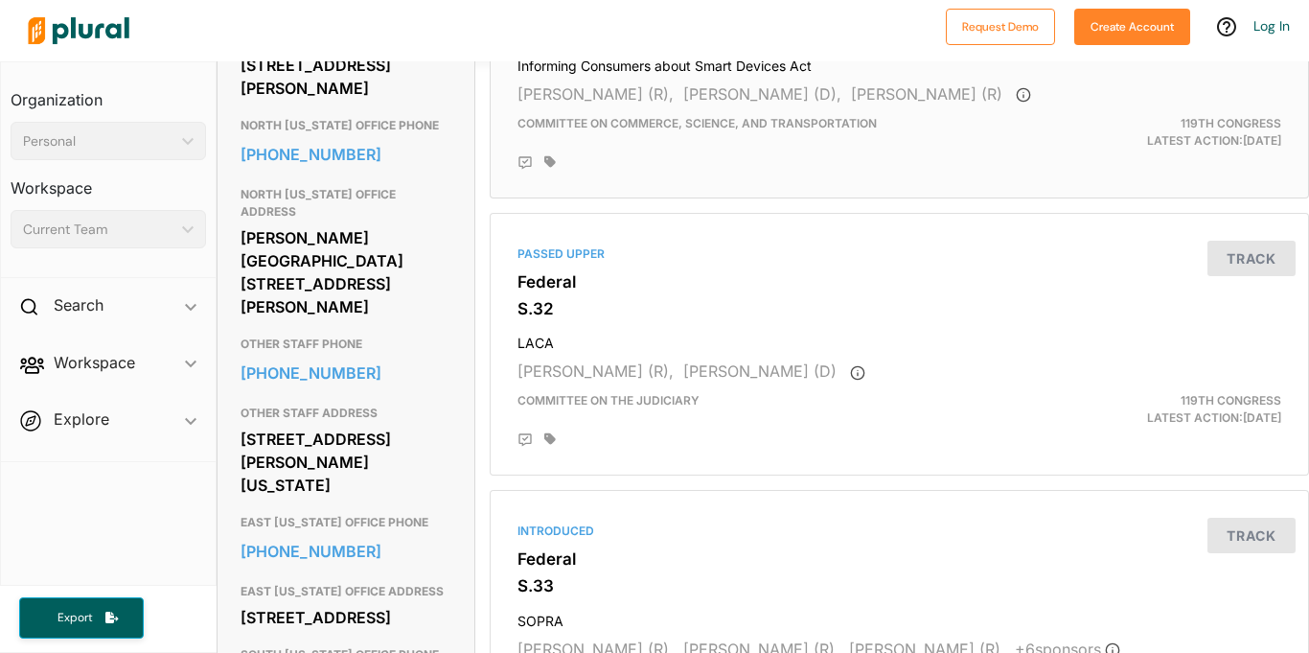
scroll to position [1120, 0]
click at [660, 295] on div "Passed Upper Federal S.32 LACA [PERSON_NAME] (R), [PERSON_NAME] (D) Committee o…" at bounding box center [899, 343] width 802 height 246
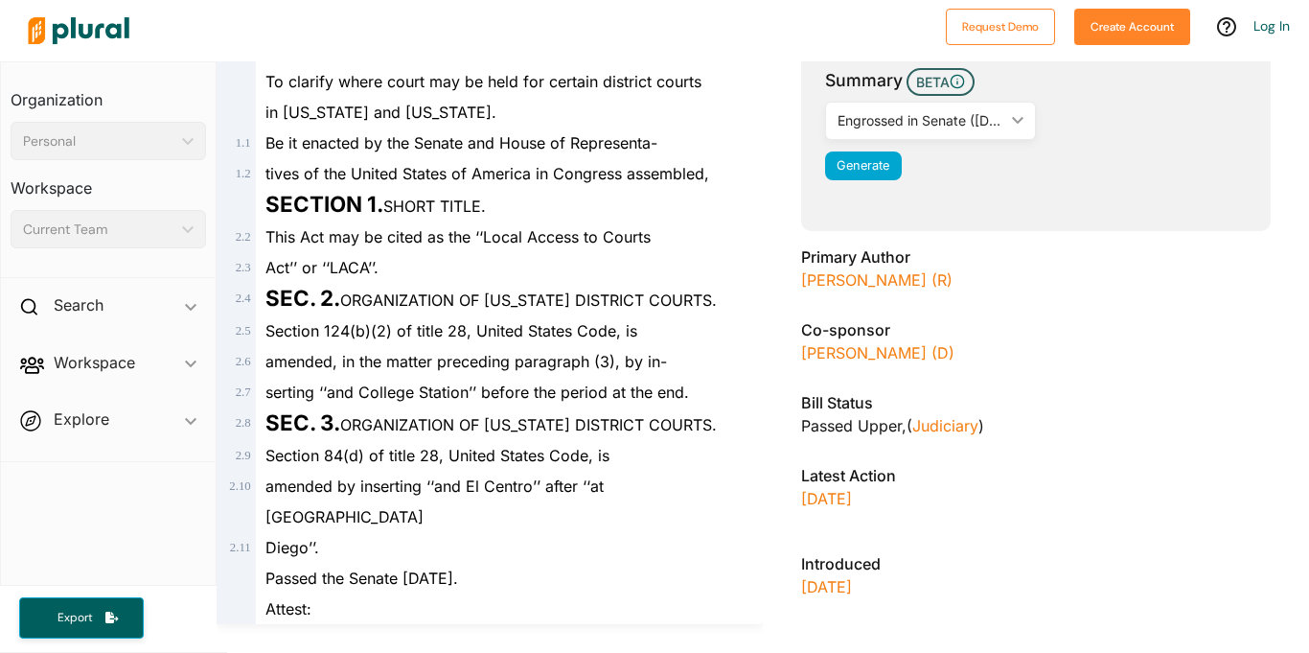
scroll to position [286, 0]
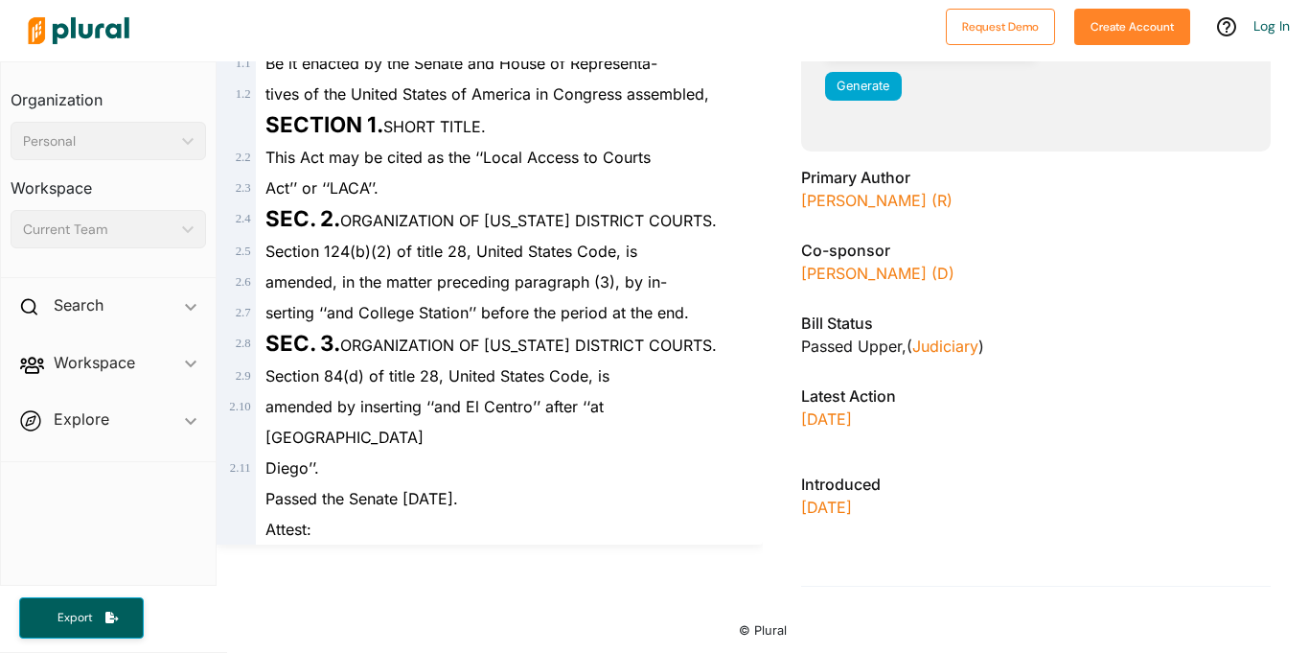
scroll to position [344, 0]
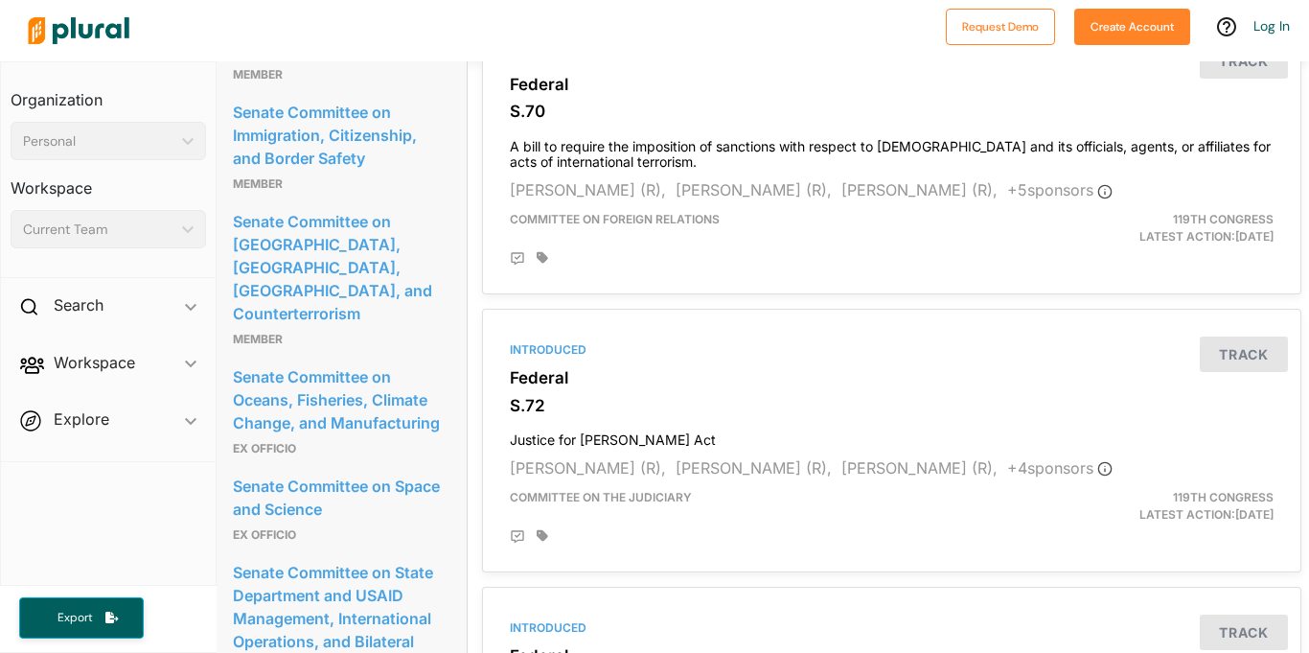
scroll to position [2999, 8]
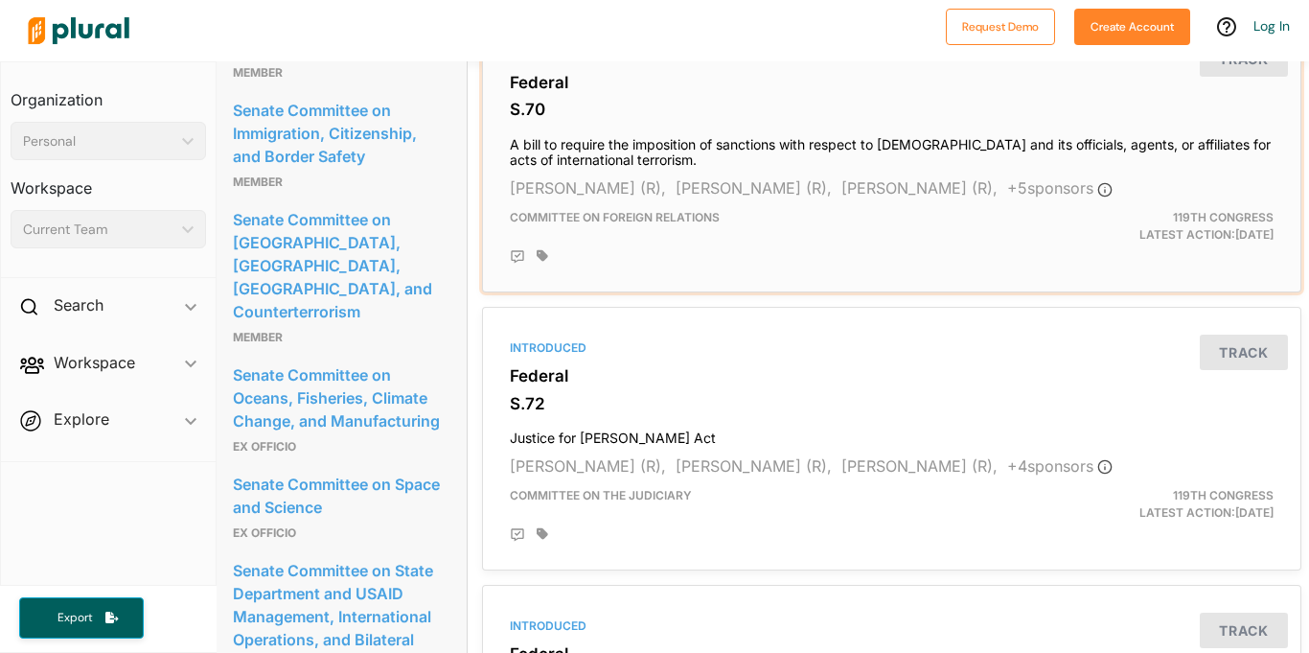
click at [556, 145] on h4 "A bill to require the imposition of sanctions with respect to [DEMOGRAPHIC_DATA…" at bounding box center [892, 148] width 764 height 42
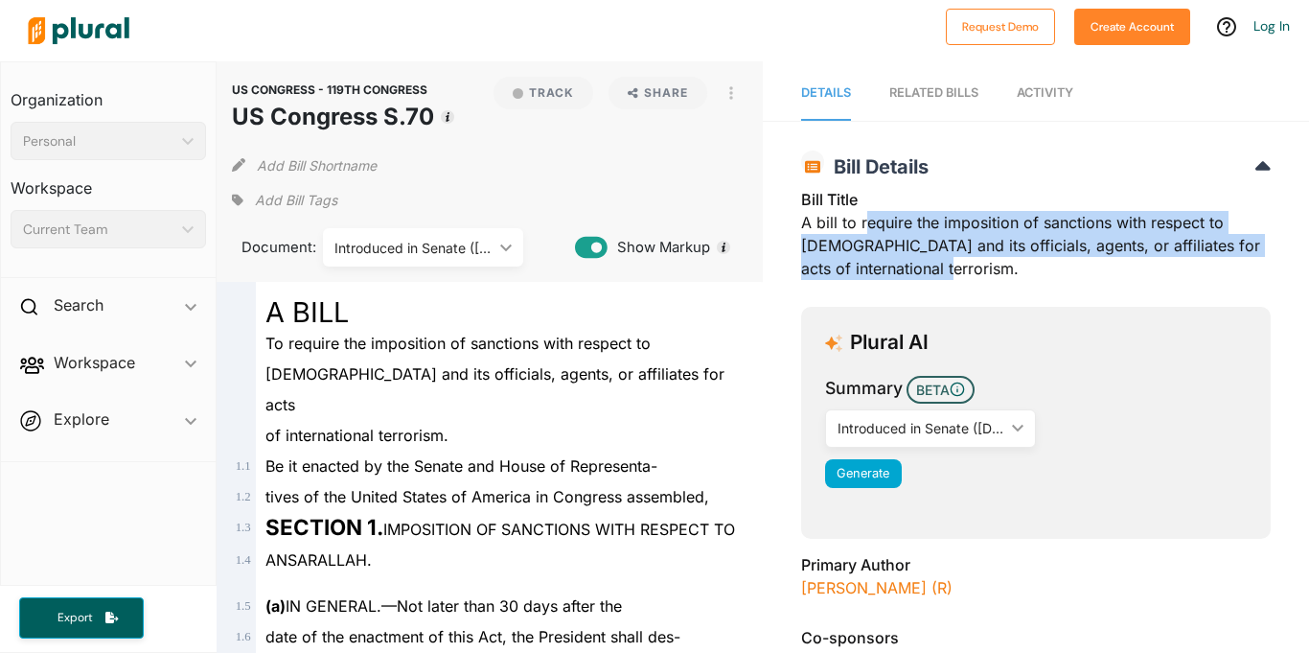
drag, startPoint x: 959, startPoint y: 270, endPoint x: 863, endPoint y: 222, distance: 107.2
click at [863, 222] on div "Bill Title A bill to require the imposition of sanctions with respect to [DEMOG…" at bounding box center [1036, 240] width 470 height 104
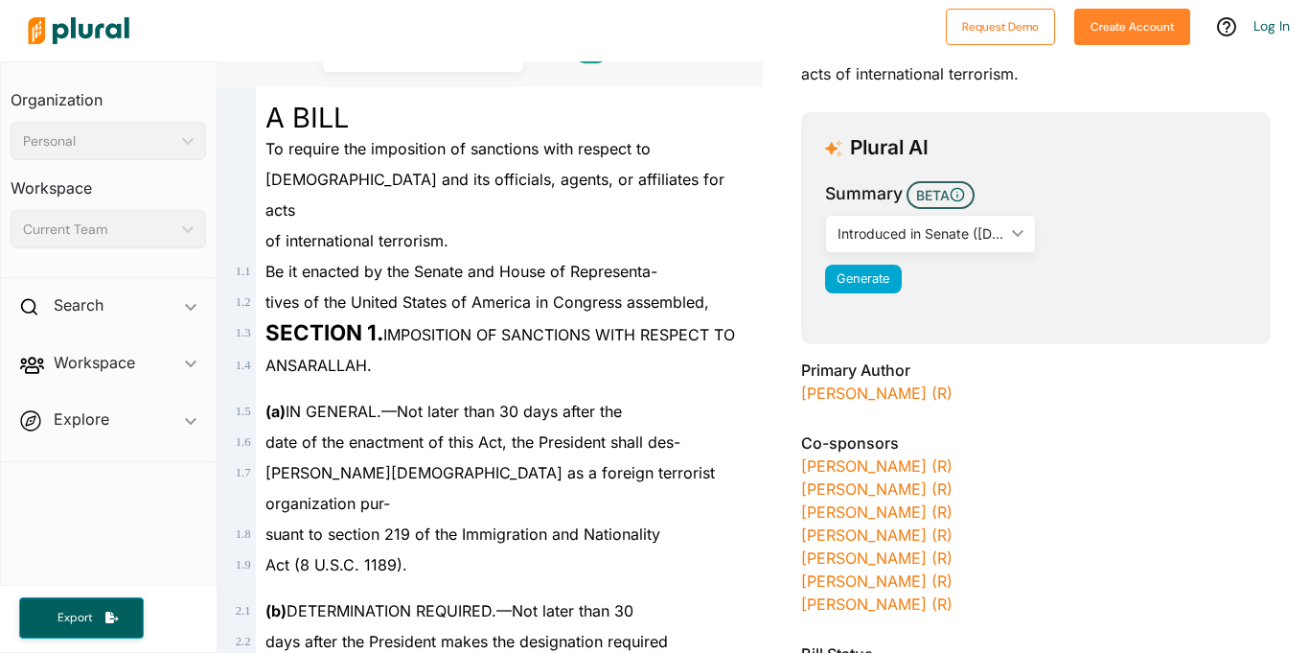
scroll to position [208, 0]
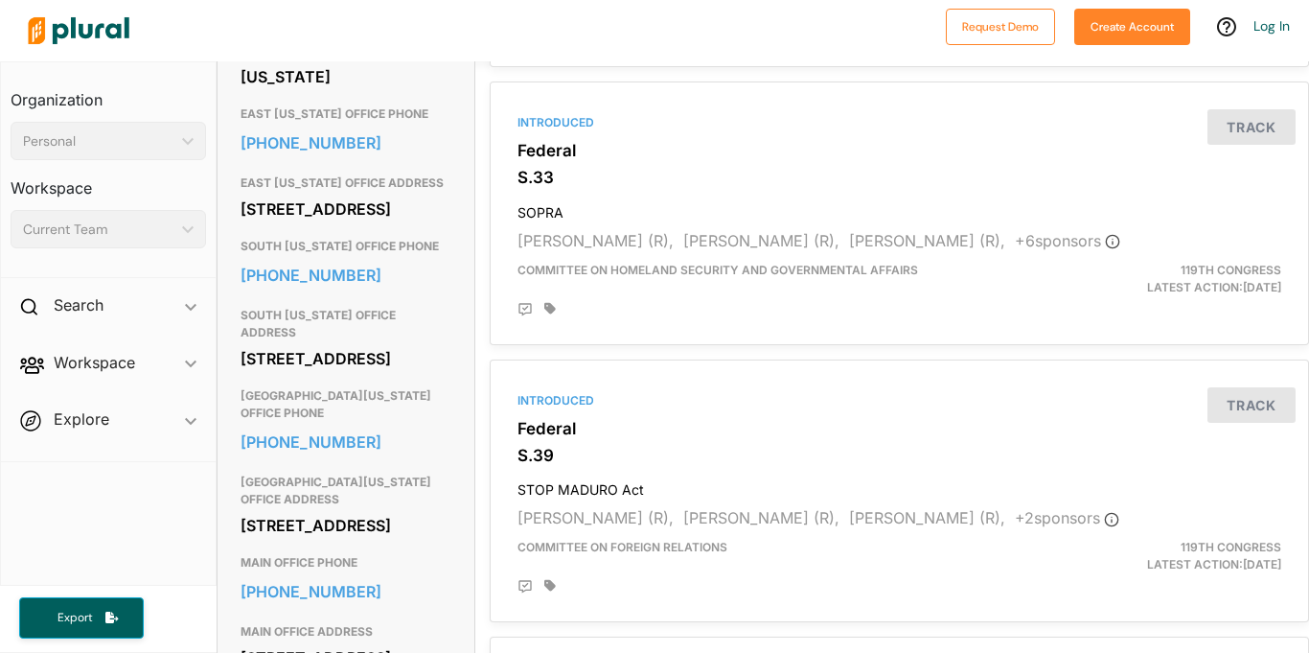
scroll to position [1531, 0]
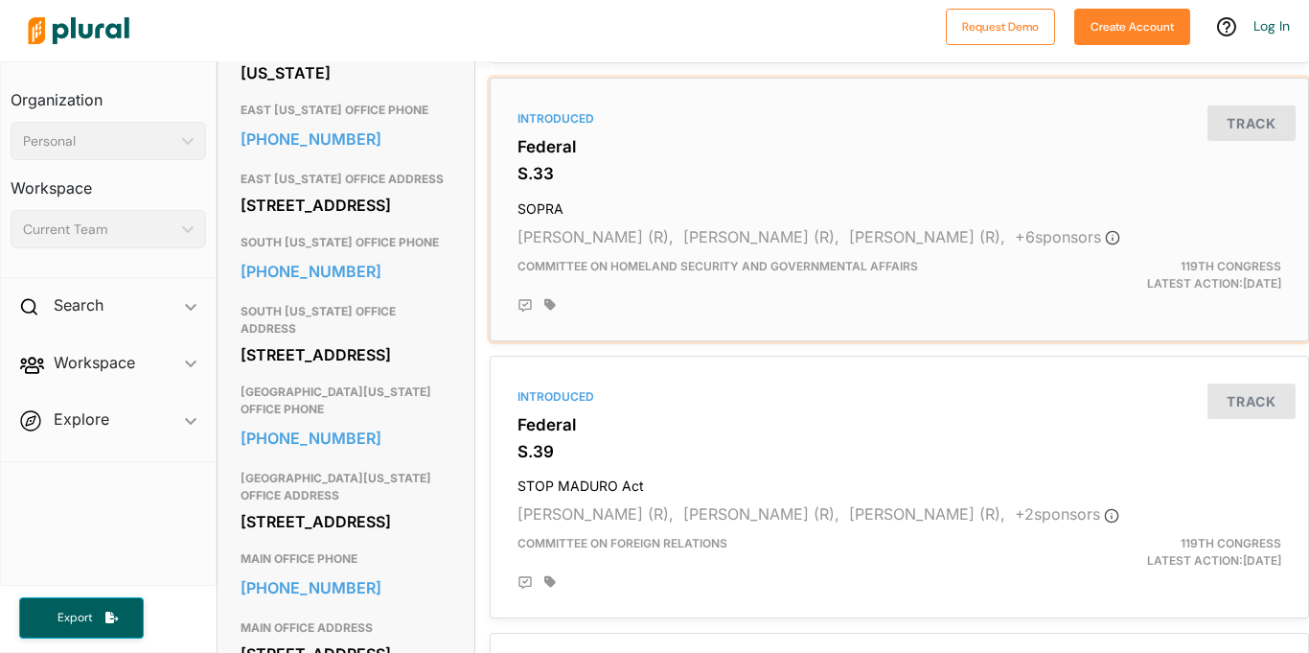
click at [627, 162] on div "Introduced Federal S.33 SOPRA [PERSON_NAME] (R), [PERSON_NAME] (R), [PERSON_NAM…" at bounding box center [899, 209] width 802 height 246
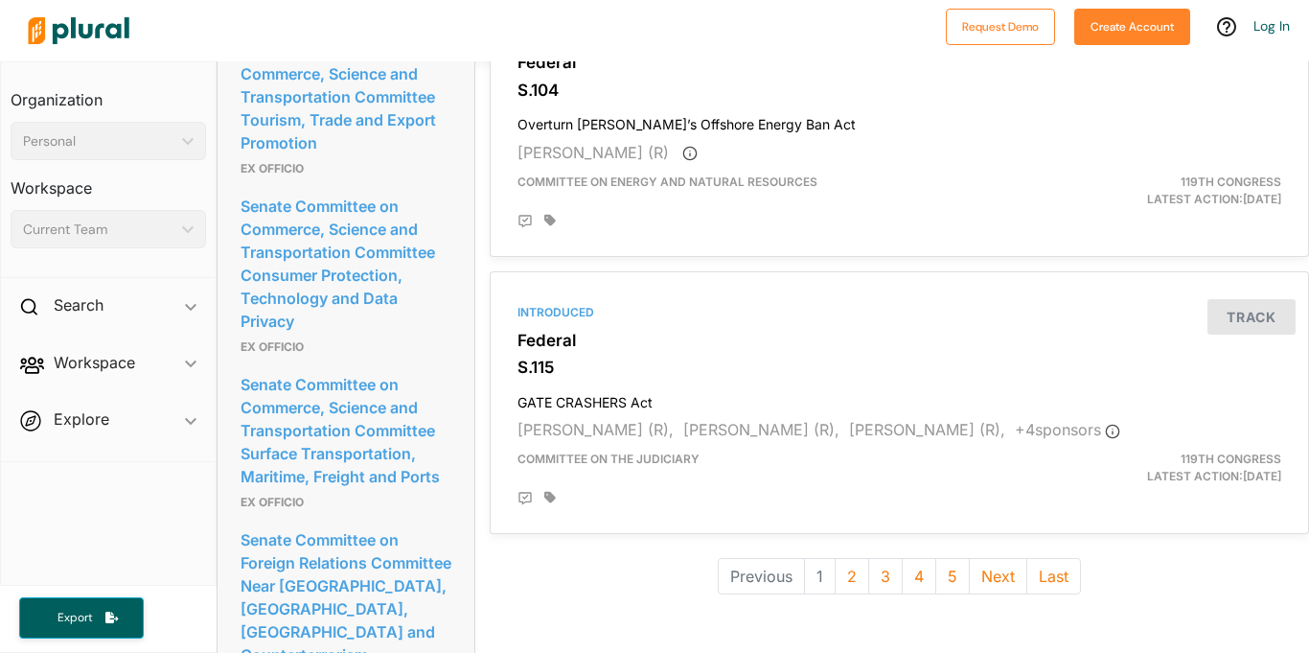
scroll to position [5277, 0]
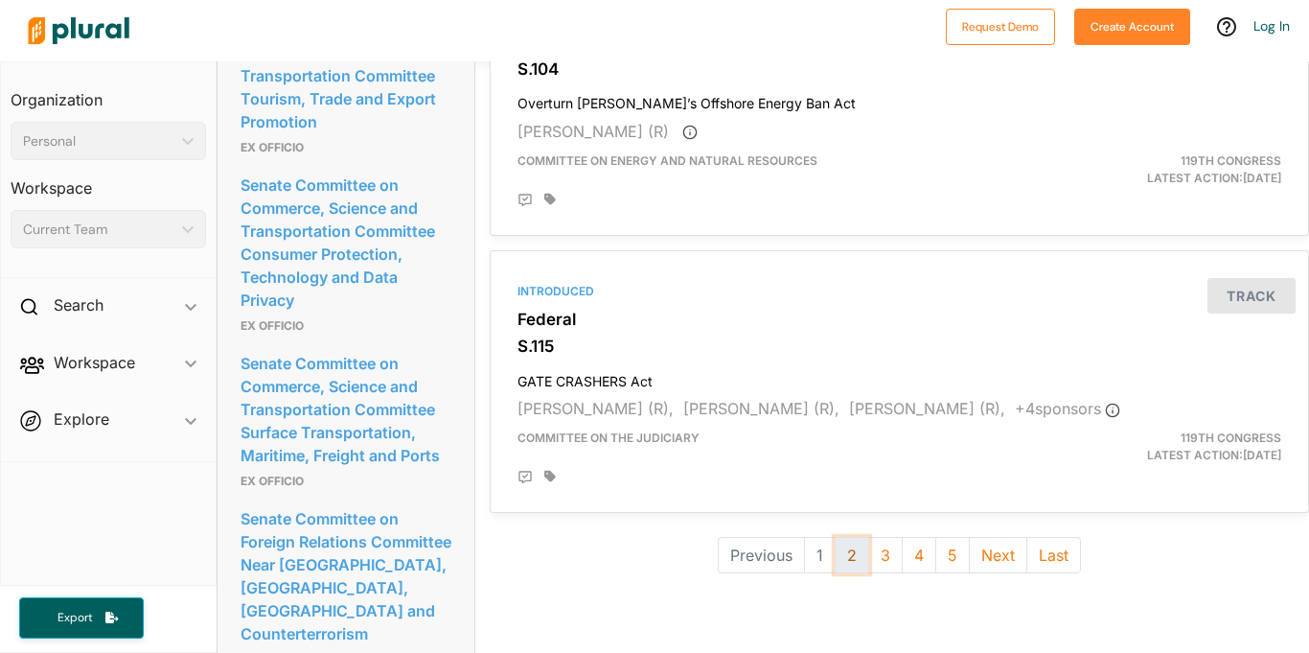
click at [837, 550] on button "2" at bounding box center [852, 555] width 35 height 36
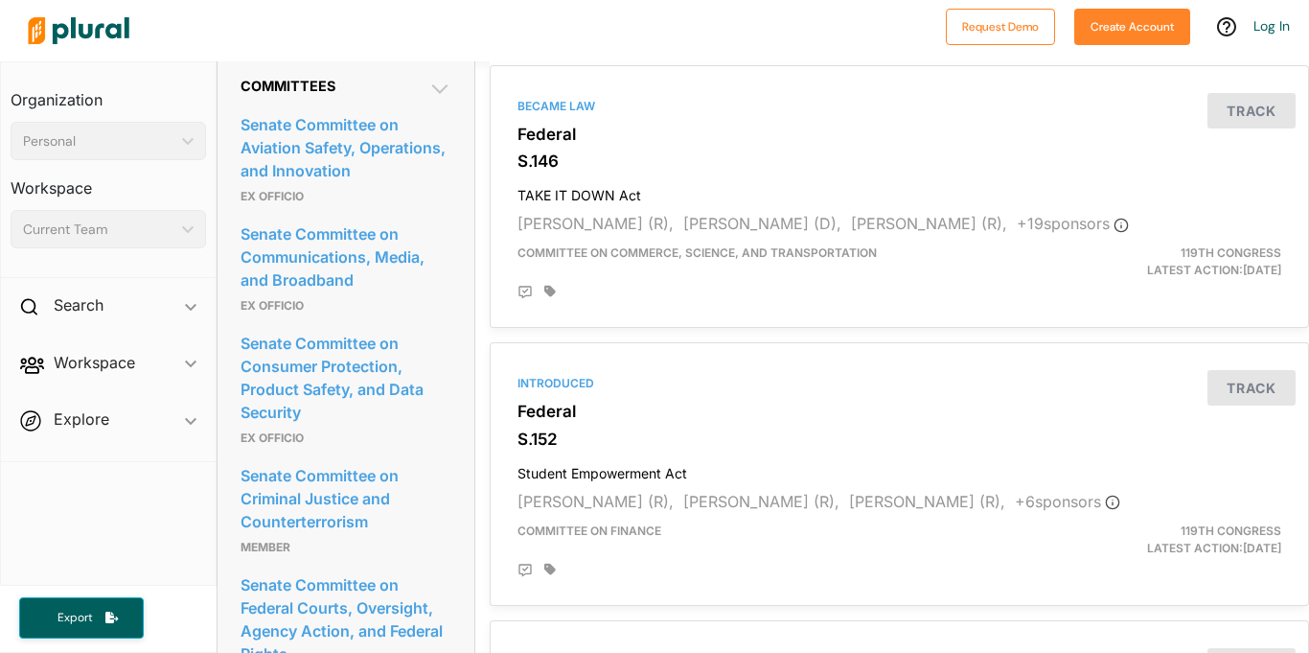
scroll to position [2419, 0]
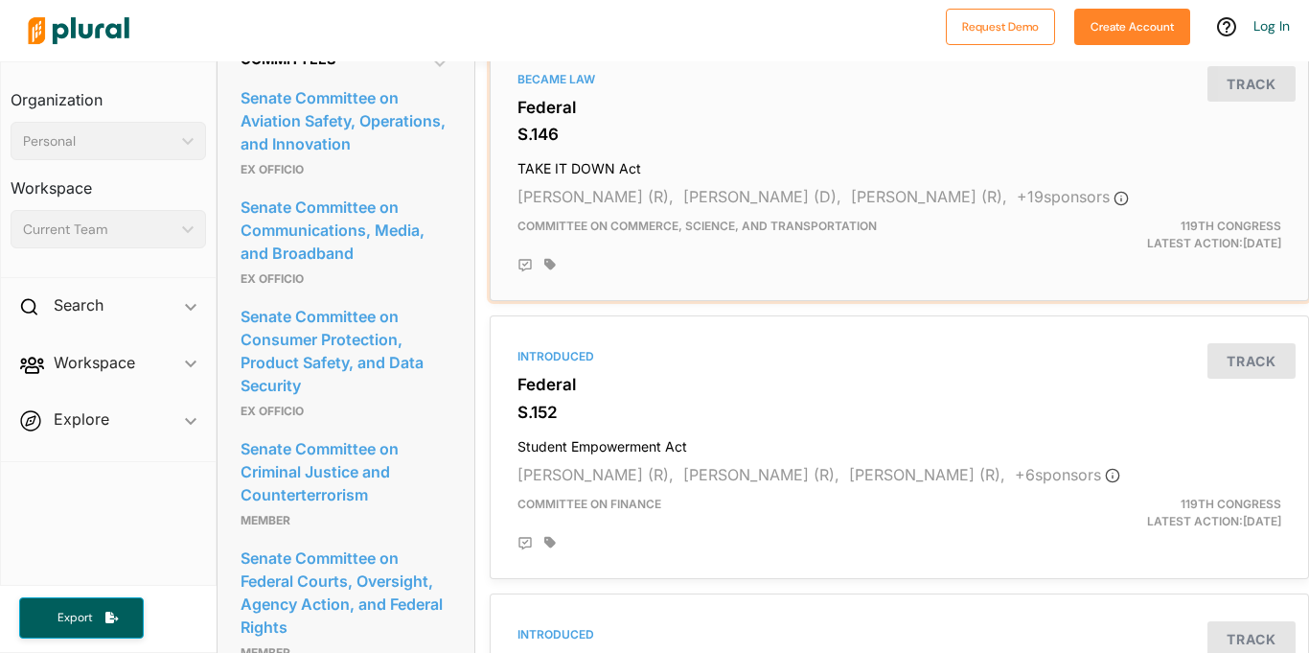
click at [758, 174] on h4 "TAKE IT DOWN Act" at bounding box center [900, 164] width 764 height 26
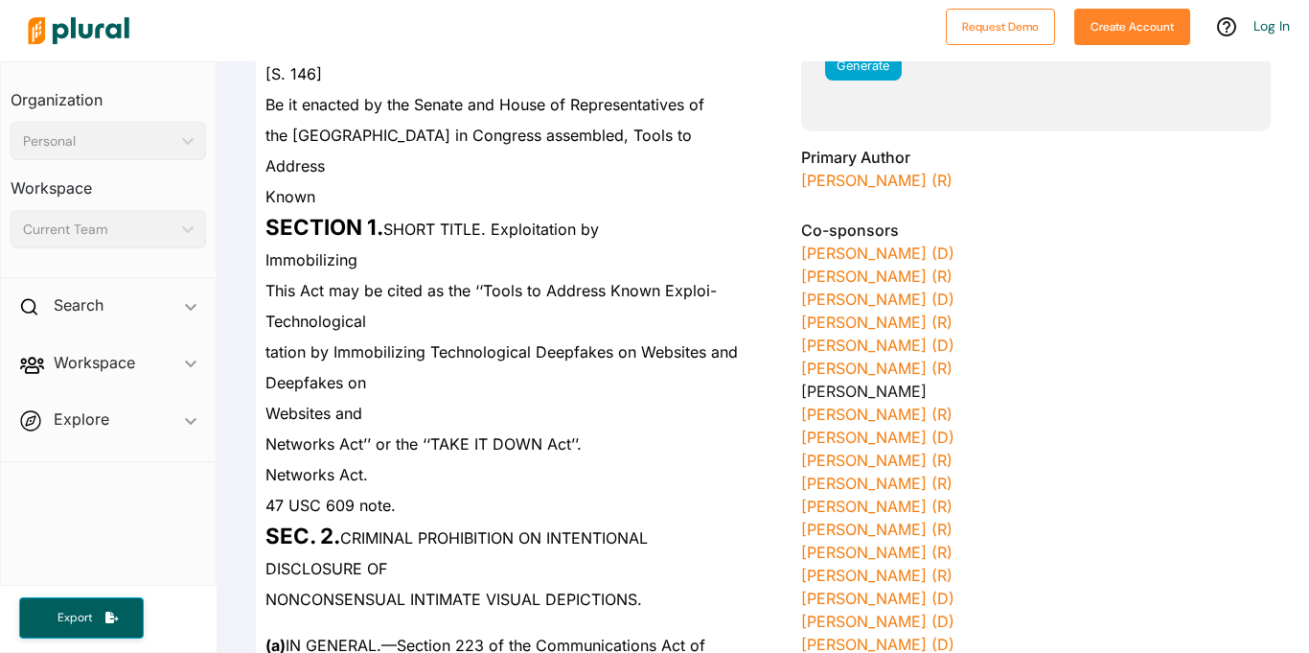
scroll to position [374, 0]
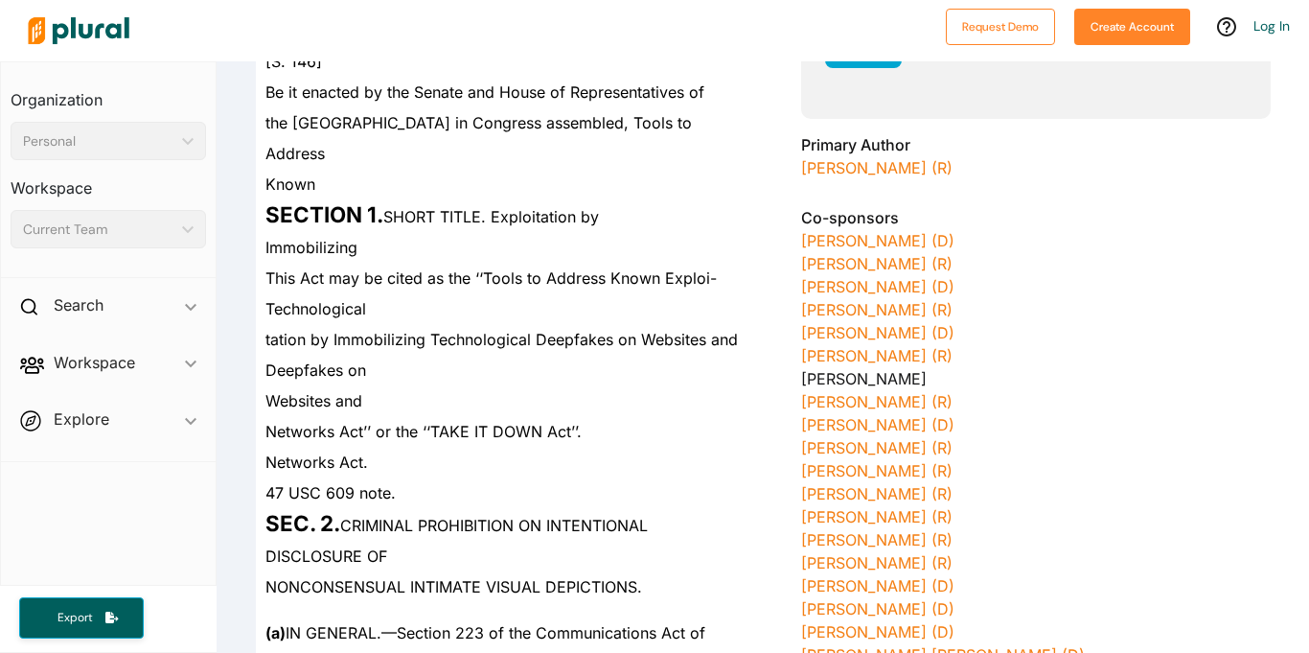
click at [373, 278] on span "This Act may be cited as the ‘‘Tools to Address Known Exploi- Technological" at bounding box center [491, 293] width 451 height 50
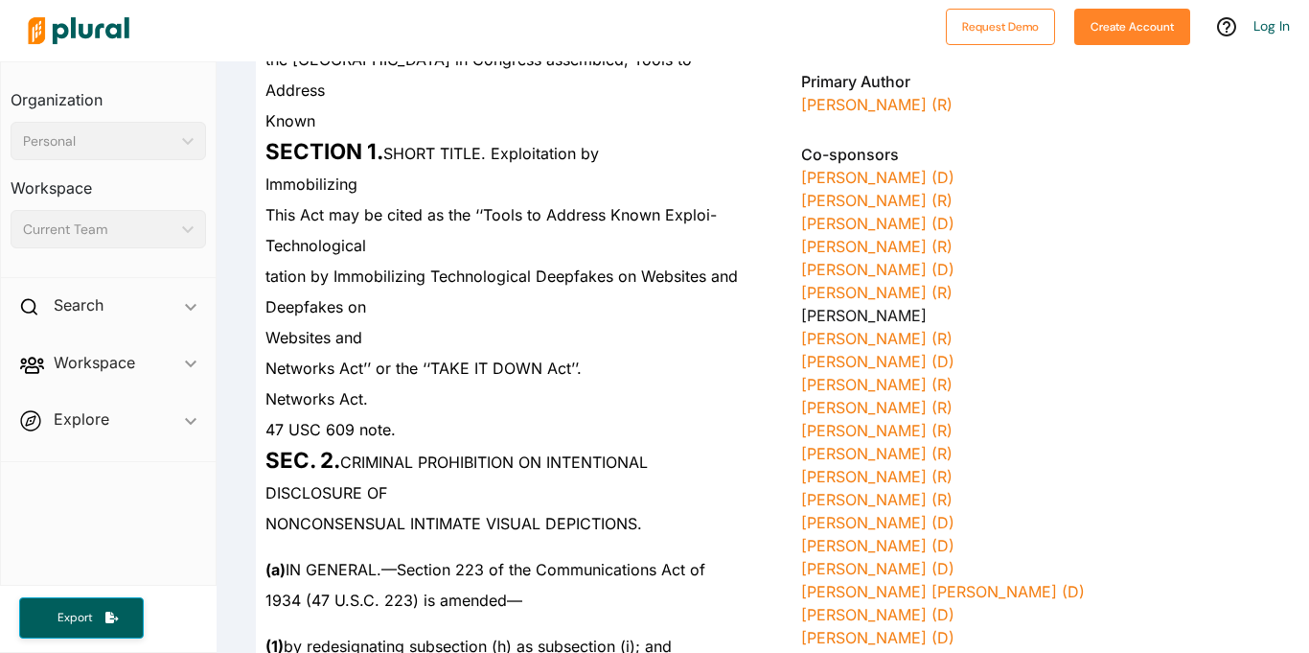
scroll to position [449, 0]
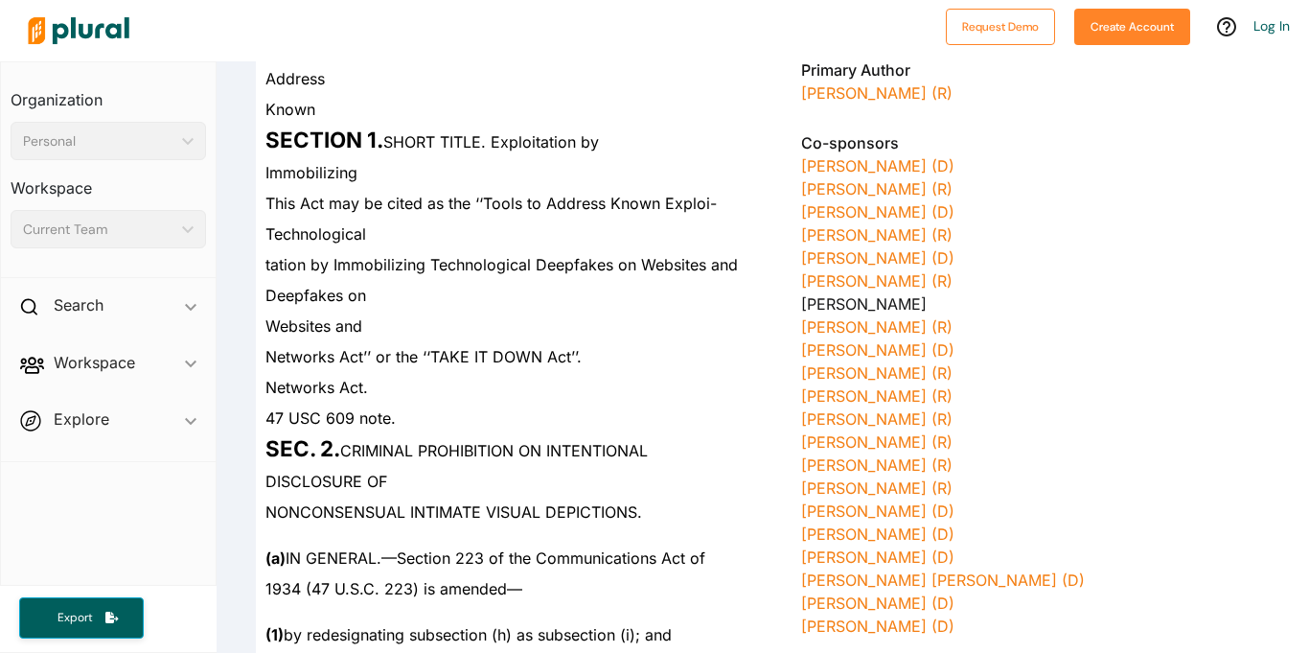
click at [433, 317] on div "Websites and" at bounding box center [498, 326] width 485 height 31
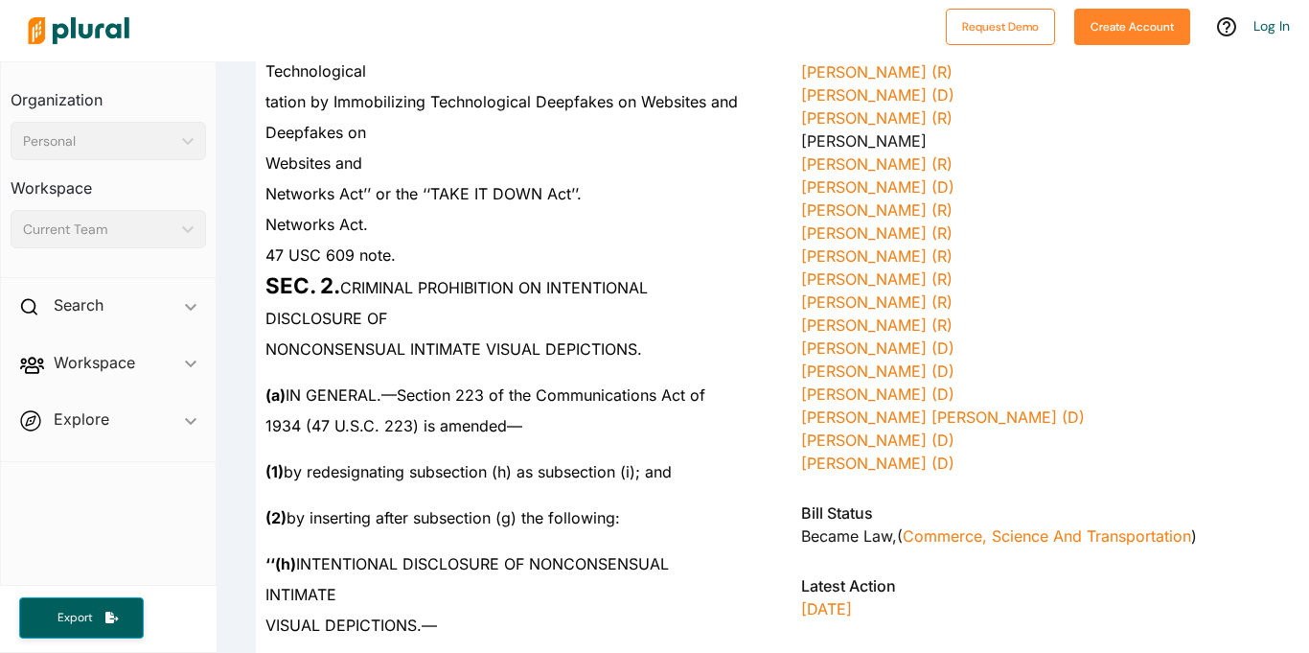
scroll to position [611, 0]
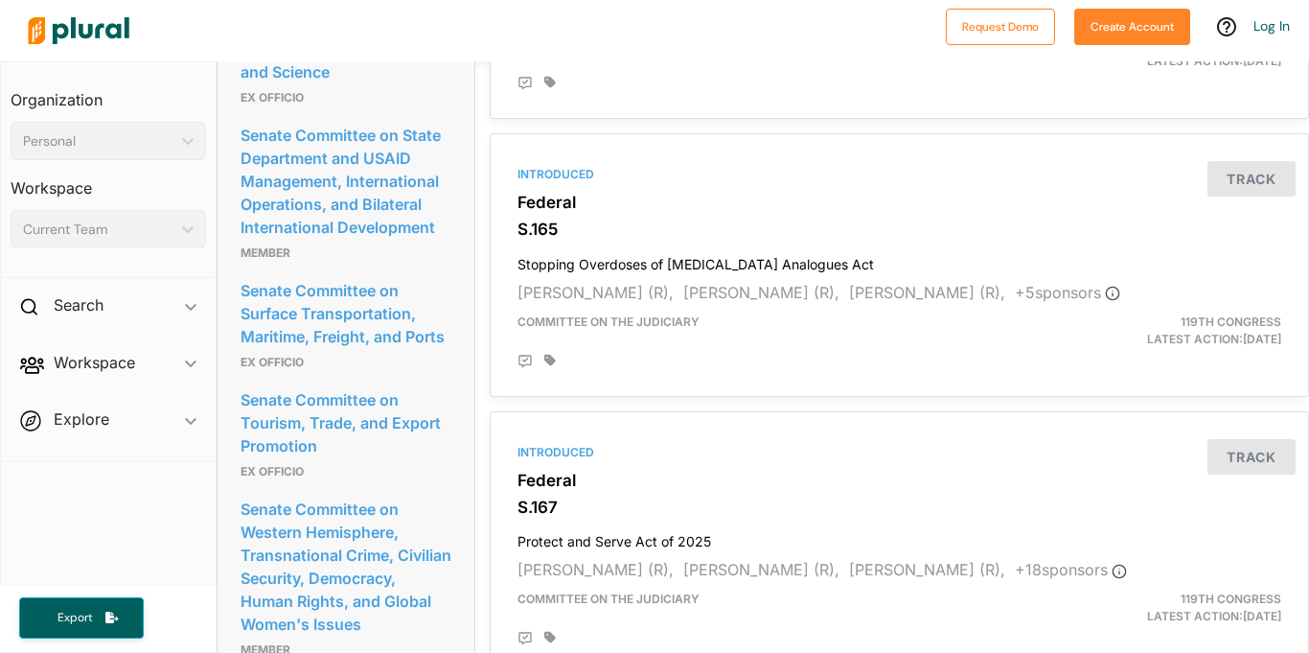
scroll to position [3437, 0]
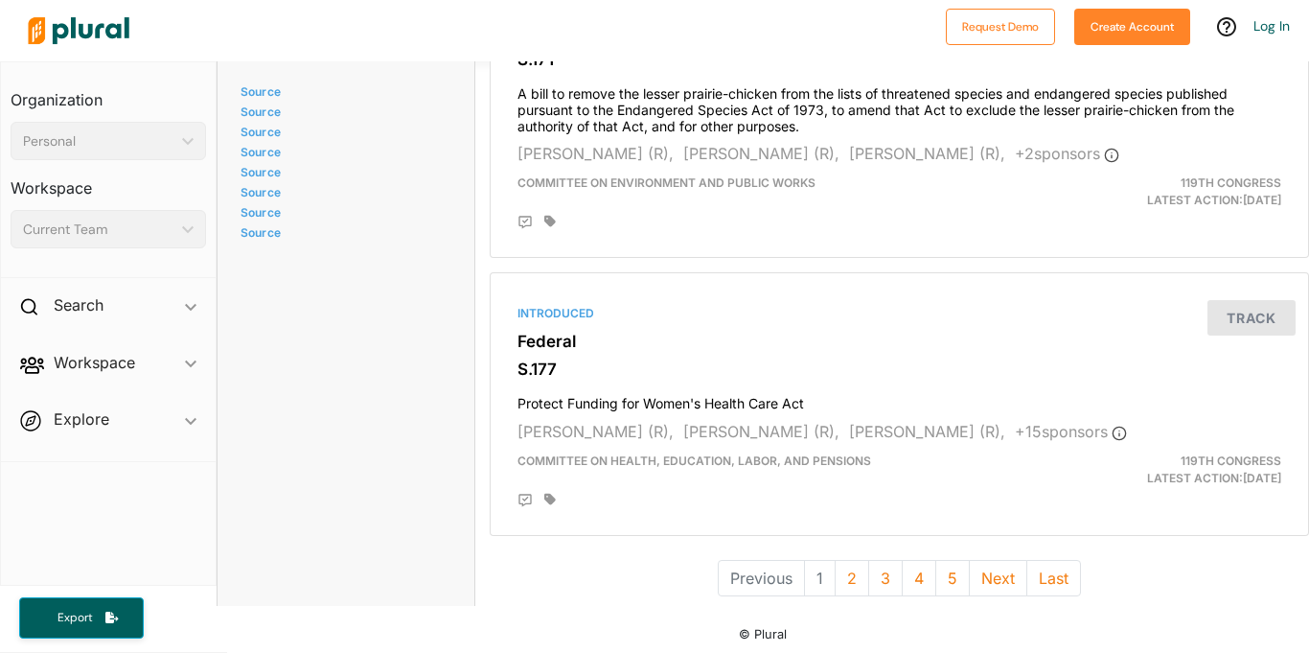
scroll to position [5290, 0]
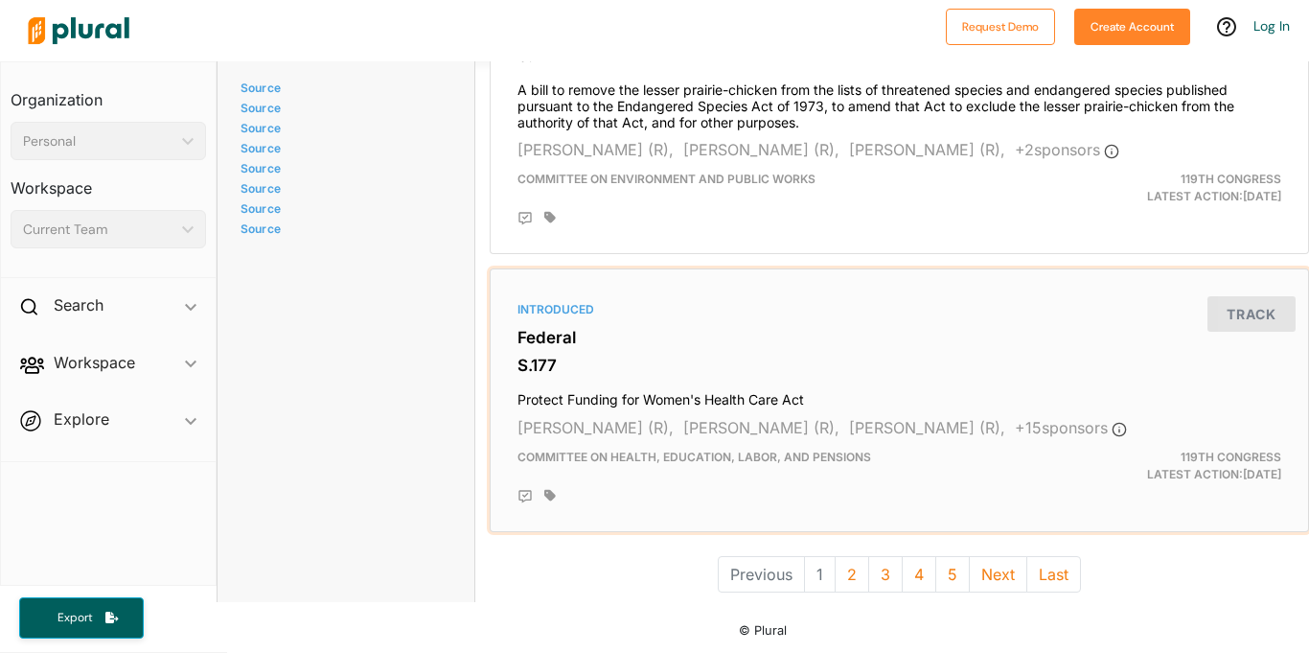
click at [748, 387] on h4 "Protect Funding for Women's Health Care Act" at bounding box center [900, 395] width 764 height 26
